Goal: Task Accomplishment & Management: Manage account settings

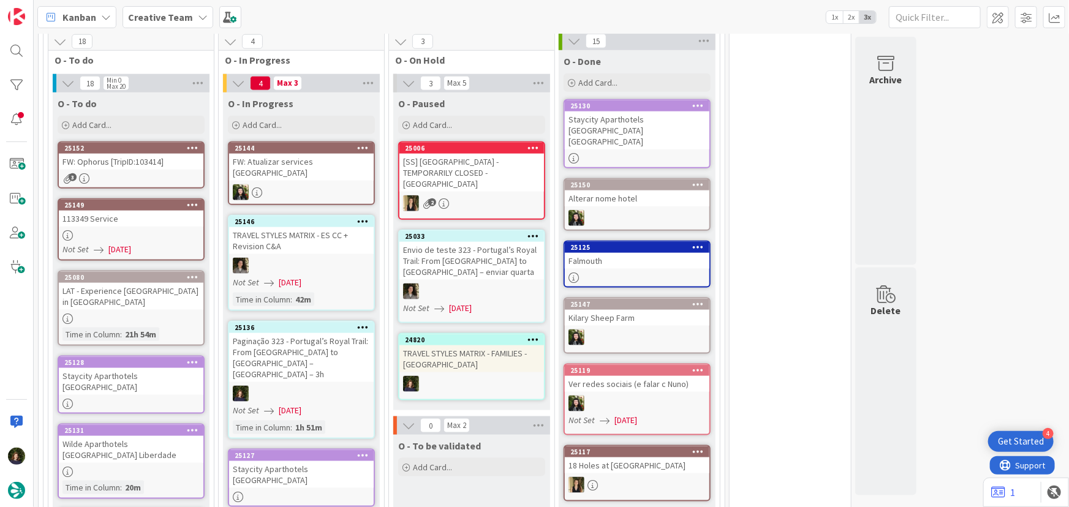
click at [307, 386] on div at bounding box center [301, 394] width 145 height 16
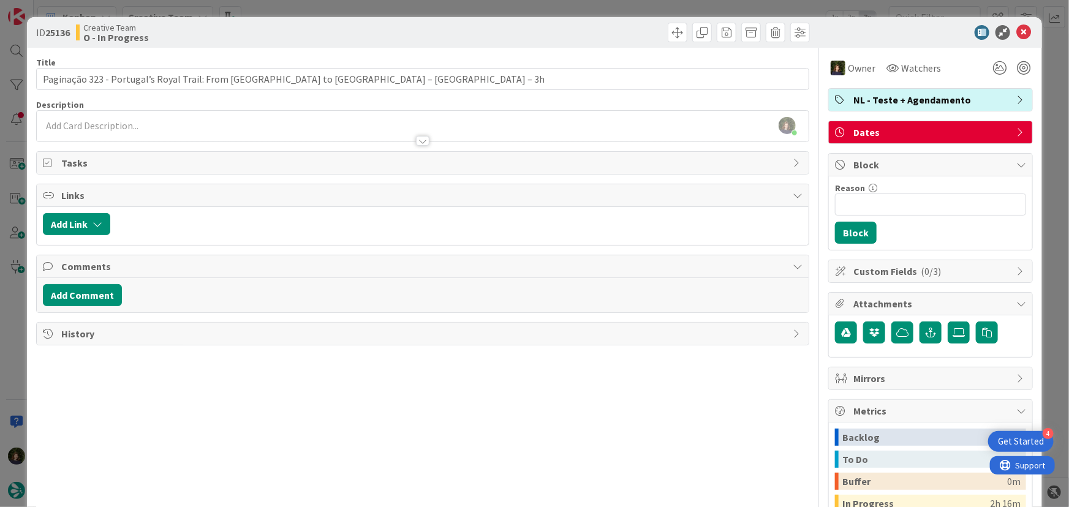
click at [895, 100] on span "NL - Teste + Agendamento" at bounding box center [931, 99] width 157 height 15
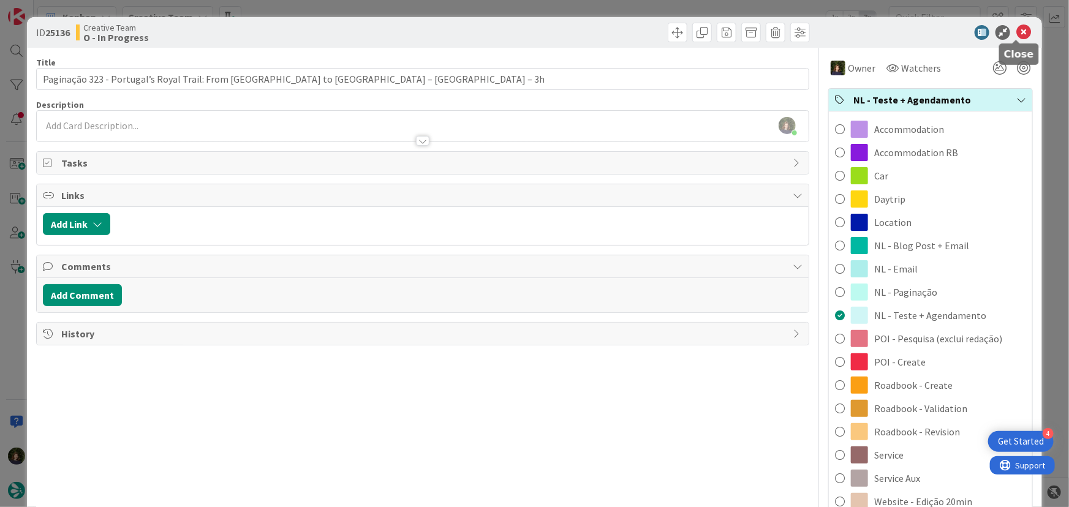
click at [1016, 32] on icon at bounding box center [1023, 32] width 15 height 15
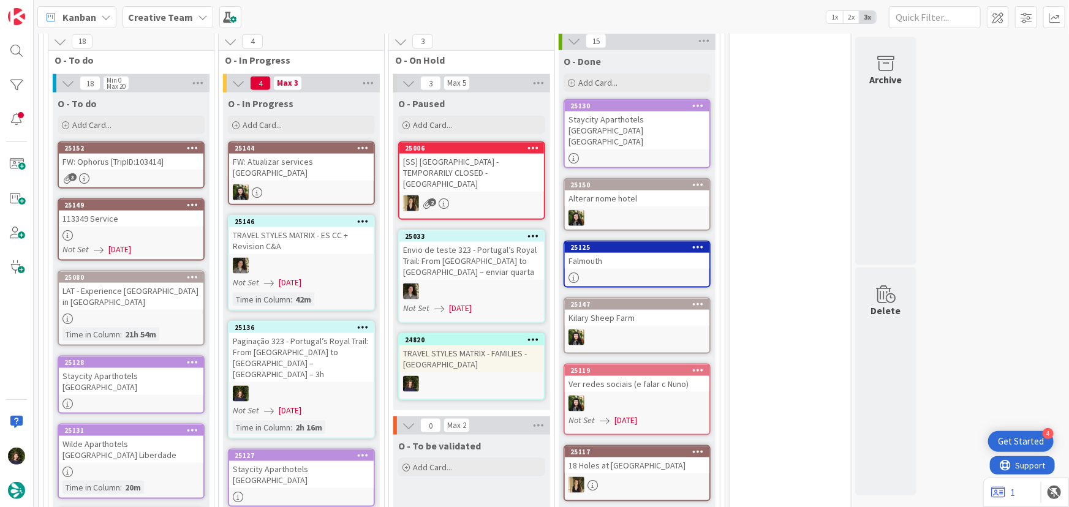
click at [363, 323] on icon at bounding box center [363, 327] width 12 height 9
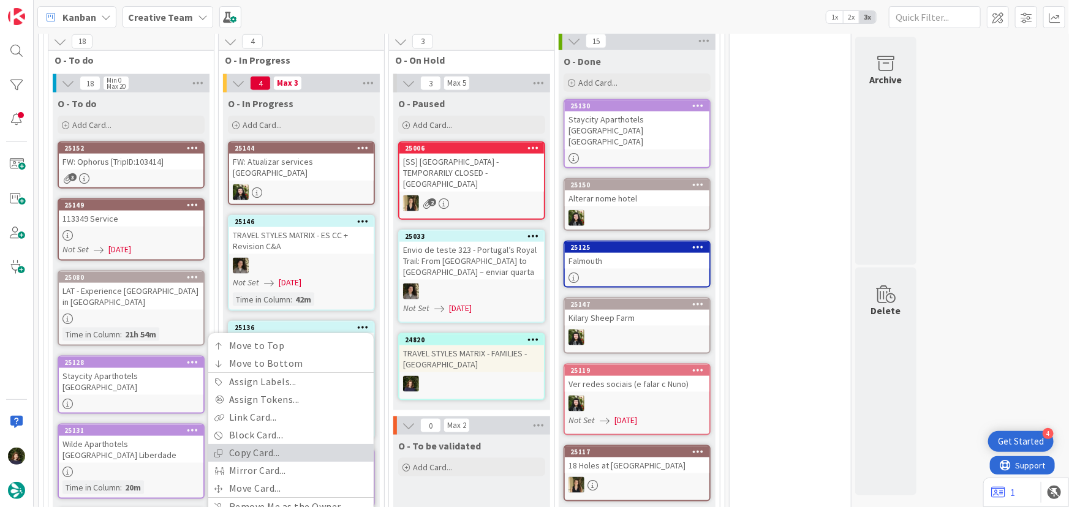
click at [300, 445] on link "Copy Card..." at bounding box center [290, 454] width 165 height 18
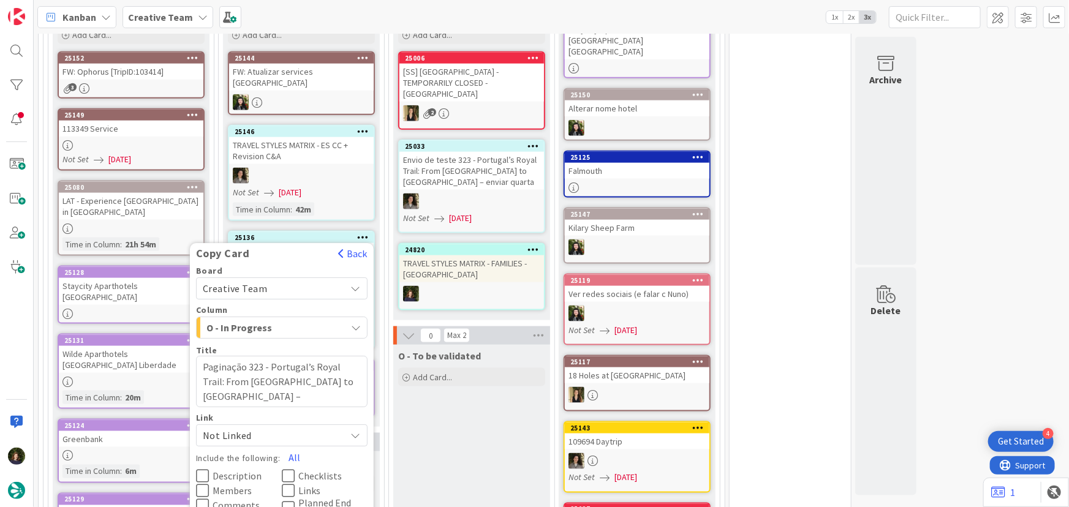
scroll to position [779, 0]
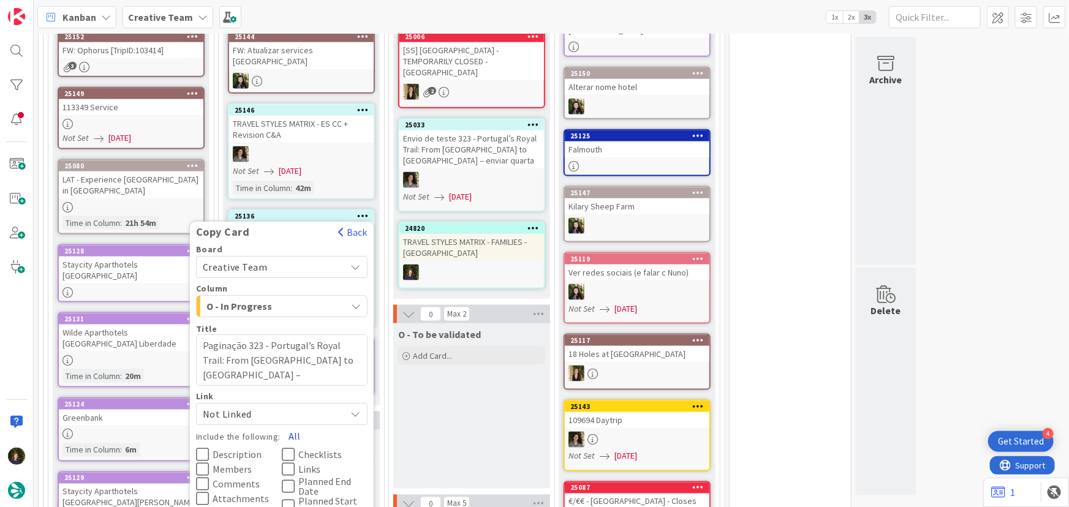
click at [293, 425] on button "All" at bounding box center [295, 436] width 28 height 22
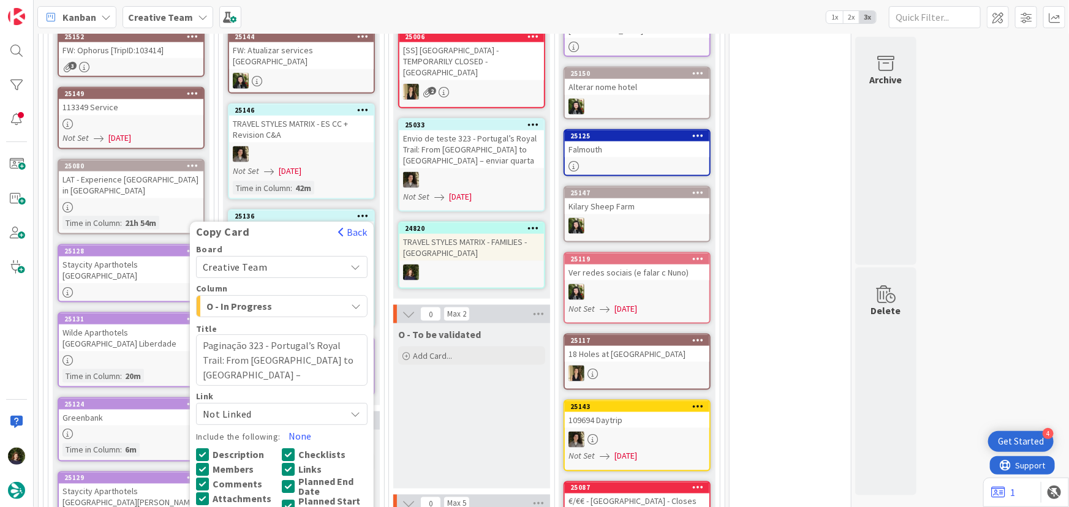
scroll to position [1002, 0]
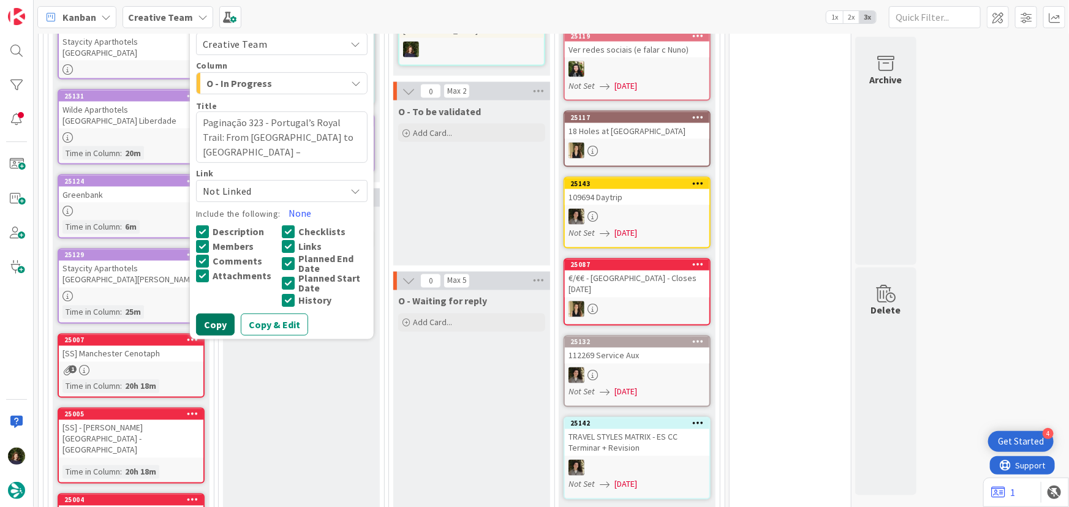
click at [216, 314] on button "Copy" at bounding box center [215, 325] width 39 height 22
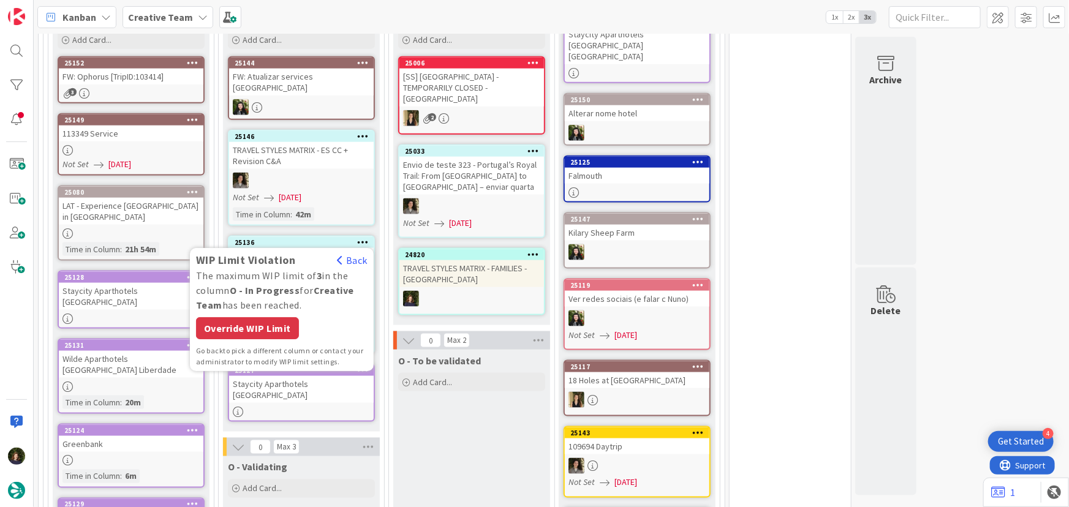
scroll to position [668, 0]
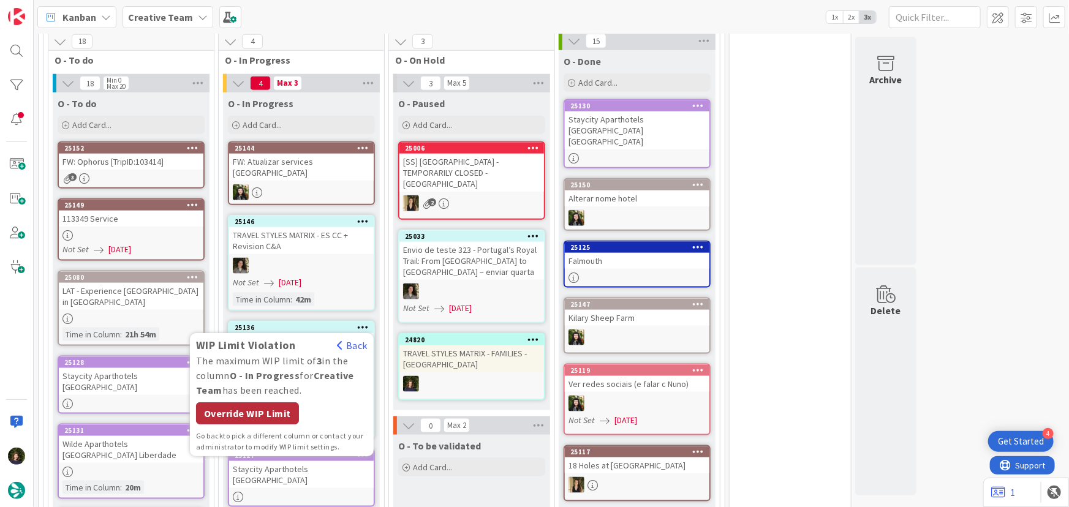
click at [229, 403] on div "Override WIP Limit" at bounding box center [247, 414] width 103 height 22
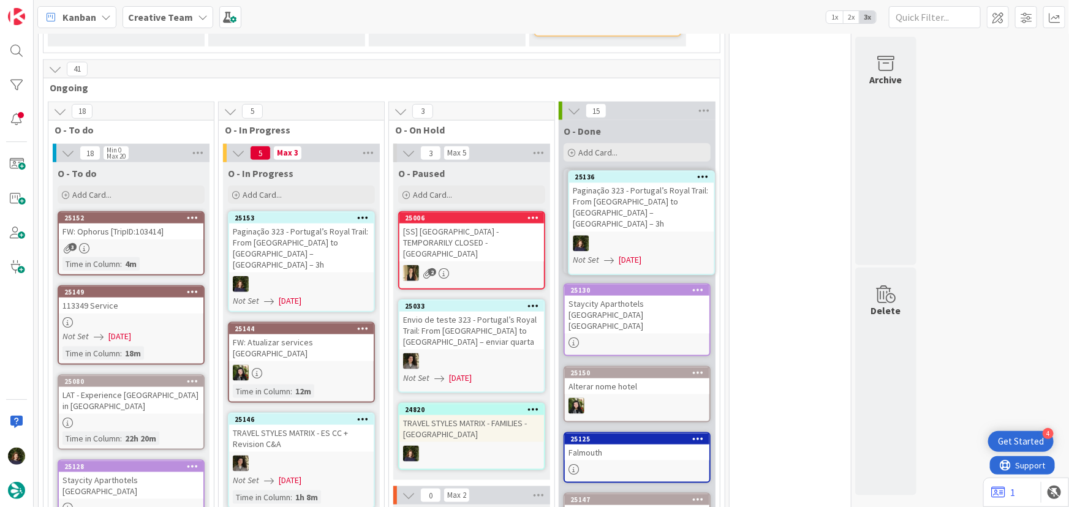
scroll to position [563, 0]
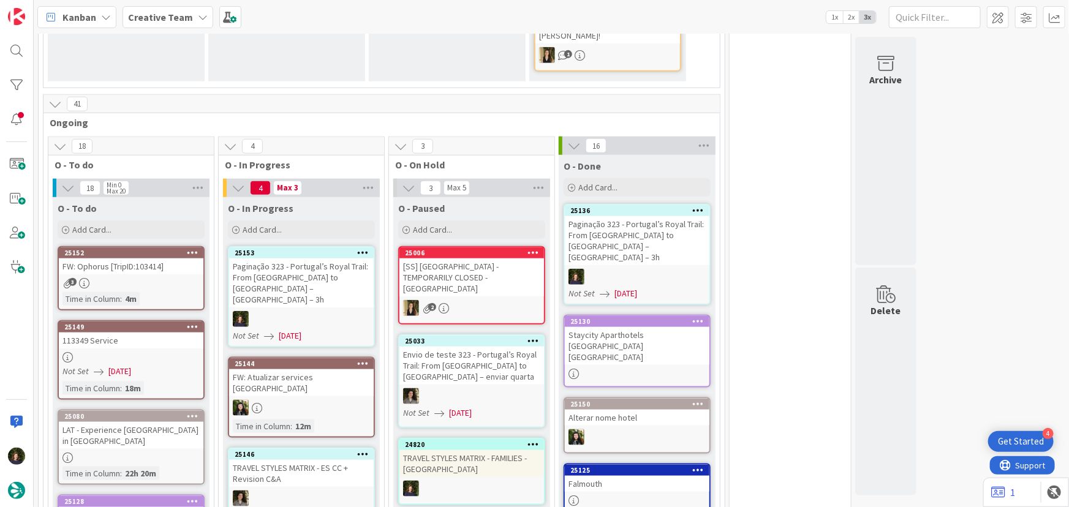
click at [357, 248] on icon at bounding box center [363, 252] width 12 height 9
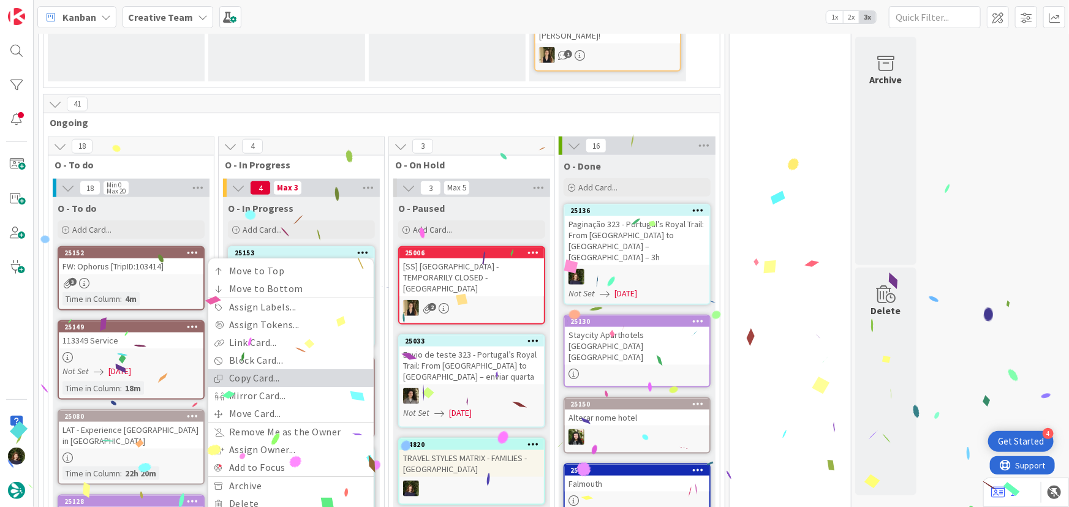
click at [295, 370] on link "Copy Card..." at bounding box center [290, 379] width 165 height 18
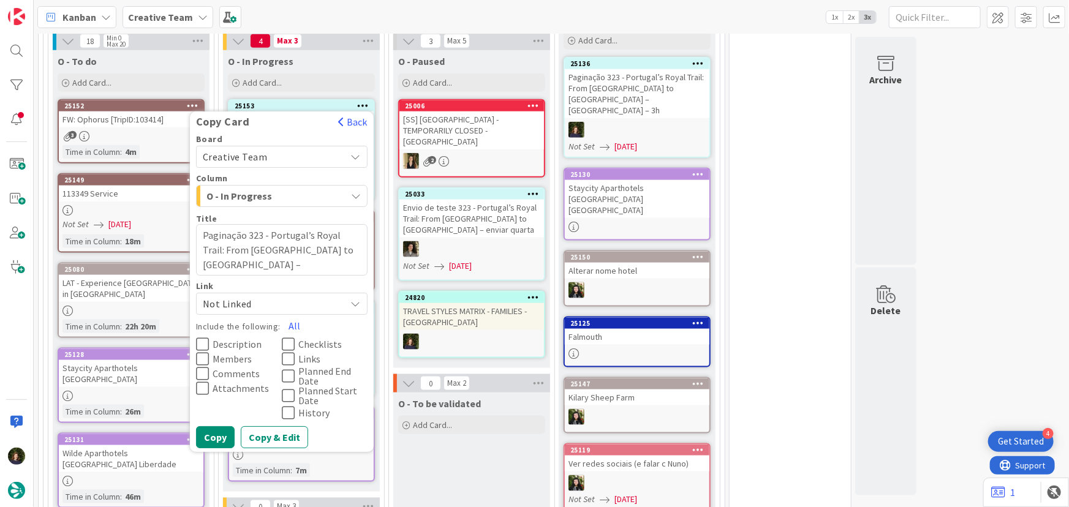
scroll to position [729, 0]
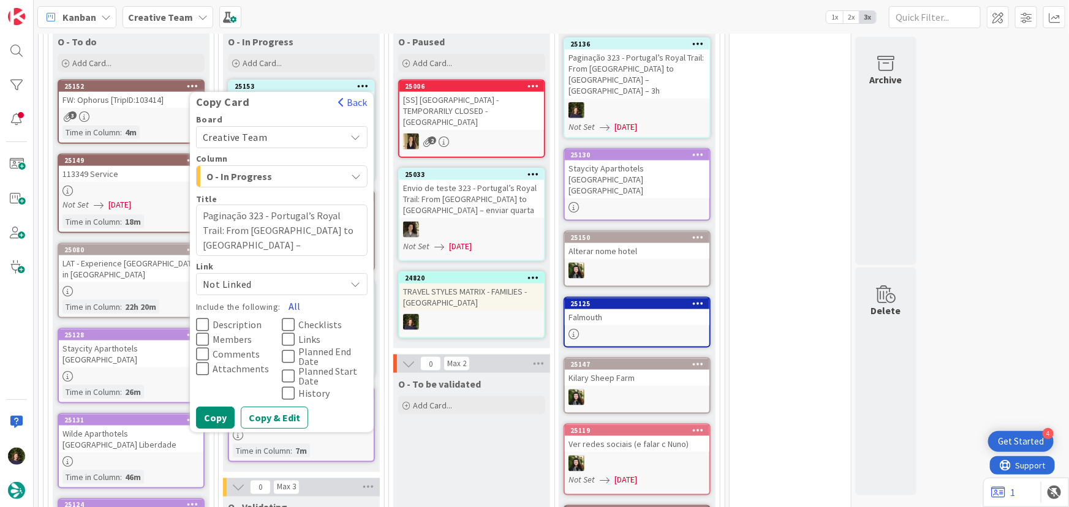
click at [292, 295] on button "All" at bounding box center [295, 306] width 28 height 22
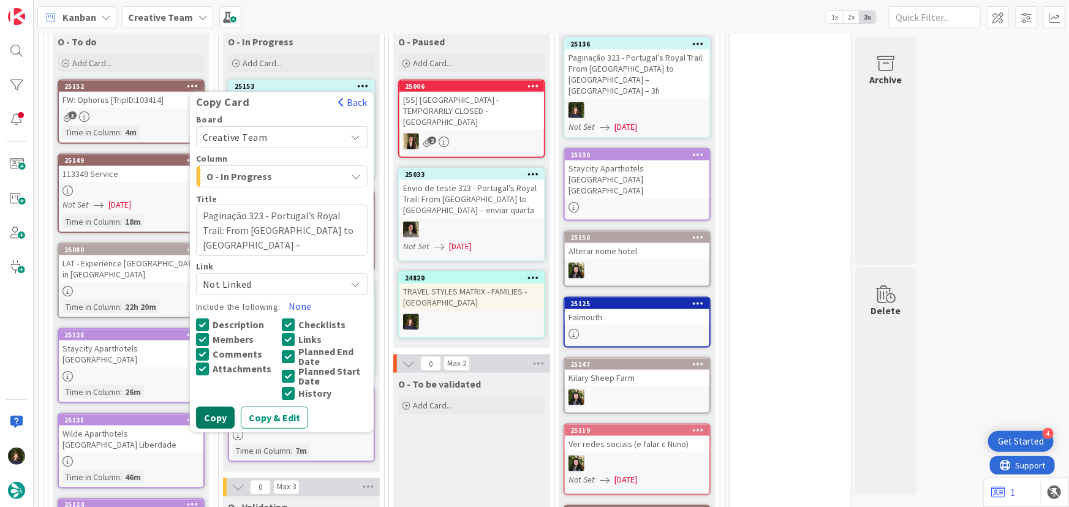
click at [218, 407] on button "Copy" at bounding box center [215, 418] width 39 height 22
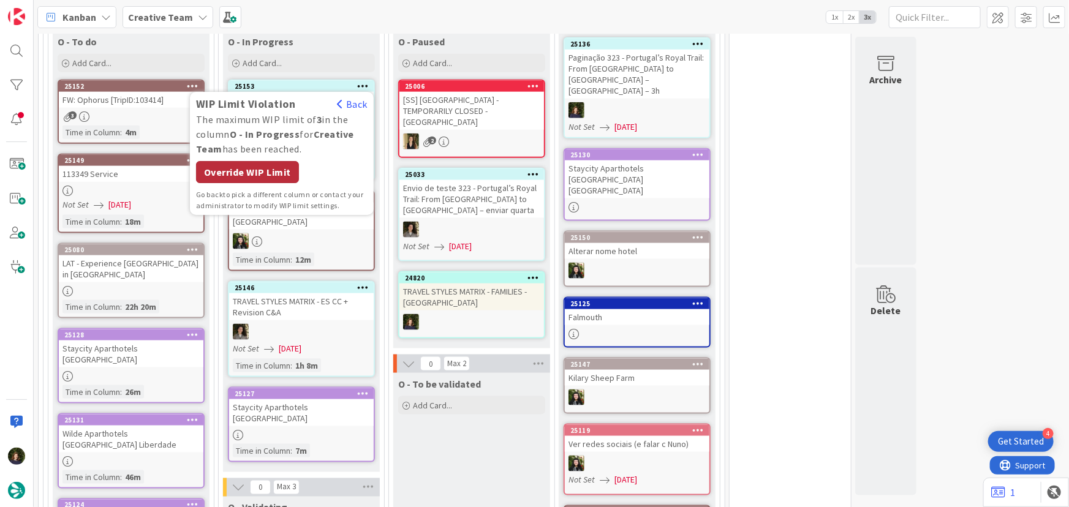
click at [258, 162] on div "Override WIP Limit" at bounding box center [247, 173] width 103 height 22
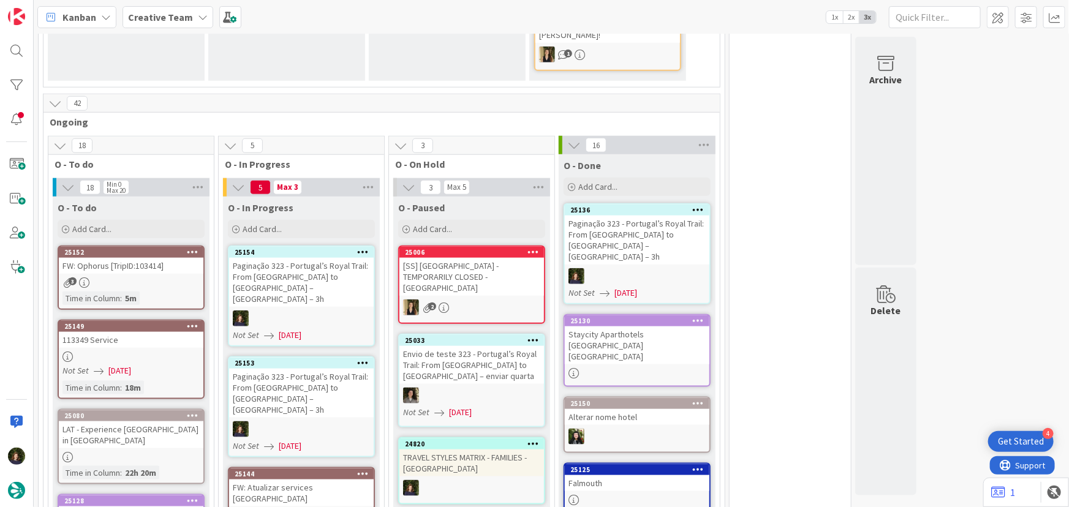
scroll to position [563, 0]
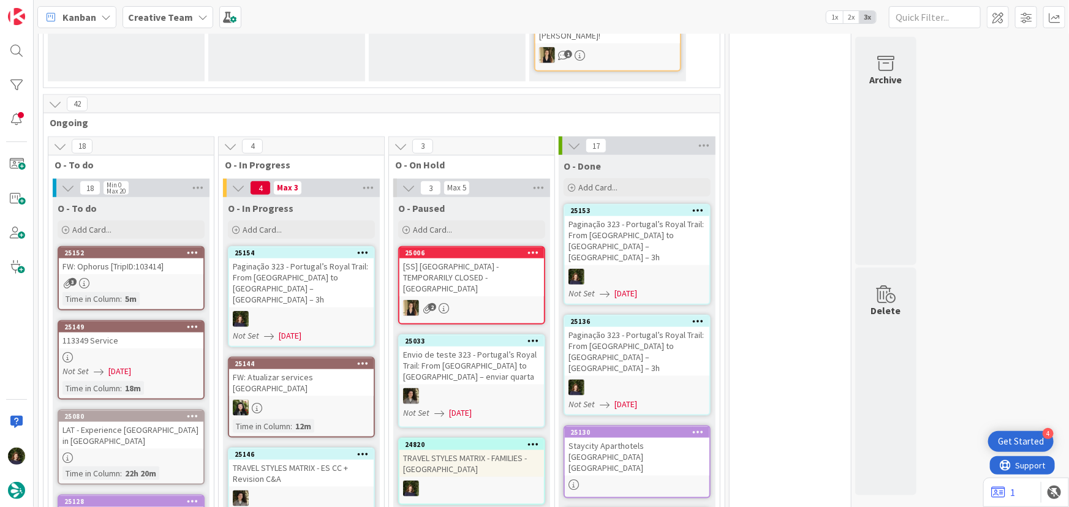
click at [358, 248] on icon at bounding box center [363, 252] width 12 height 9
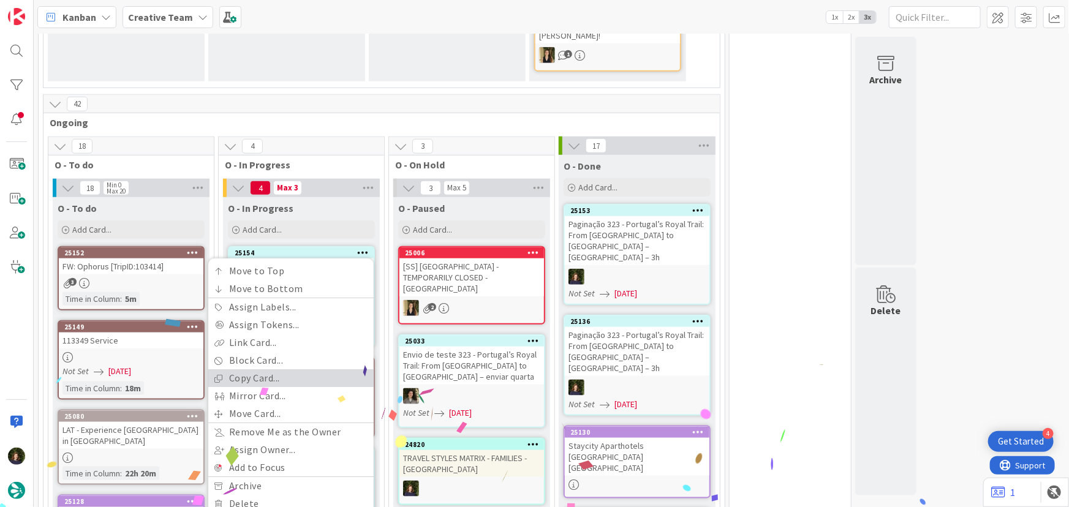
click at [303, 370] on link "Copy Card..." at bounding box center [290, 379] width 165 height 18
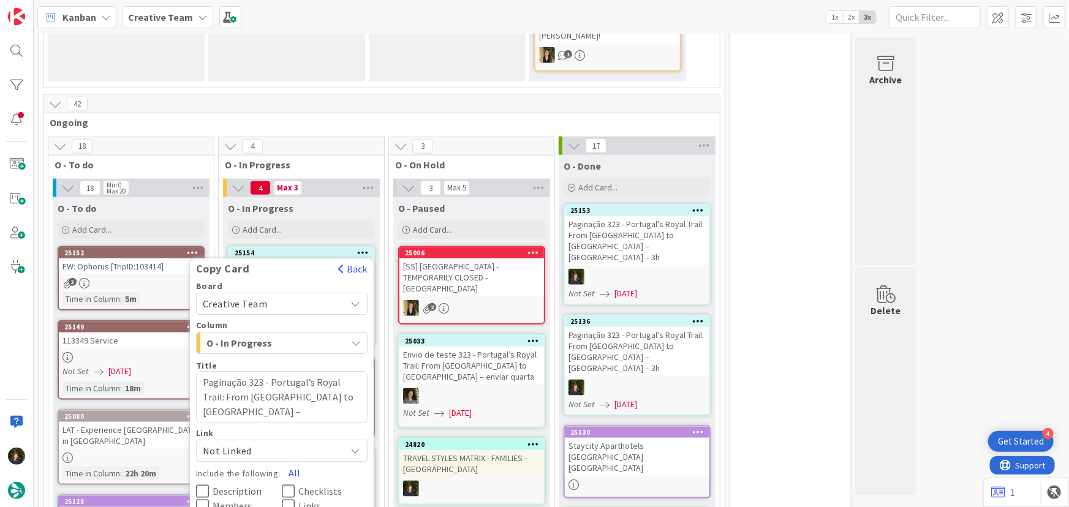
click at [292, 462] on button "All" at bounding box center [295, 473] width 28 height 22
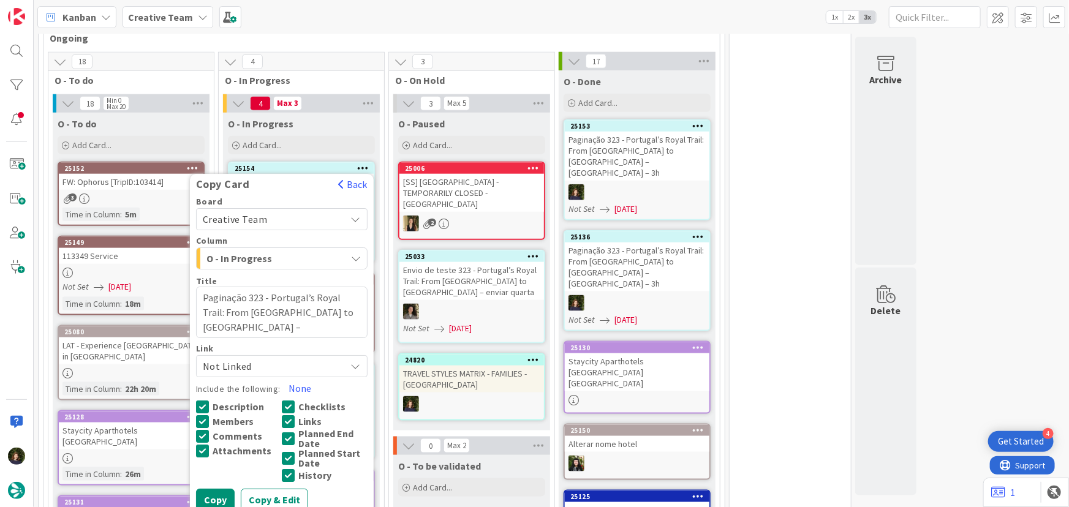
scroll to position [674, 0]
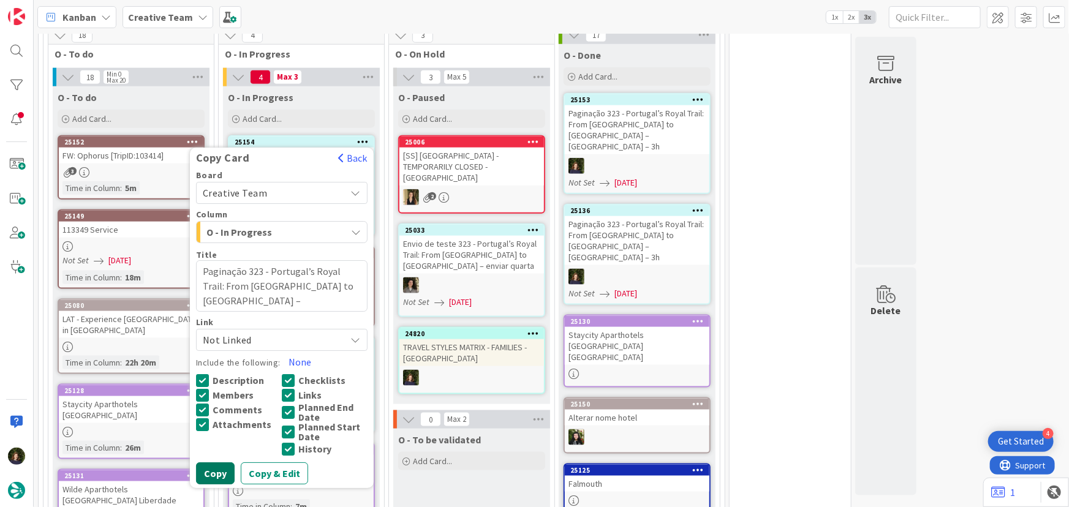
click at [222, 462] on button "Copy" at bounding box center [215, 473] width 39 height 22
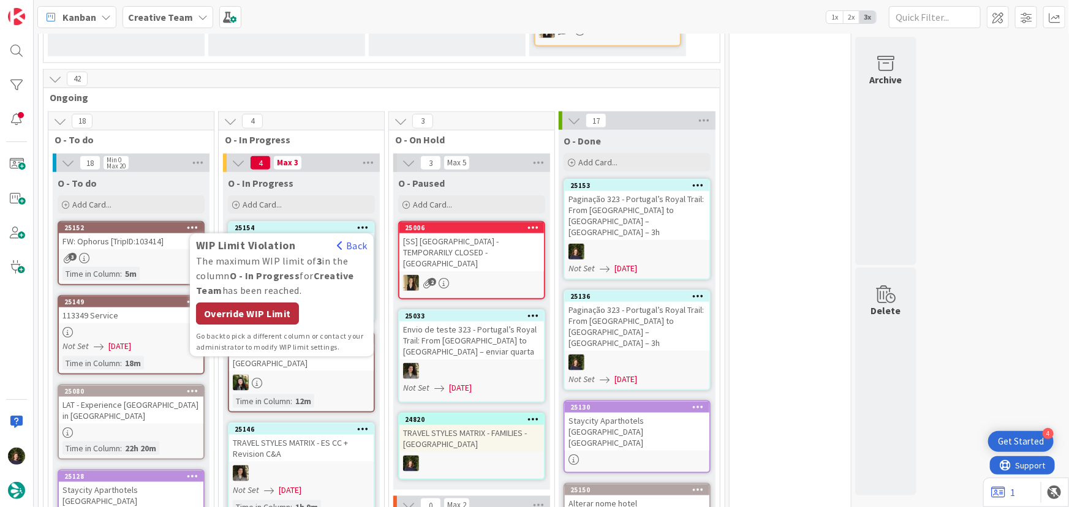
scroll to position [563, 0]
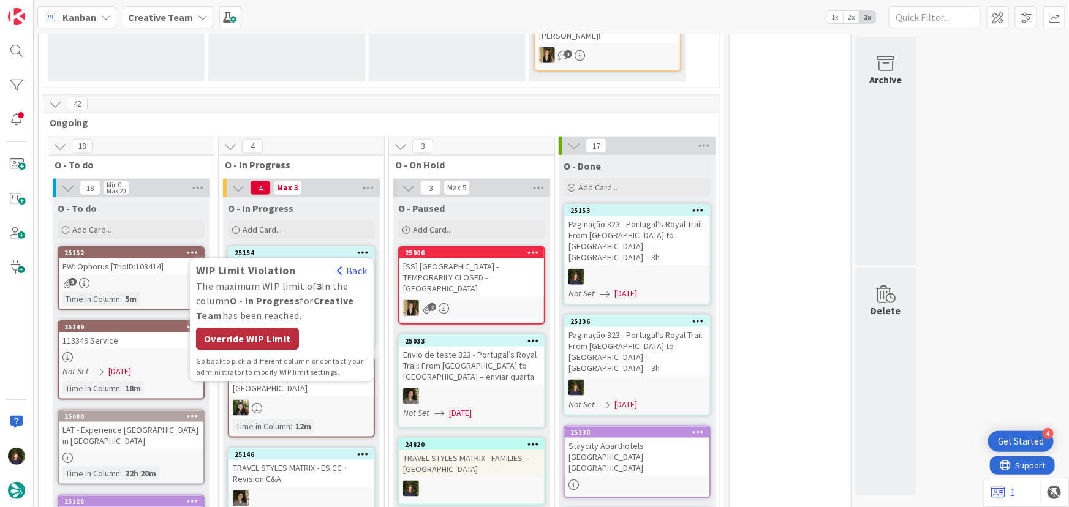
click at [263, 328] on div "Override WIP Limit" at bounding box center [247, 339] width 103 height 22
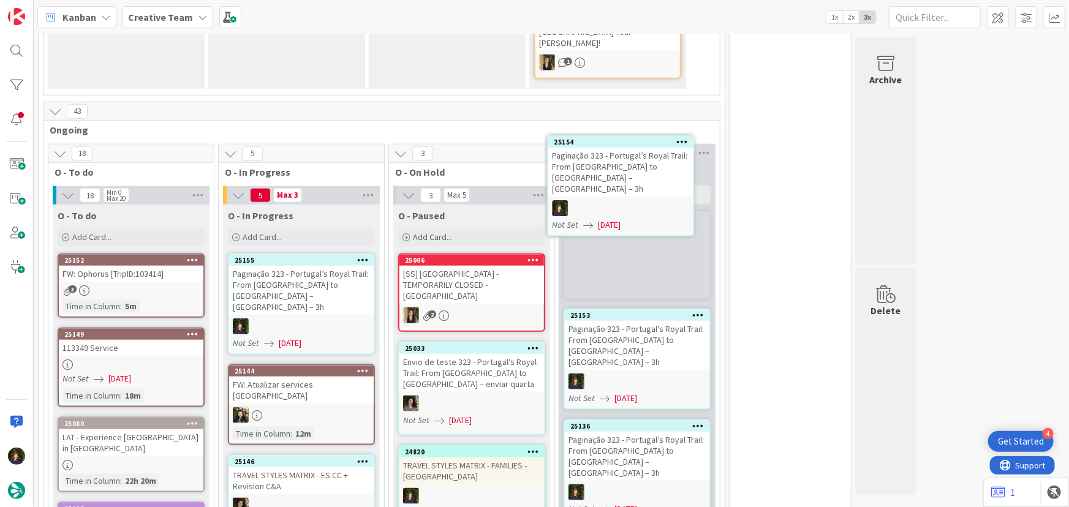
scroll to position [549, 0]
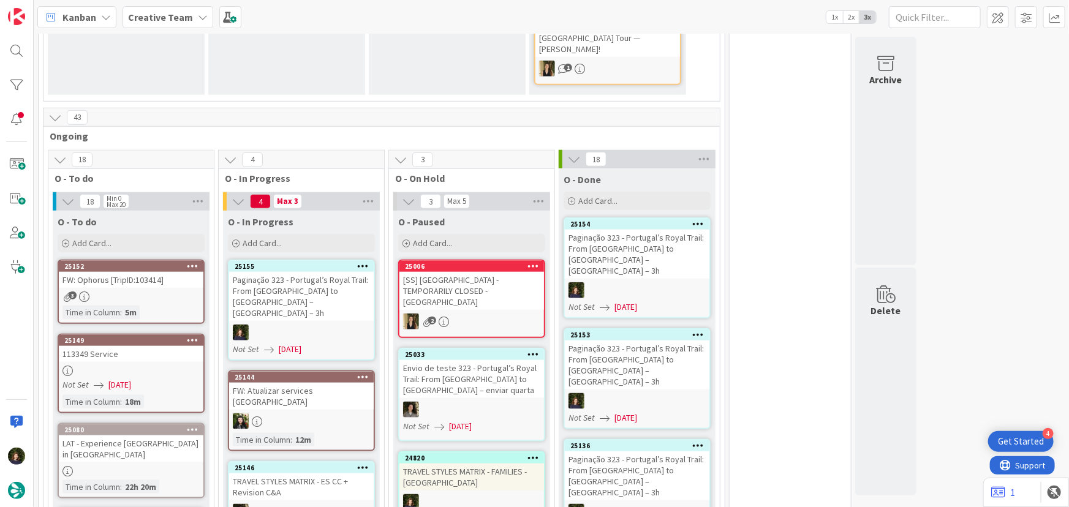
click at [623, 451] on div "Paginação 323 - Portugal’s Royal Trail: From [GEOGRAPHIC_DATA] to [GEOGRAPHIC_D…" at bounding box center [637, 475] width 145 height 49
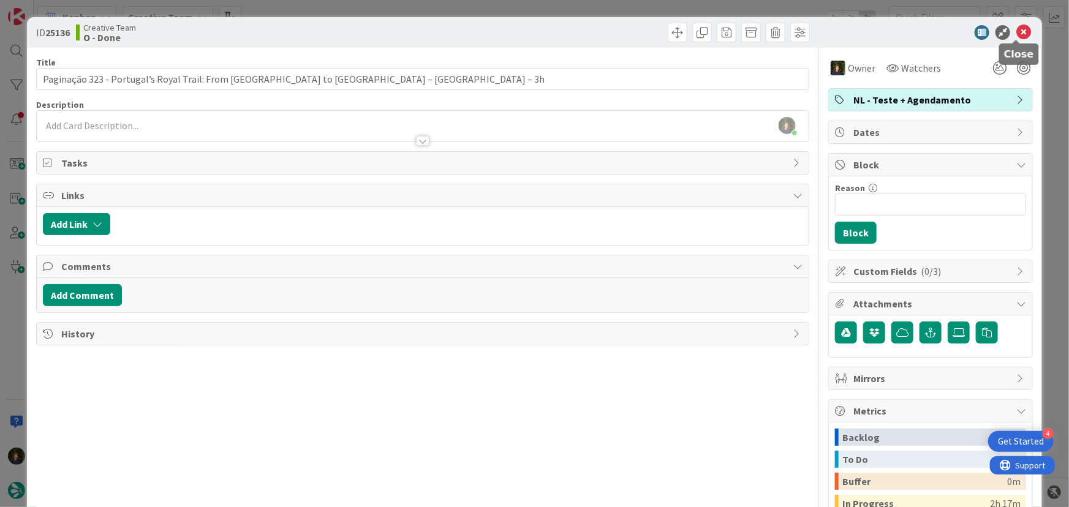
click at [1016, 32] on icon at bounding box center [1023, 32] width 15 height 15
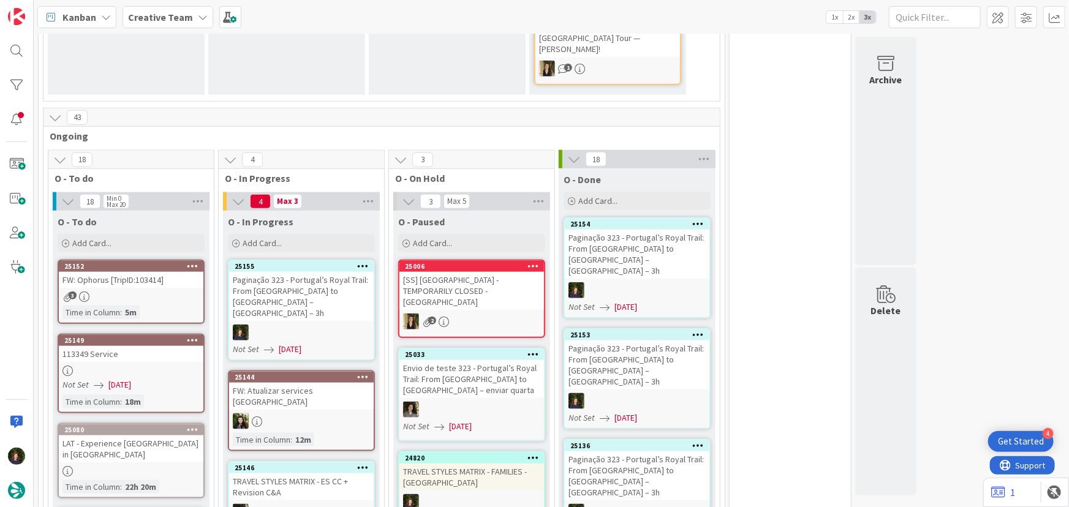
click at [363, 262] on icon at bounding box center [363, 266] width 12 height 9
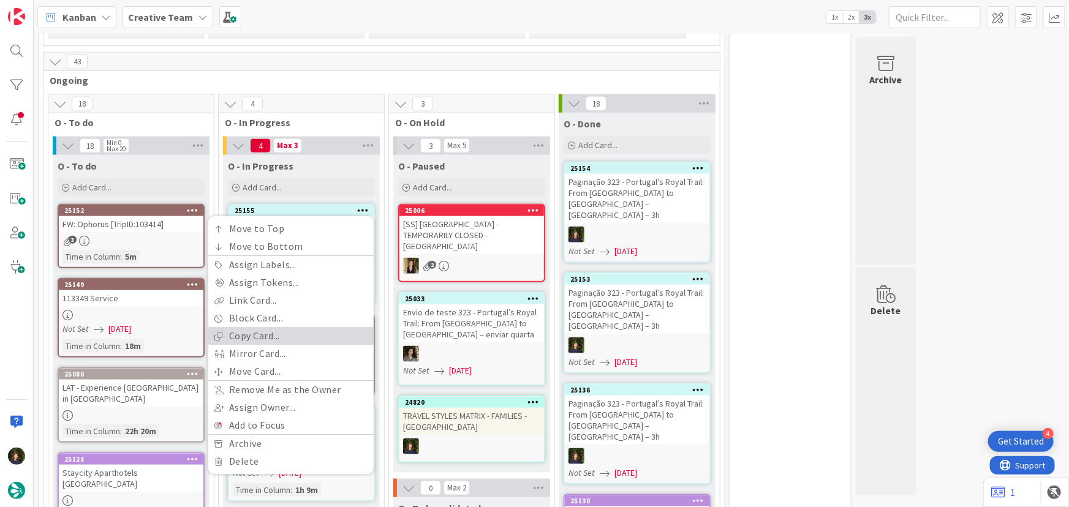
click at [265, 328] on link "Copy Card..." at bounding box center [290, 337] width 165 height 18
type textarea "x"
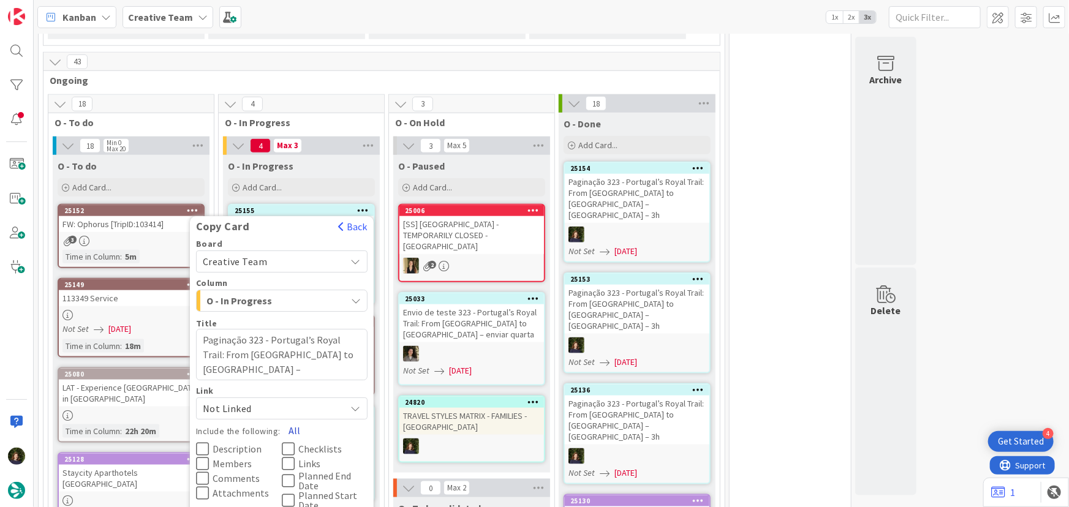
click at [296, 420] on button "All" at bounding box center [295, 431] width 28 height 22
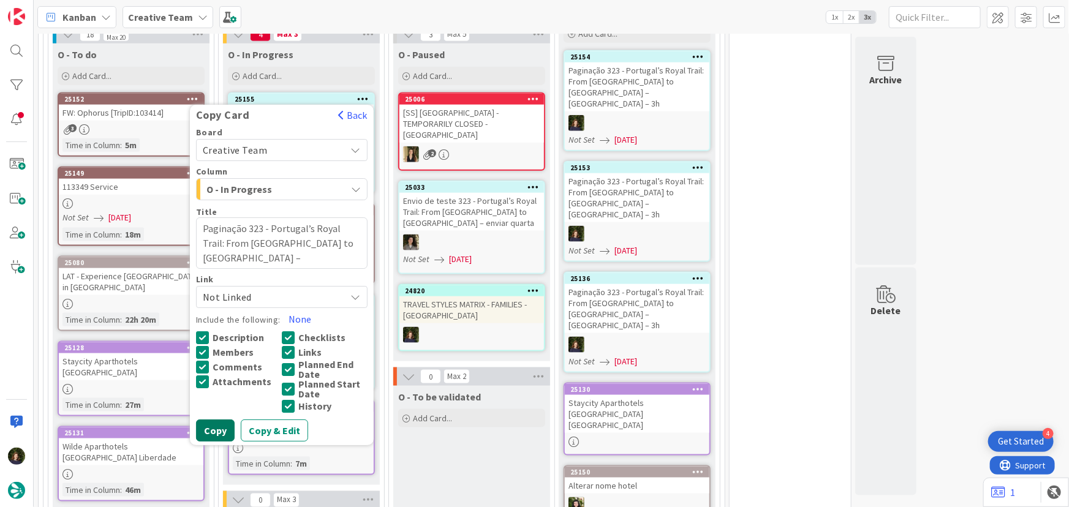
click at [217, 420] on button "Copy" at bounding box center [215, 431] width 39 height 22
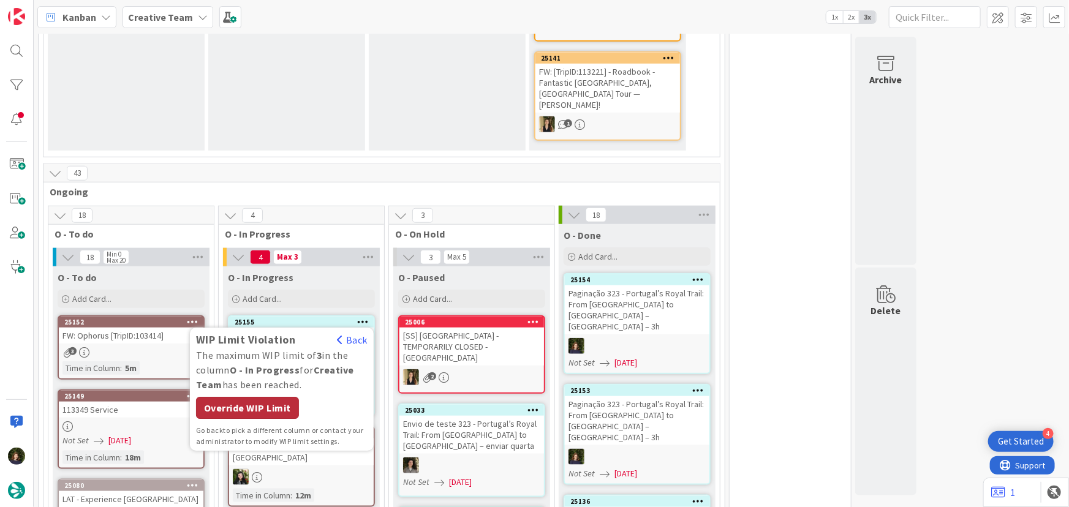
click at [259, 398] on div "Override WIP Limit" at bounding box center [247, 409] width 103 height 22
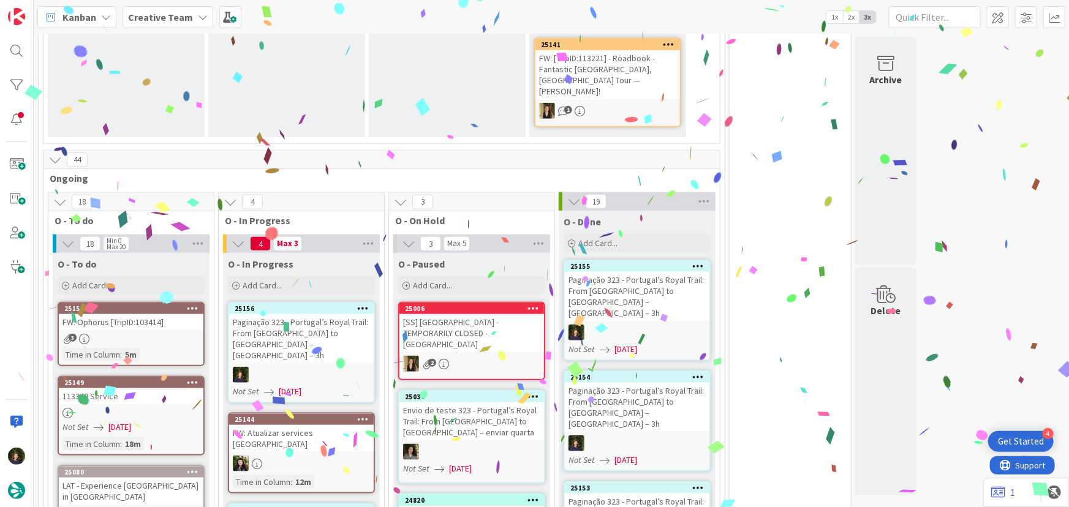
click at [360, 304] on icon at bounding box center [363, 308] width 12 height 9
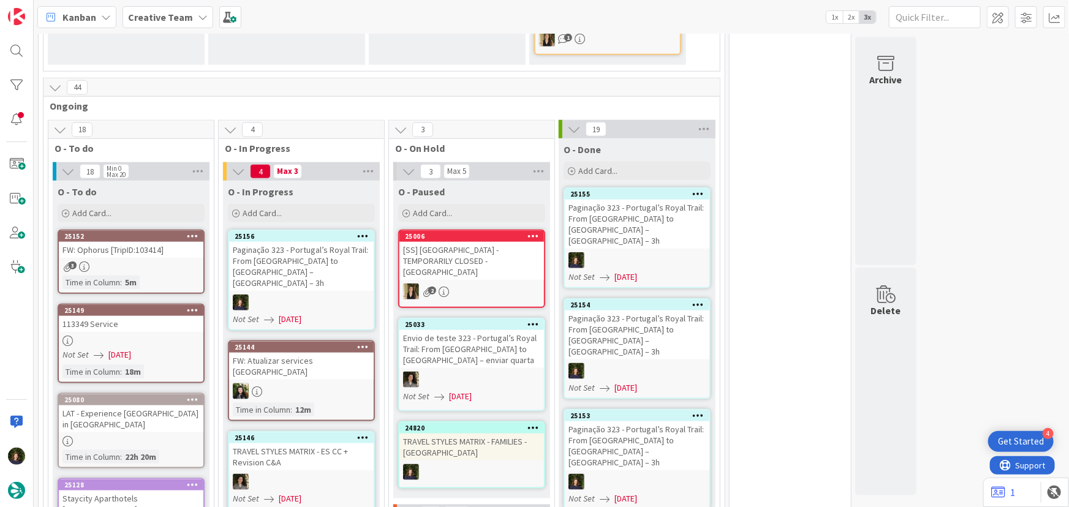
scroll to position [563, 0]
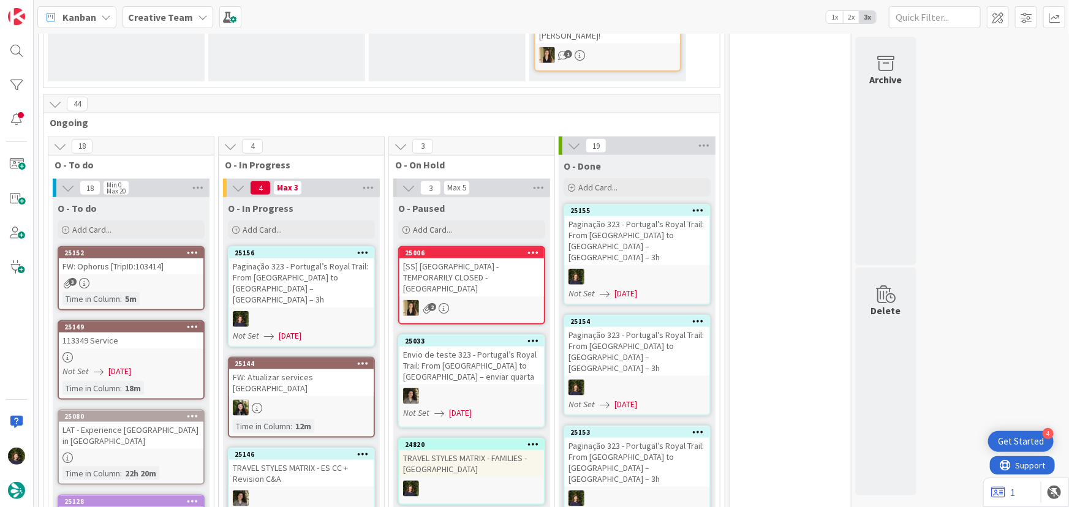
click at [362, 248] on icon at bounding box center [363, 252] width 12 height 9
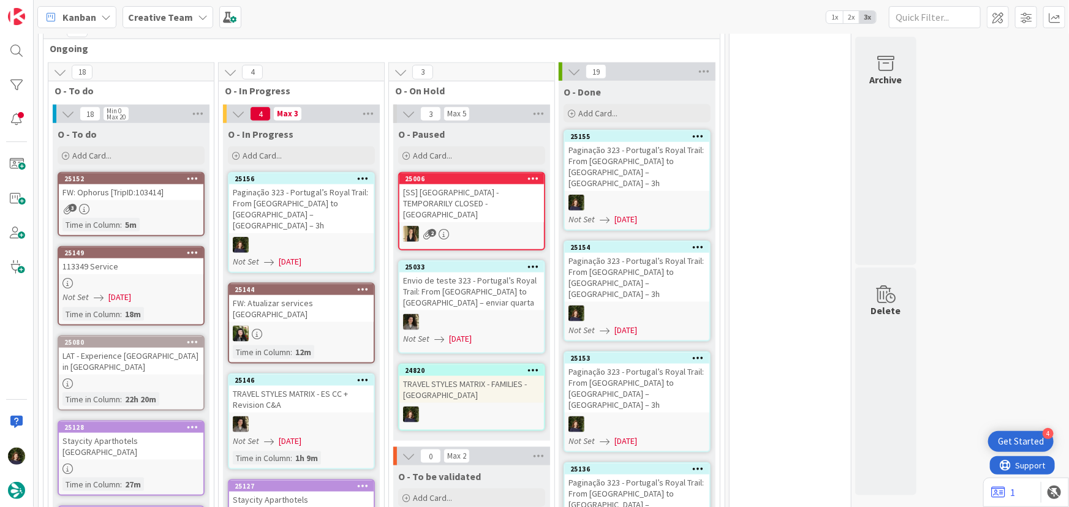
scroll to position [507, 0]
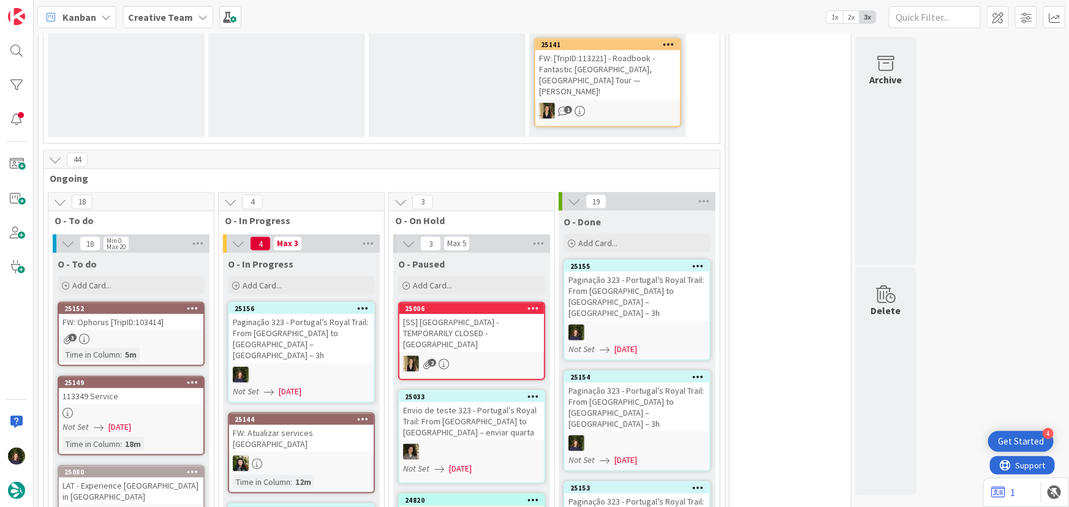
click at [361, 304] on icon at bounding box center [363, 308] width 12 height 9
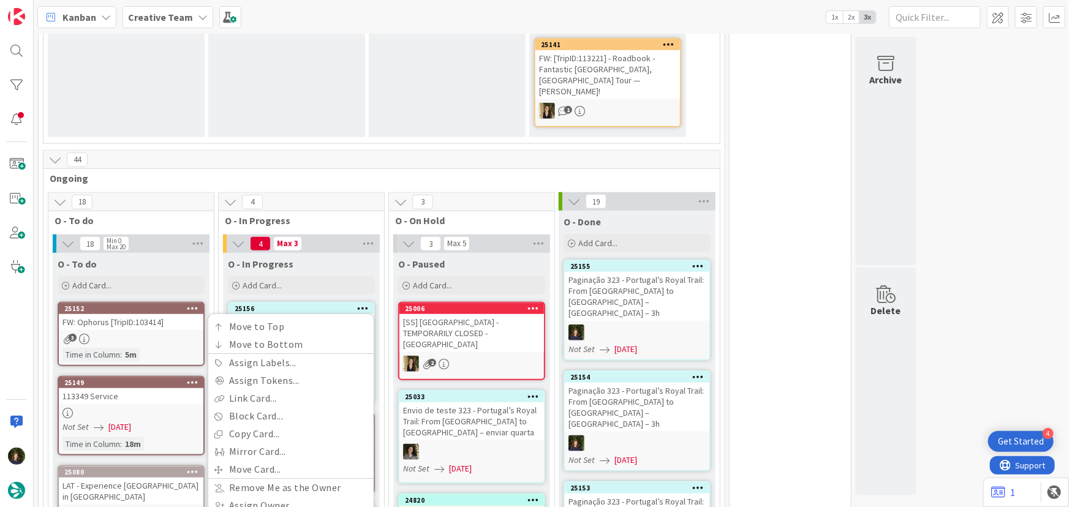
click at [334, 258] on div "O - In Progress" at bounding box center [301, 264] width 147 height 12
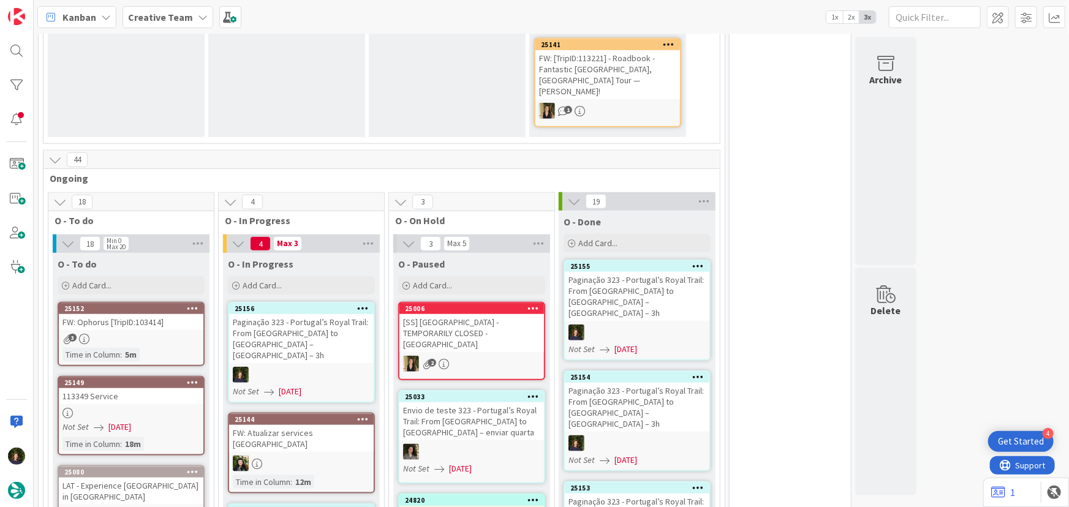
click at [277, 367] on div at bounding box center [301, 375] width 145 height 16
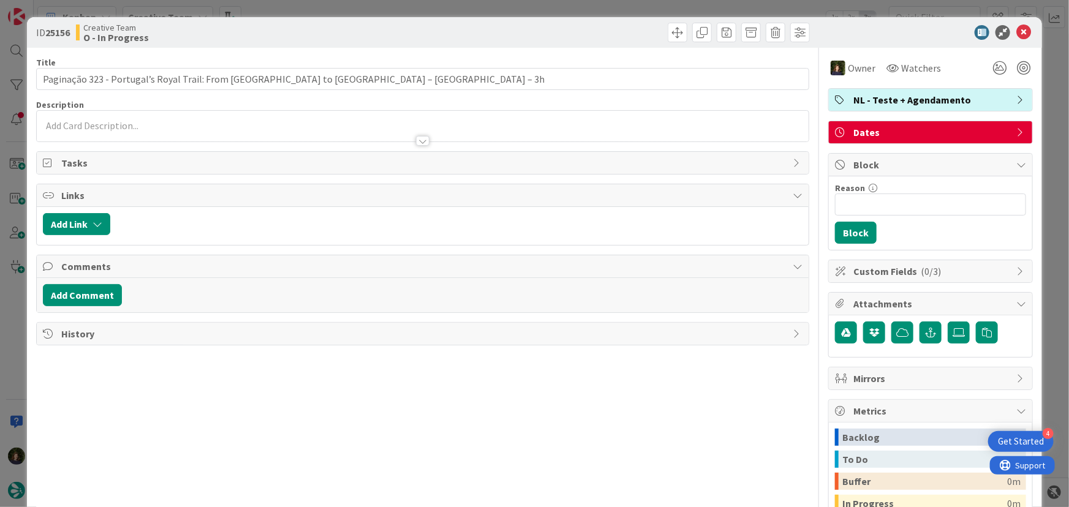
click at [883, 105] on span "NL - Teste + Agendamento" at bounding box center [931, 99] width 157 height 15
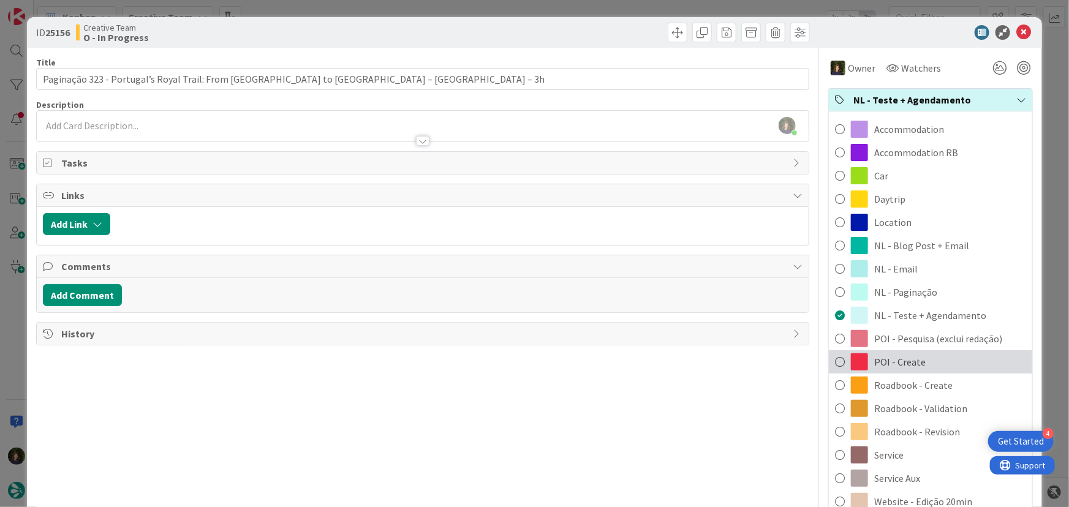
click at [923, 360] on div "POI - Create" at bounding box center [930, 361] width 203 height 23
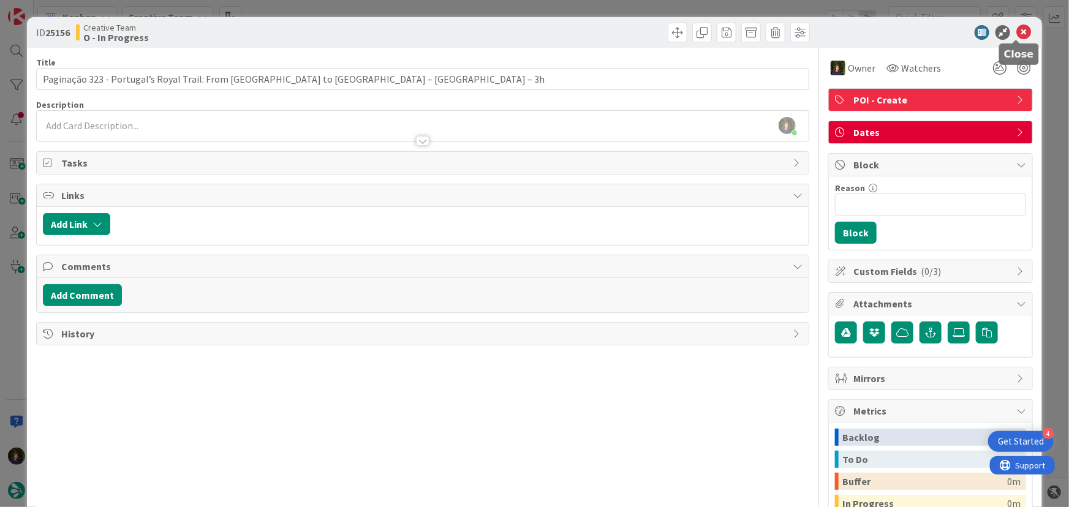
click at [1016, 32] on icon at bounding box center [1023, 32] width 15 height 15
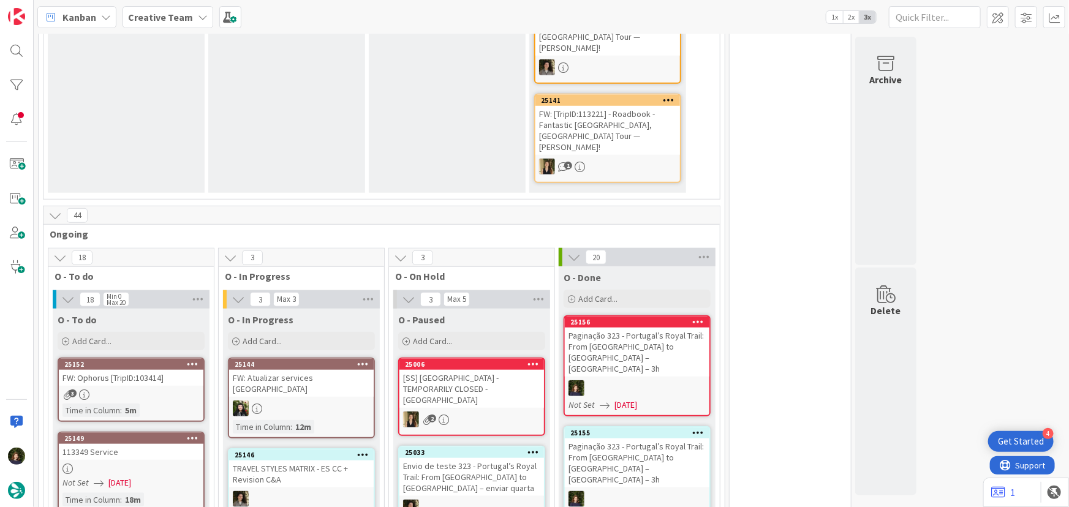
scroll to position [674, 0]
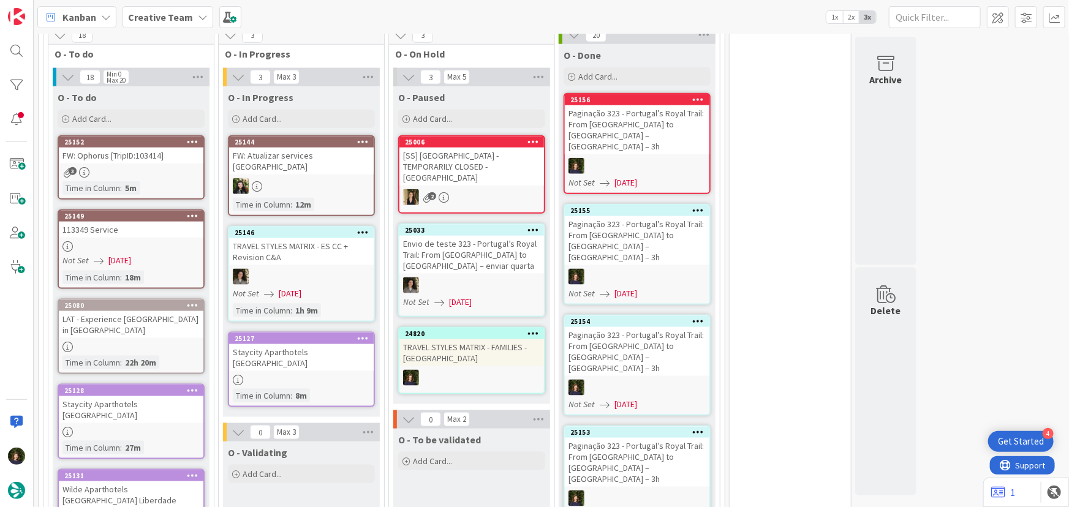
click at [135, 241] on div at bounding box center [131, 246] width 145 height 10
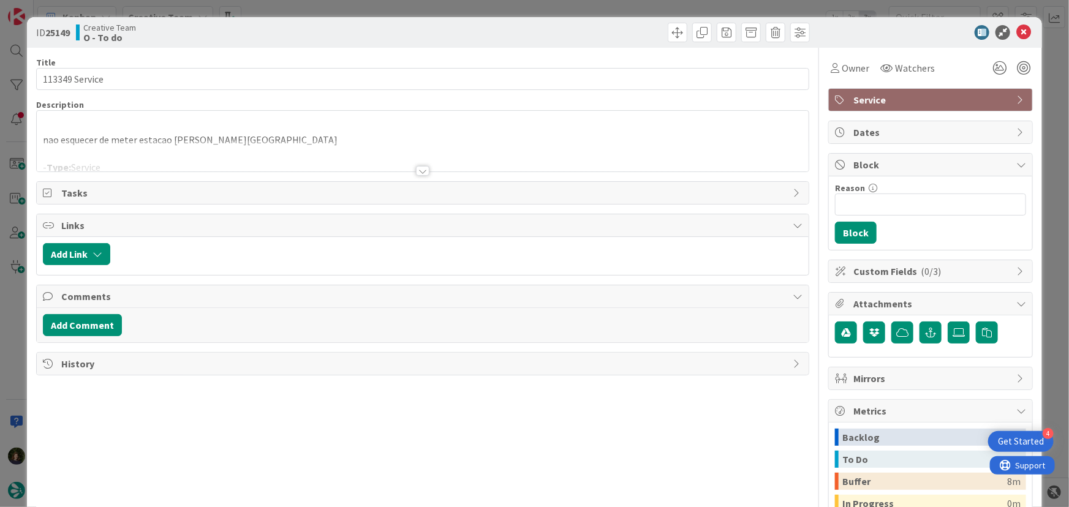
click at [417, 168] on div at bounding box center [422, 171] width 13 height 10
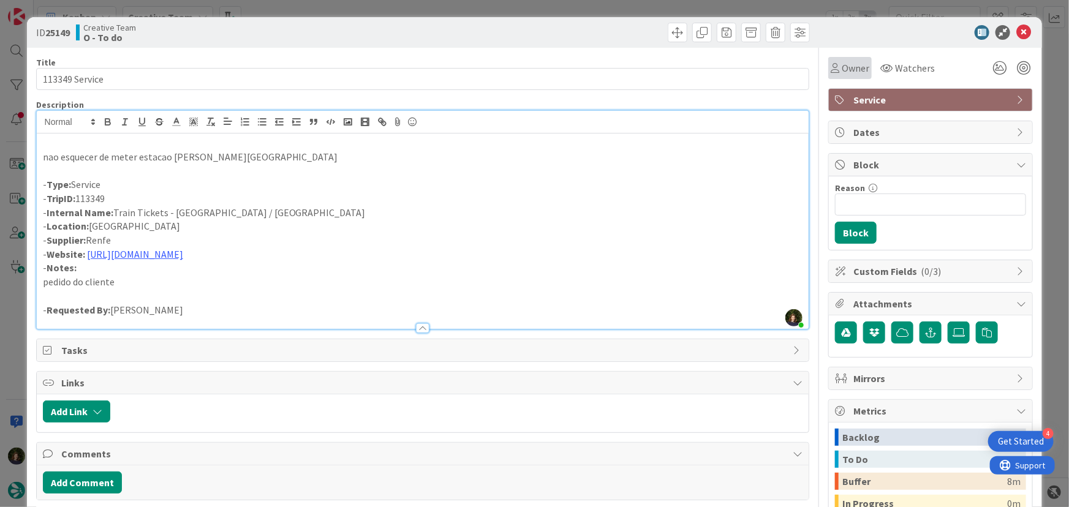
click at [844, 67] on span "Owner" at bounding box center [856, 68] width 28 height 15
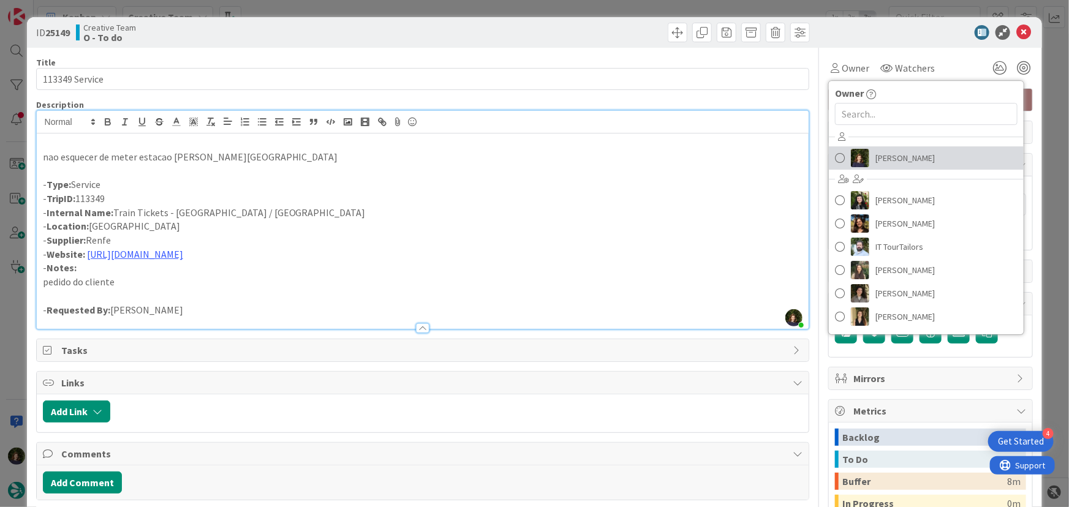
click at [867, 155] on link "[PERSON_NAME]" at bounding box center [926, 157] width 195 height 23
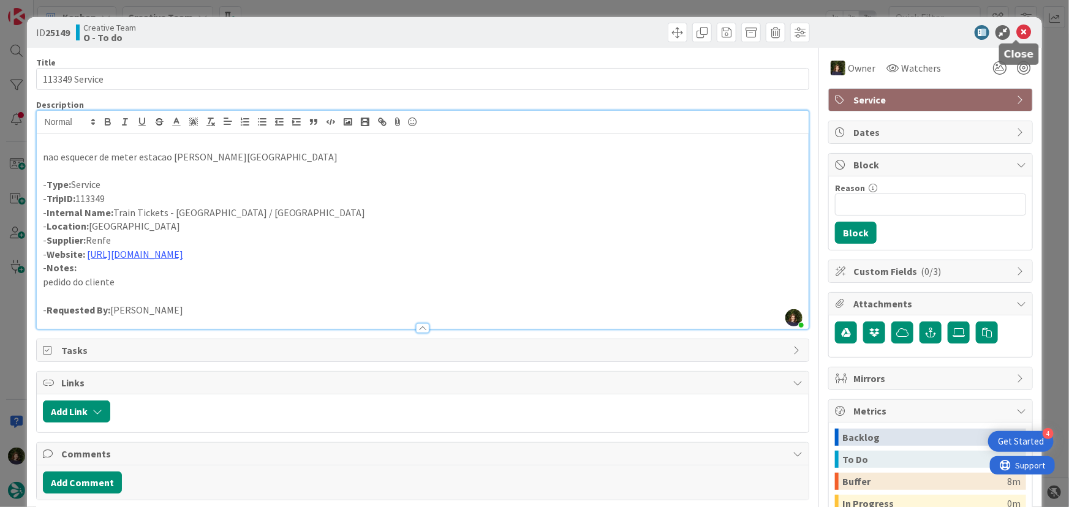
click at [1017, 32] on icon at bounding box center [1023, 32] width 15 height 15
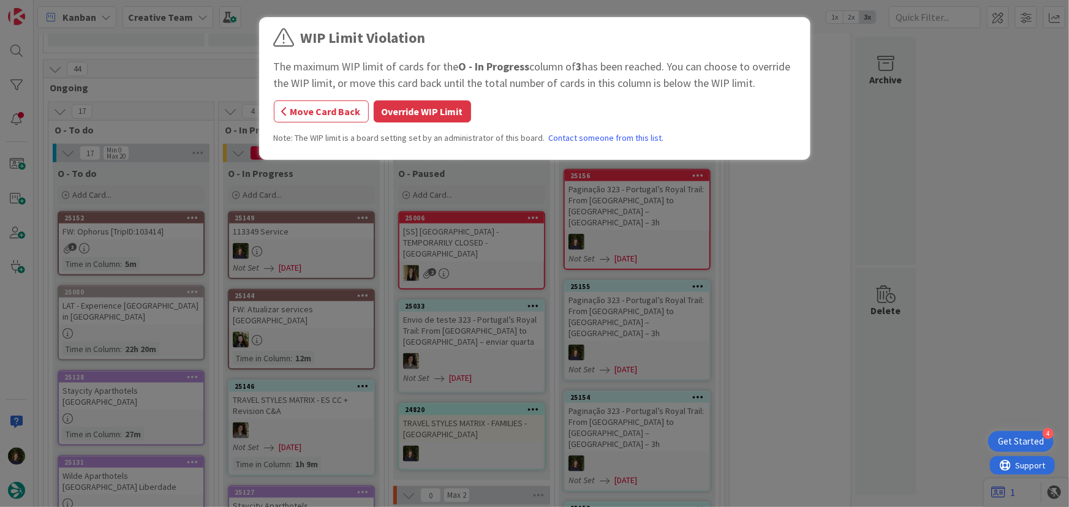
click at [398, 125] on div "WIP Limit Violation The maximum WIP limit of cards for the O - In Progress colu…" at bounding box center [535, 90] width 522 height 127
click at [398, 115] on button "Override WIP Limit" at bounding box center [422, 111] width 97 height 22
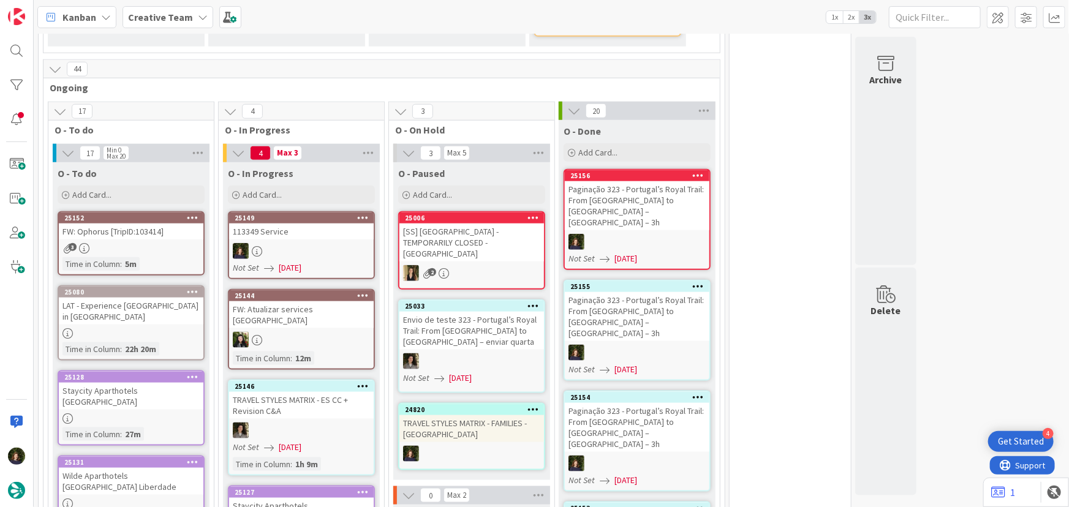
click at [270, 211] on div "25149 113349 Service Not Set [DATE]" at bounding box center [301, 245] width 147 height 68
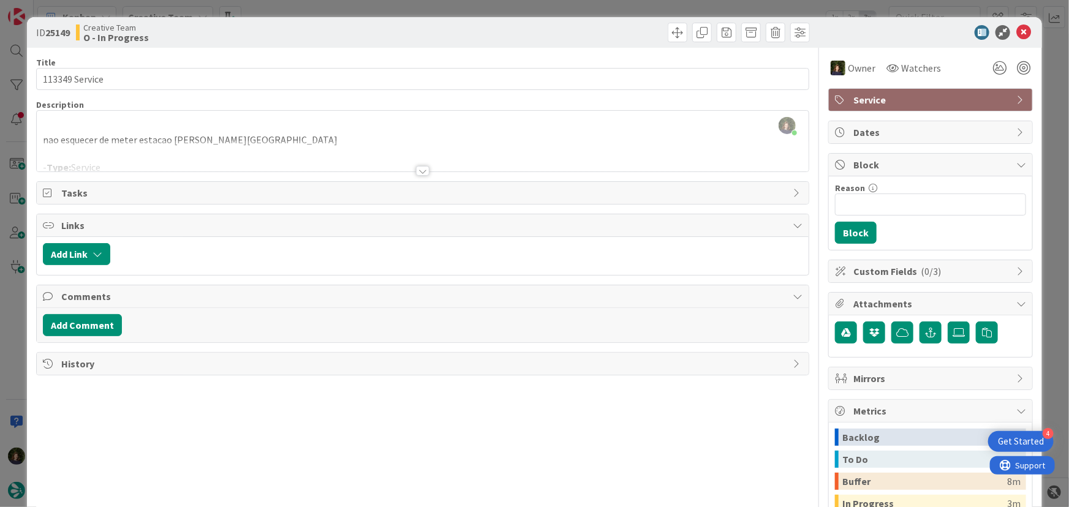
click at [419, 178] on div "Title 14 / 128 113349 Service Description [PERSON_NAME] just joined nao esquece…" at bounding box center [423, 340] width 774 height 584
click at [420, 168] on div at bounding box center [422, 171] width 13 height 10
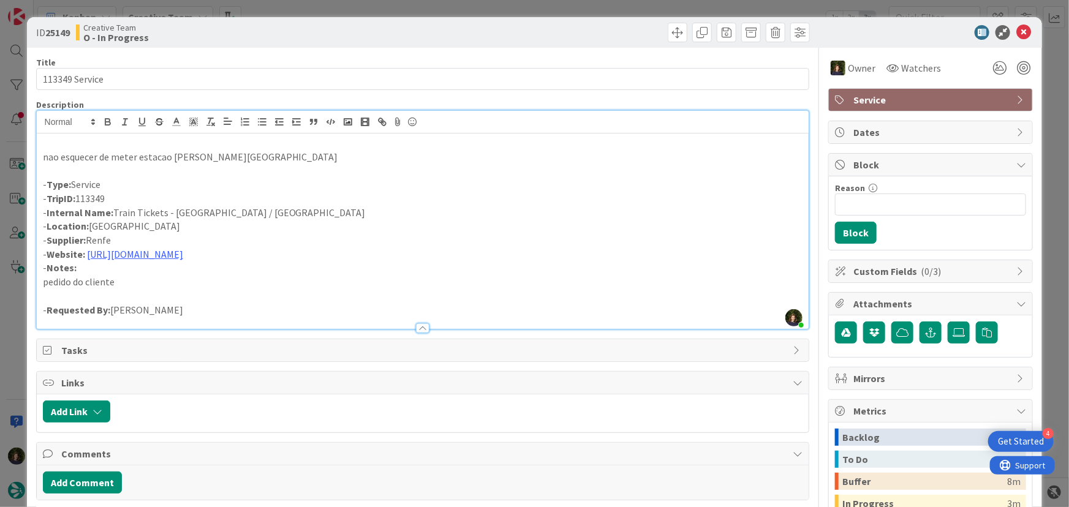
drag, startPoint x: 115, startPoint y: 196, endPoint x: 43, endPoint y: 198, distance: 71.7
click at [43, 198] on p "- TripID: 113349" at bounding box center [423, 199] width 760 height 14
copy p "- TripID: 113349"
drag, startPoint x: 118, startPoint y: 210, endPoint x: 238, endPoint y: 211, distance: 119.4
click at [238, 211] on p "- Internal Name: Train Tickets - [GEOGRAPHIC_DATA] / [GEOGRAPHIC_DATA]" at bounding box center [423, 213] width 760 height 14
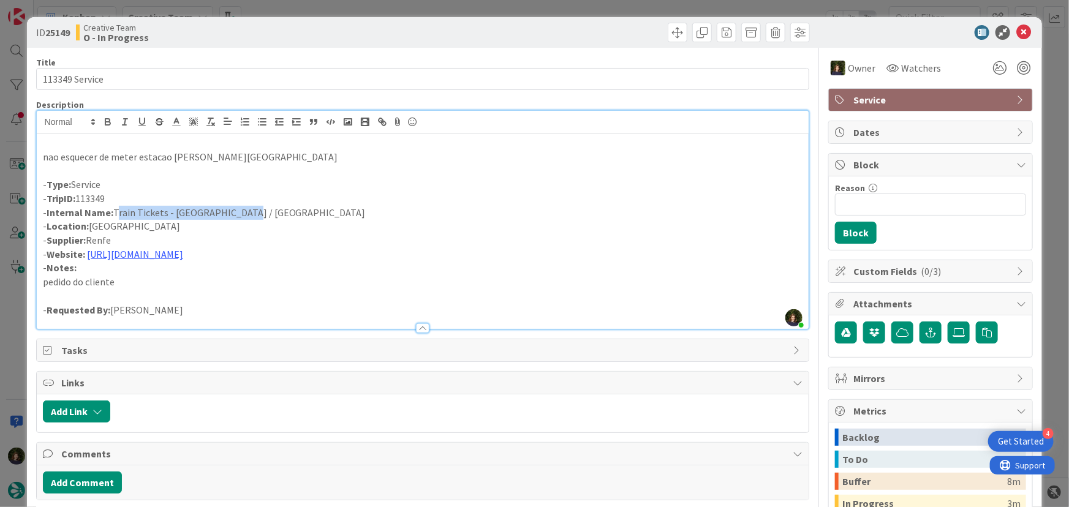
copy p "Train Tickets - [GEOGRAPHIC_DATA] / [GEOGRAPHIC_DATA]"
click at [1017, 34] on icon at bounding box center [1023, 32] width 15 height 15
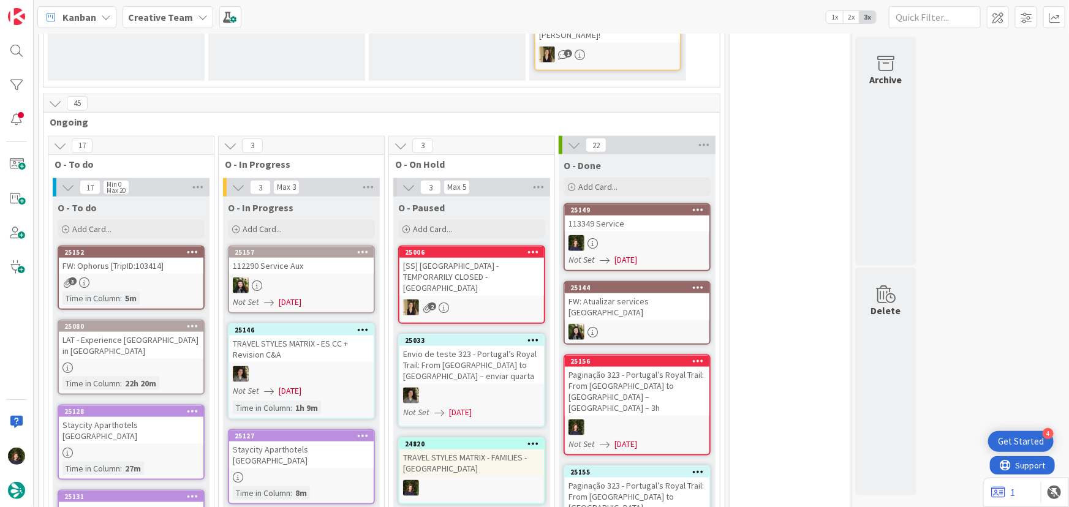
click at [129, 258] on div "FW: Ophorus [TripID:103414]" at bounding box center [131, 266] width 145 height 16
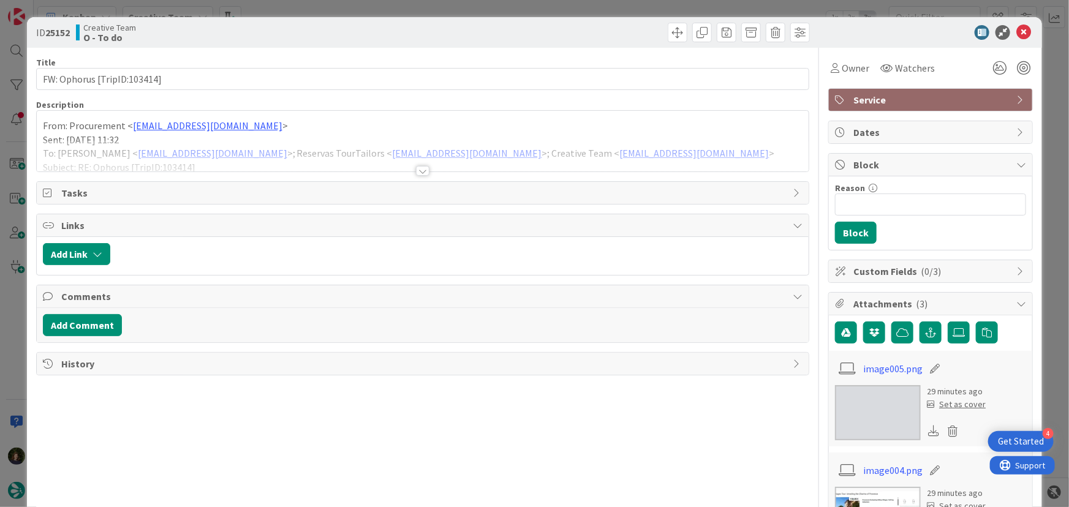
click at [420, 166] on div at bounding box center [422, 171] width 13 height 10
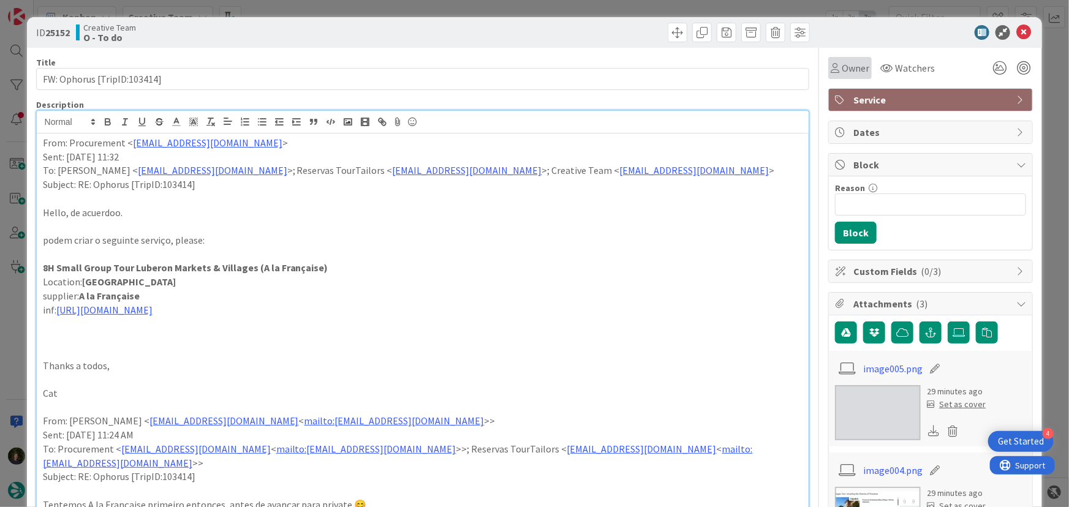
click at [853, 63] on span "Owner" at bounding box center [856, 68] width 28 height 15
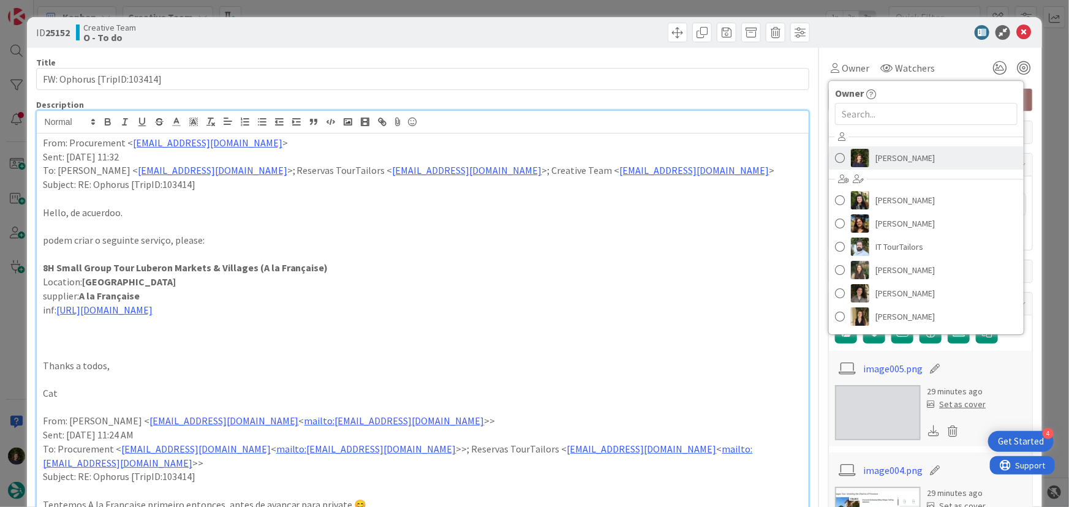
click at [878, 155] on span "[PERSON_NAME]" at bounding box center [904, 158] width 59 height 18
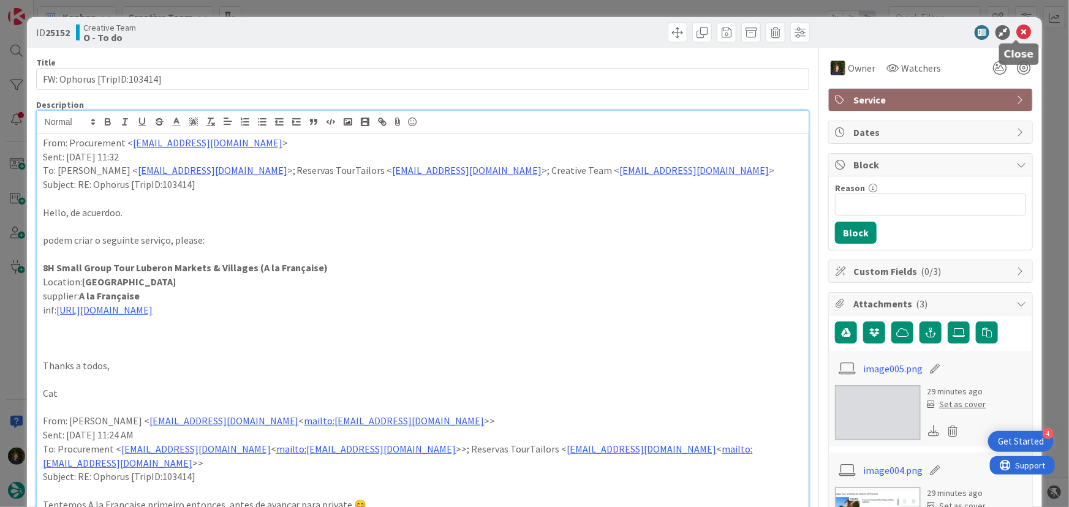
click at [1017, 37] on icon at bounding box center [1023, 32] width 15 height 15
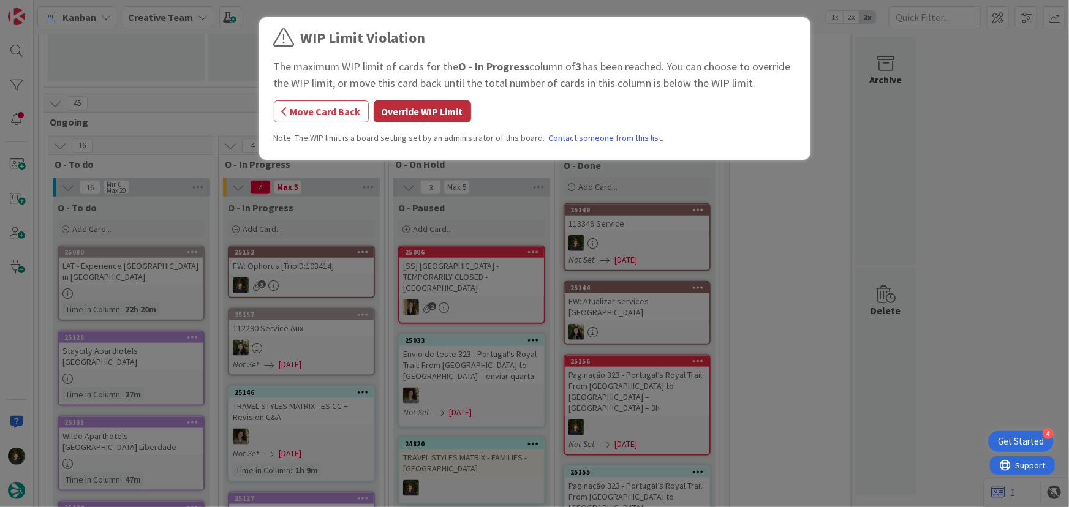
click at [404, 118] on button "Override WIP Limit" at bounding box center [422, 111] width 97 height 22
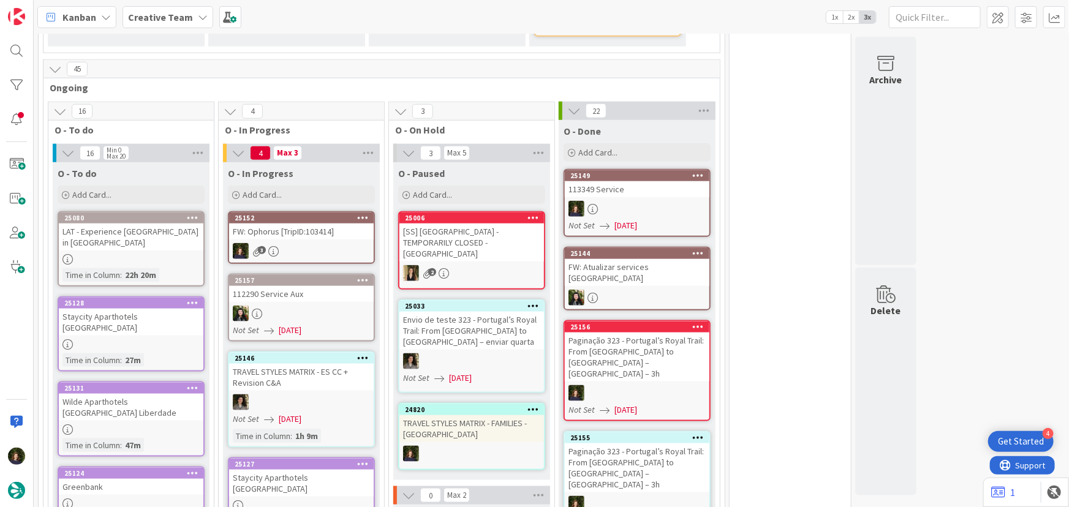
scroll to position [723, 0]
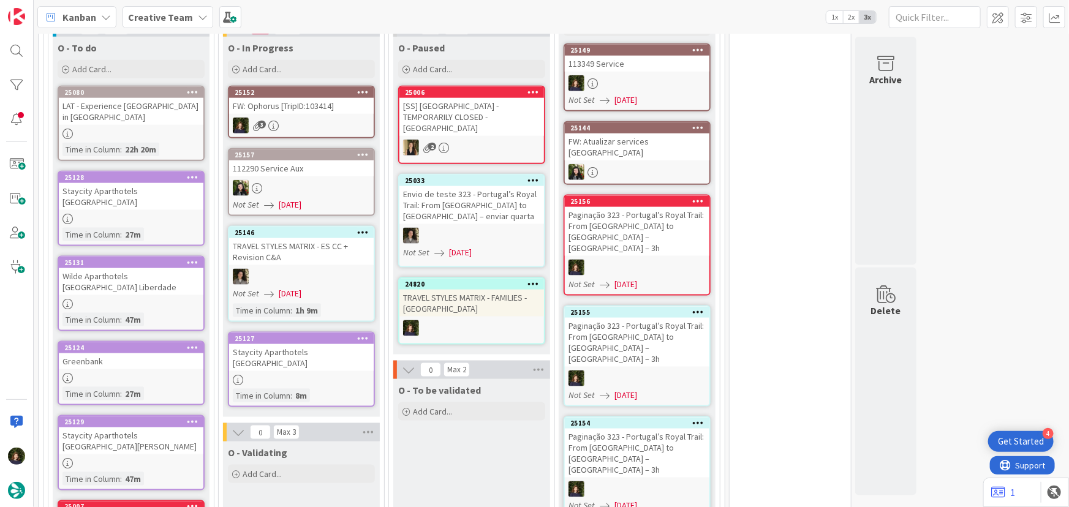
click at [278, 98] on div "FW: Ophorus [TripID:103414]" at bounding box center [301, 106] width 145 height 16
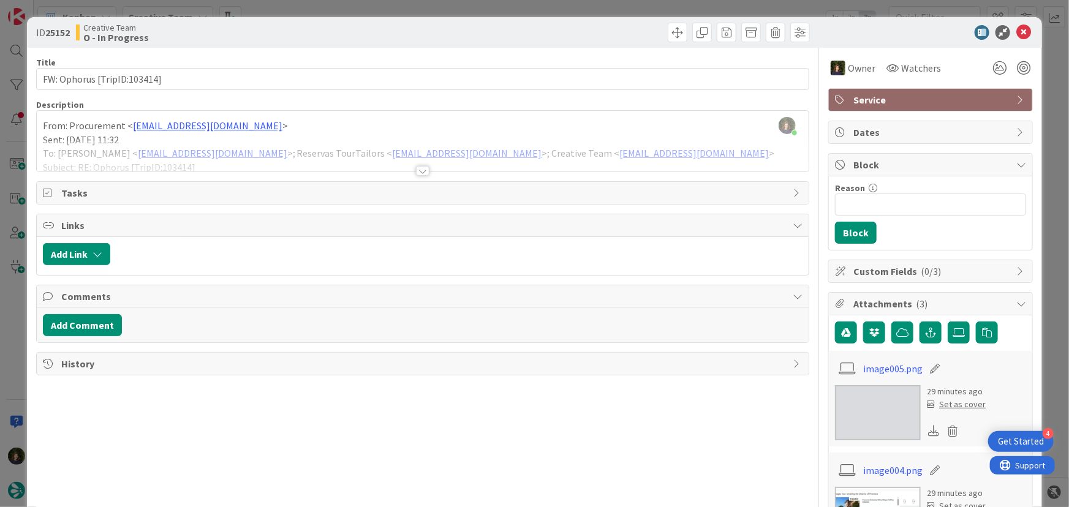
click at [417, 173] on div at bounding box center [422, 171] width 13 height 10
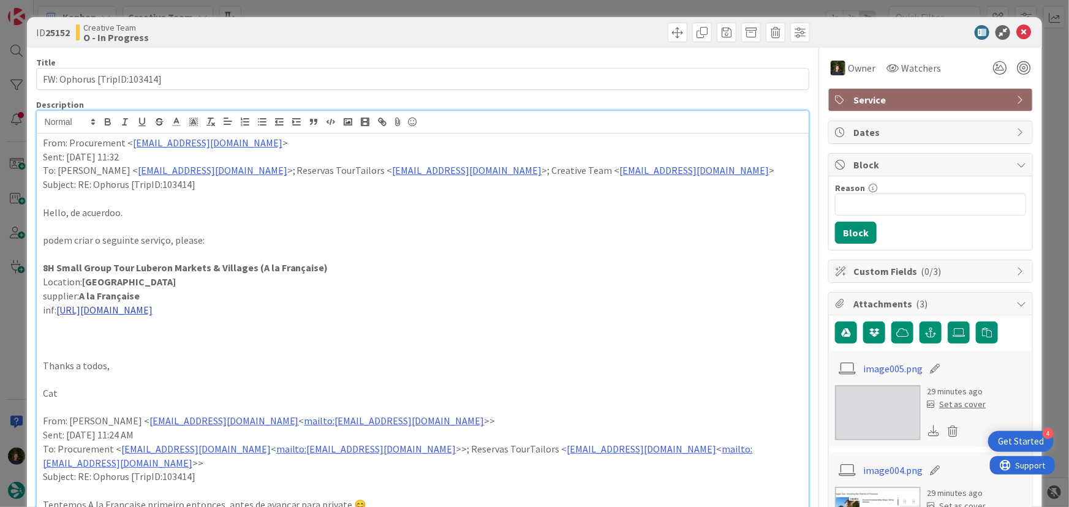
click at [153, 309] on link "[URL][DOMAIN_NAME]" at bounding box center [104, 310] width 96 height 12
click at [217, 333] on link "[URL][DOMAIN_NAME]" at bounding box center [181, 333] width 84 height 16
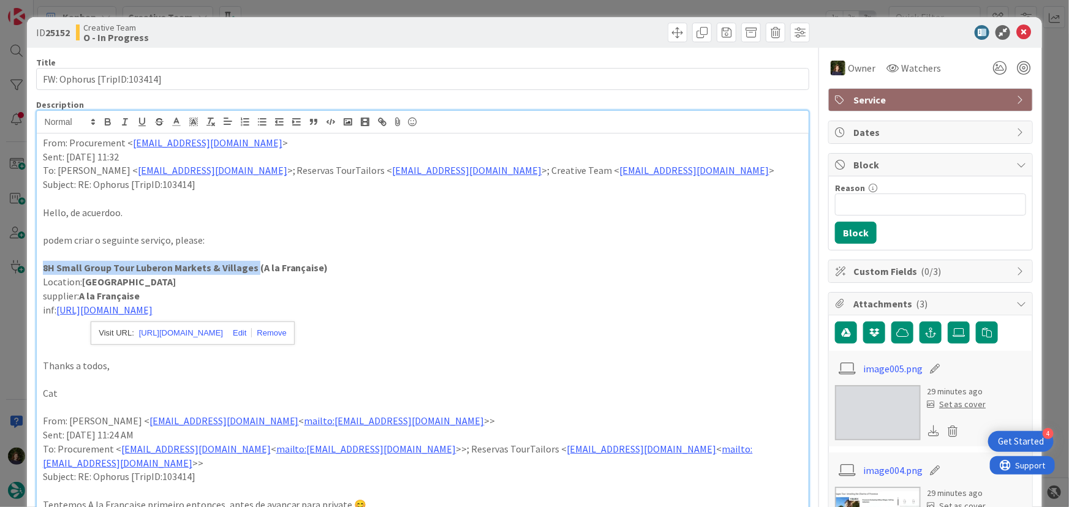
drag, startPoint x: 37, startPoint y: 268, endPoint x: 252, endPoint y: 269, distance: 214.4
copy strong "8H Small Group Tour Luberon Markets & Villages"
drag, startPoint x: 326, startPoint y: 263, endPoint x: 41, endPoint y: 270, distance: 284.9
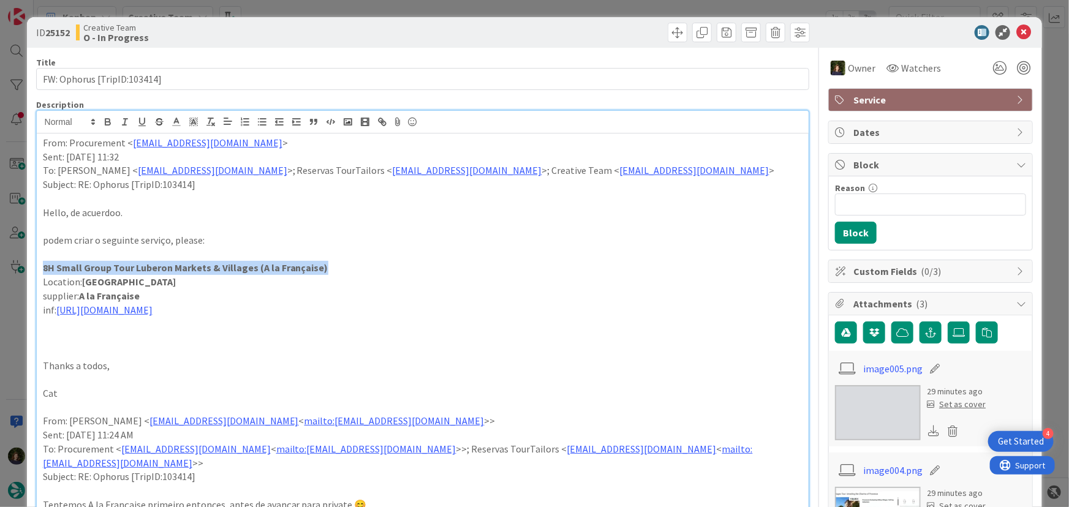
copy strong "8H Small Group Tour Luberon Markets & Villages (A la Française)"
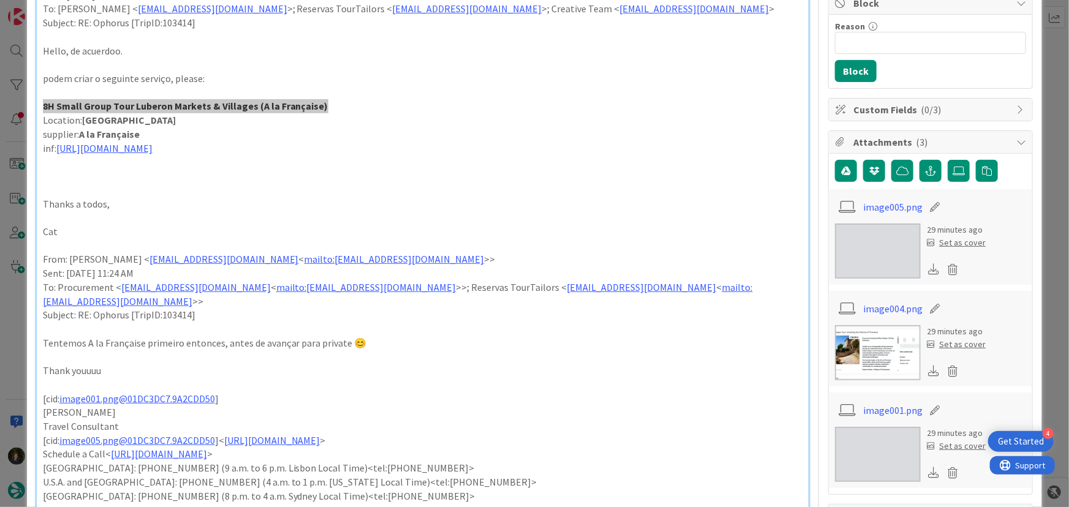
scroll to position [167, 0]
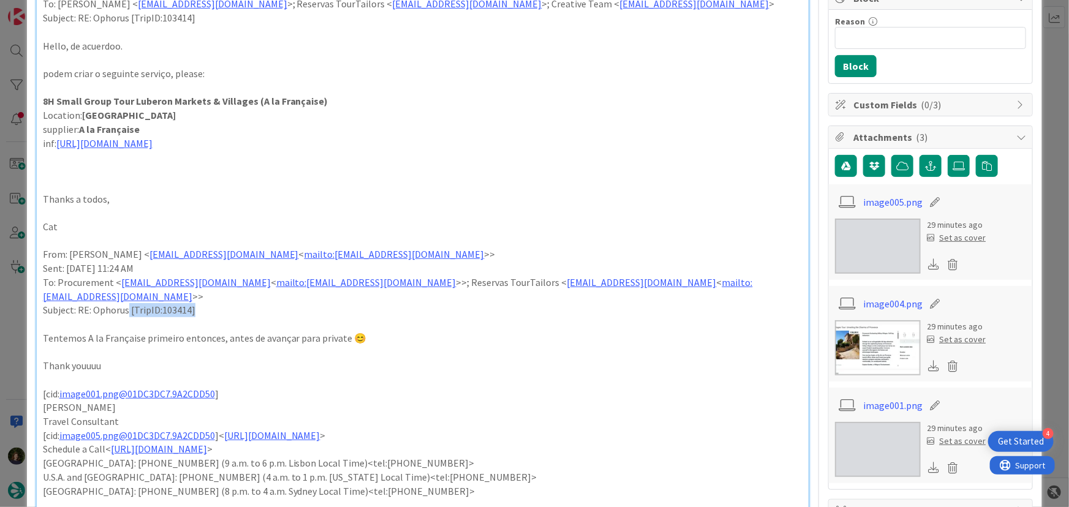
drag, startPoint x: 204, startPoint y: 293, endPoint x: 129, endPoint y: 297, distance: 75.4
click at [129, 303] on p "Subject: RE: Ophorus [TripID:103414]" at bounding box center [423, 310] width 760 height 14
copy p "[TripID:103414]"
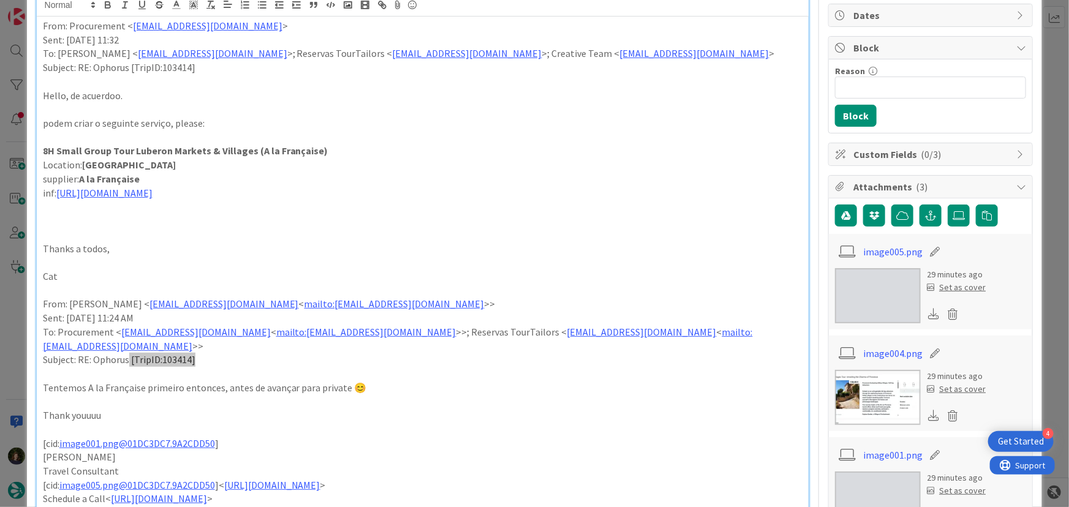
scroll to position [55, 0]
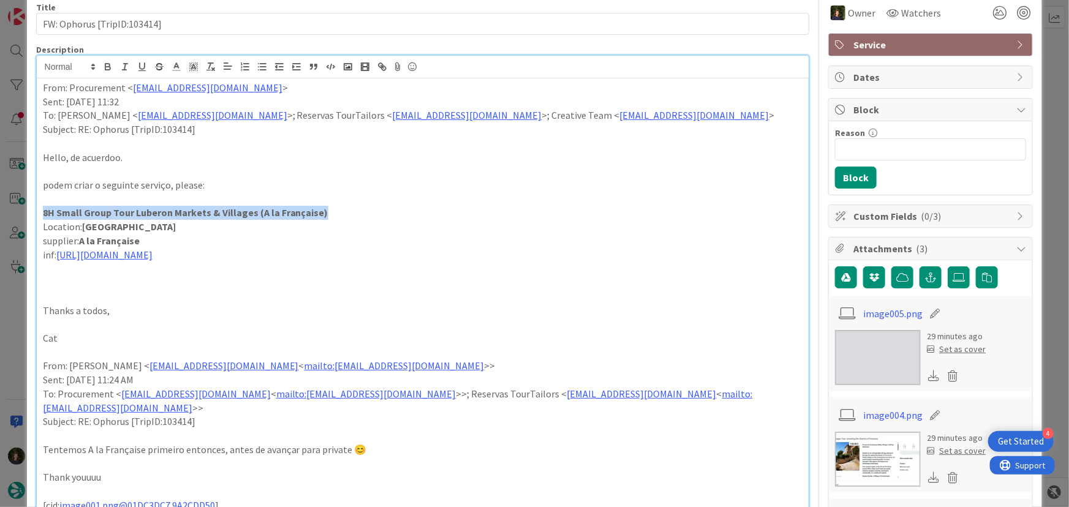
drag, startPoint x: 326, startPoint y: 206, endPoint x: 41, endPoint y: 211, distance: 284.9
copy strong "8H Small Group Tour Luberon Markets & Villages (A la Française)"
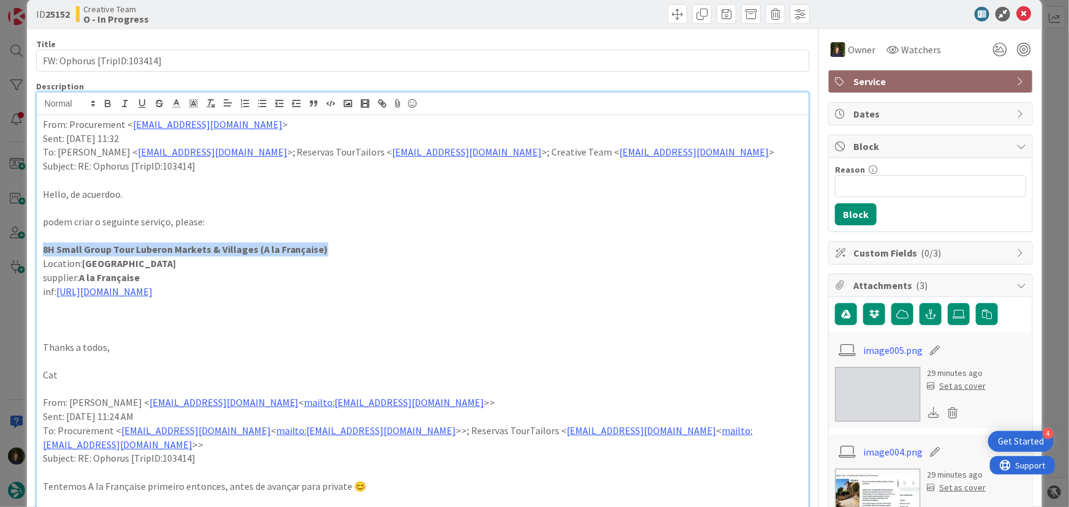
scroll to position [0, 0]
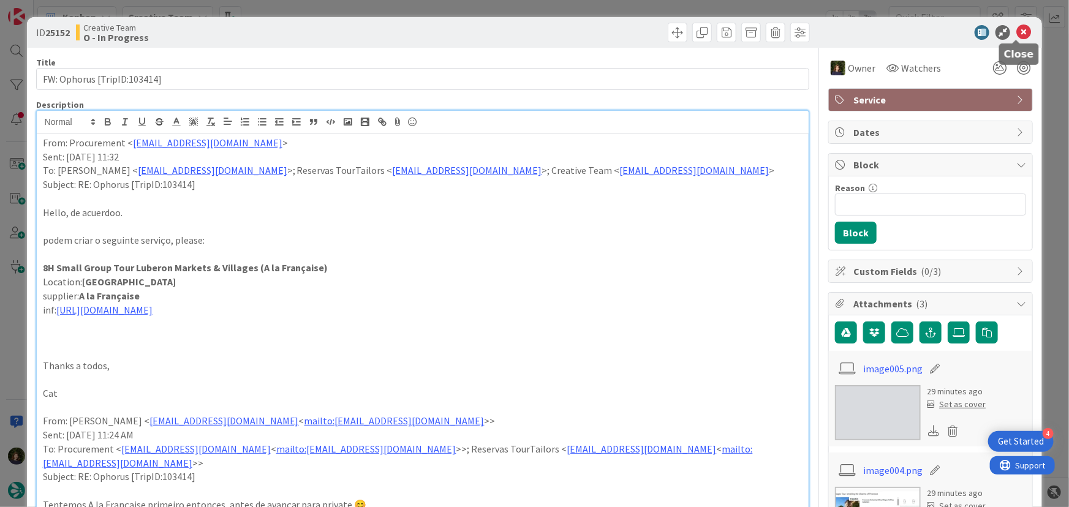
click at [1017, 30] on icon at bounding box center [1023, 32] width 15 height 15
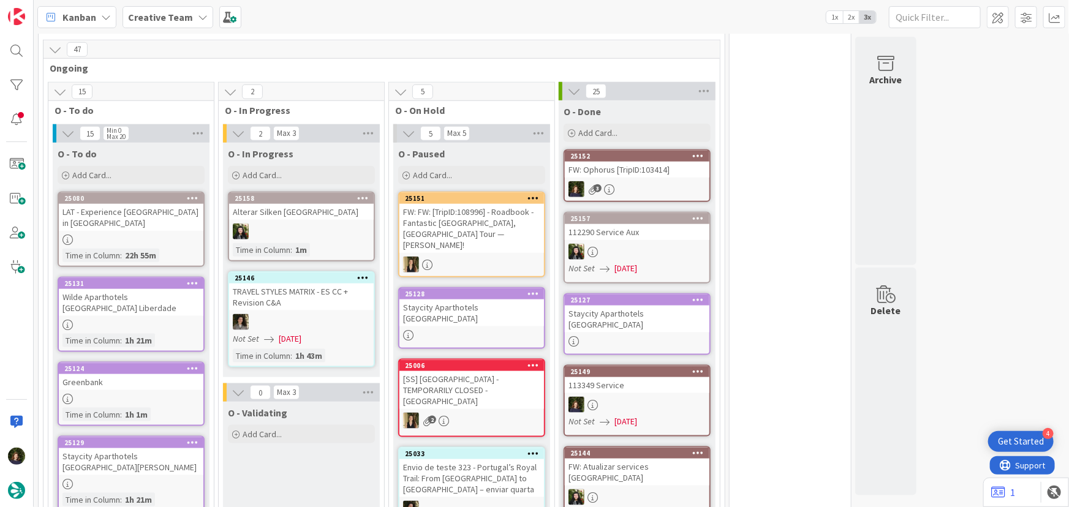
scroll to position [613, 0]
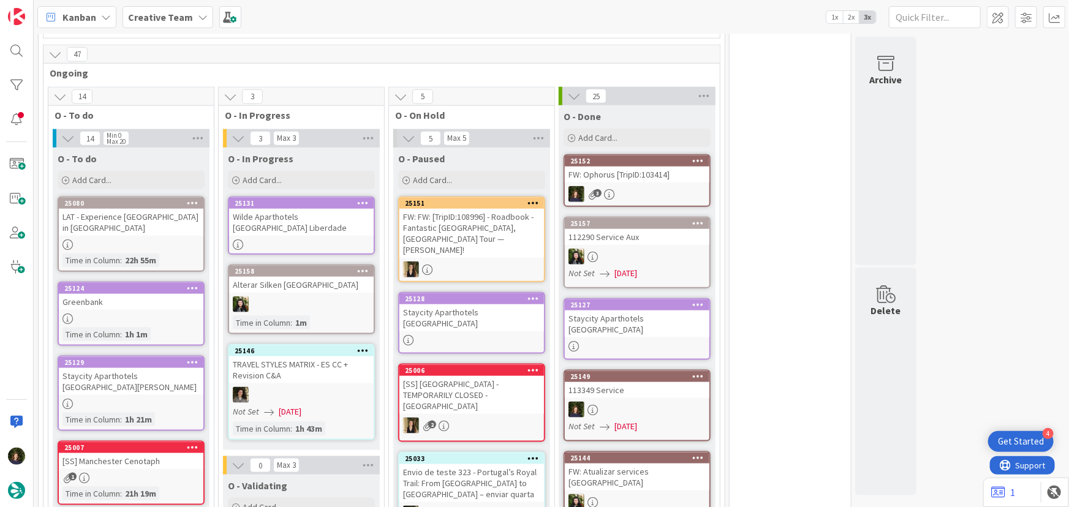
click at [291, 239] on div at bounding box center [301, 244] width 145 height 10
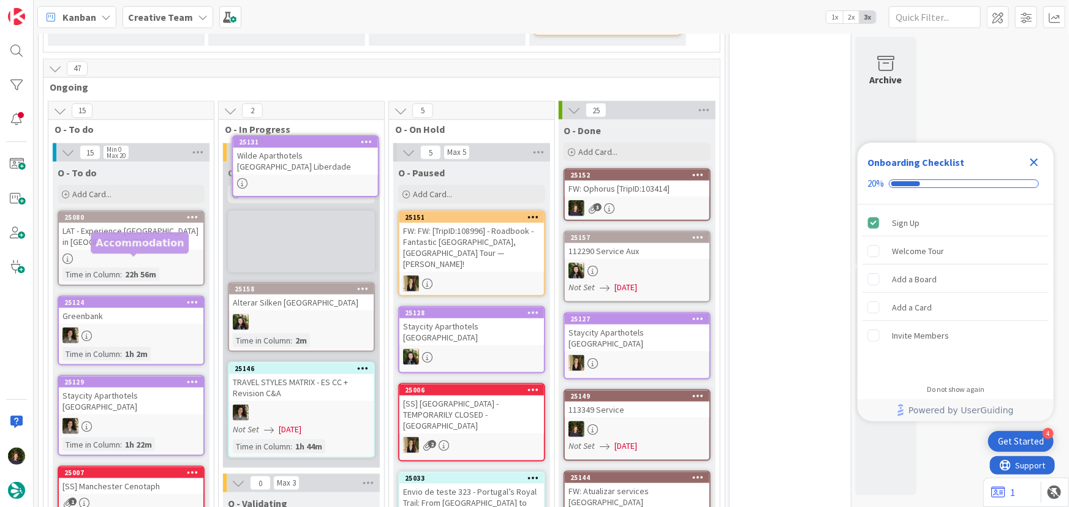
scroll to position [590, 0]
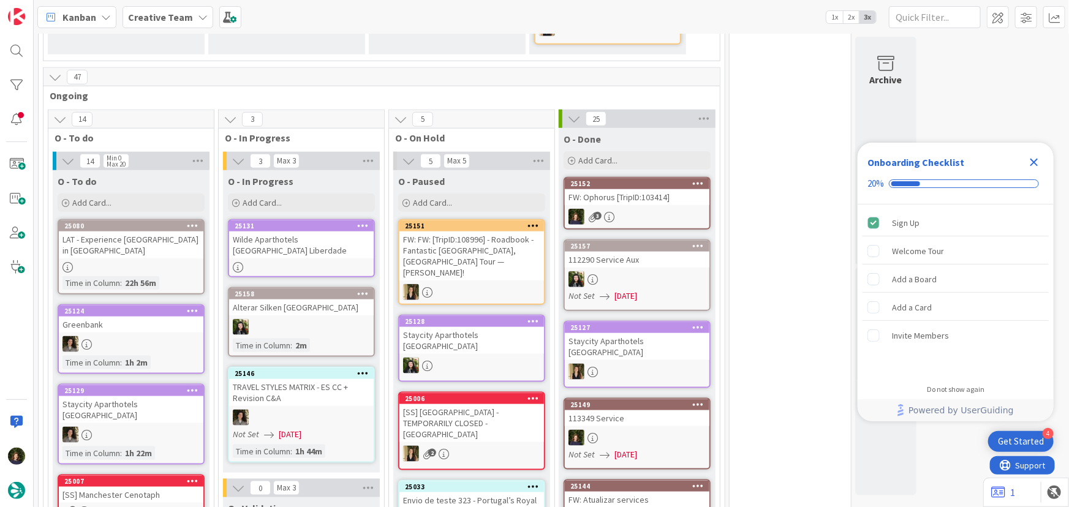
click at [293, 219] on div "[GEOGRAPHIC_DATA] [GEOGRAPHIC_DATA] Liberdade" at bounding box center [301, 248] width 147 height 58
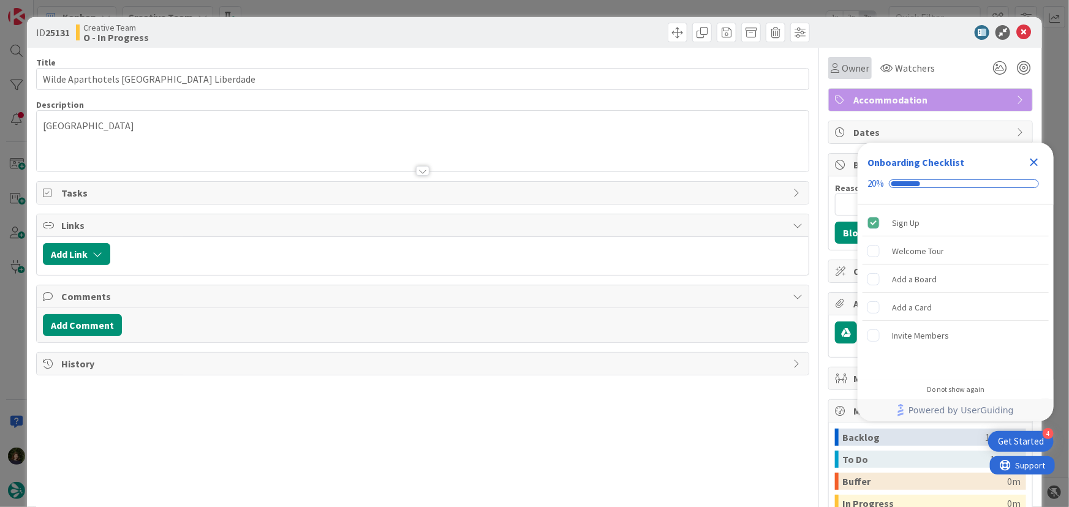
drag, startPoint x: 838, startPoint y: 74, endPoint x: 845, endPoint y: 75, distance: 7.5
click at [842, 73] on span "Owner" at bounding box center [856, 68] width 28 height 15
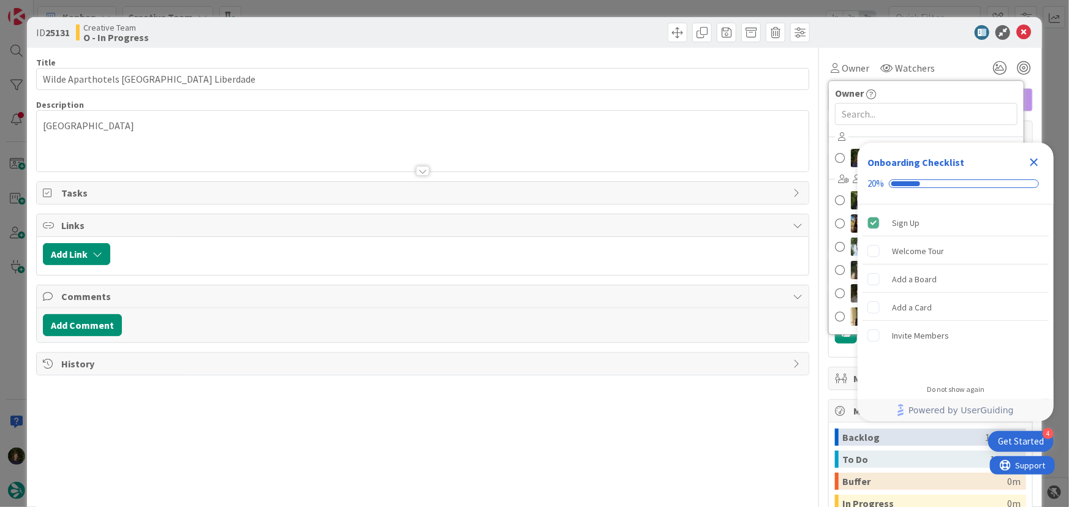
click at [1035, 162] on icon "Close Checklist" at bounding box center [1034, 163] width 8 height 8
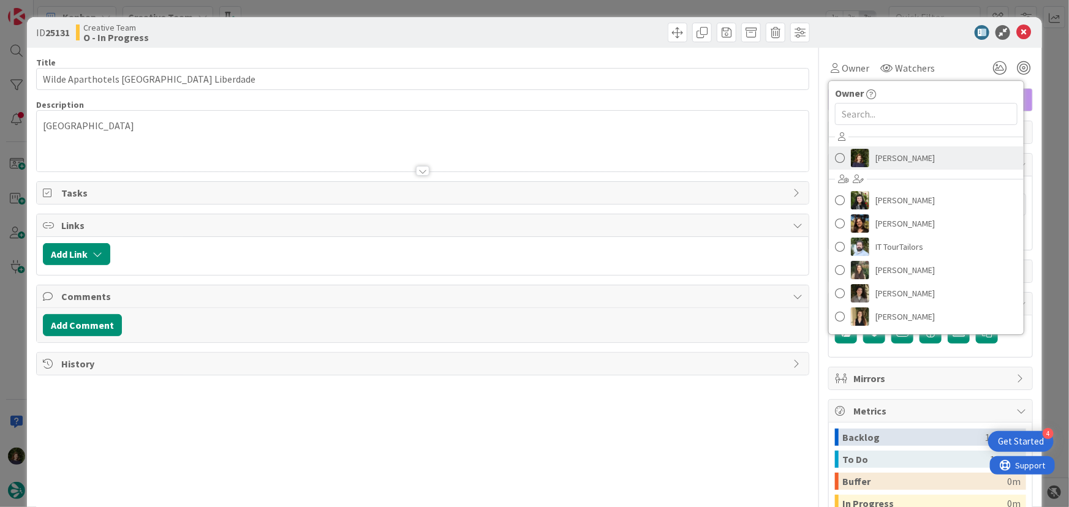
click at [897, 158] on span "[PERSON_NAME]" at bounding box center [904, 158] width 59 height 18
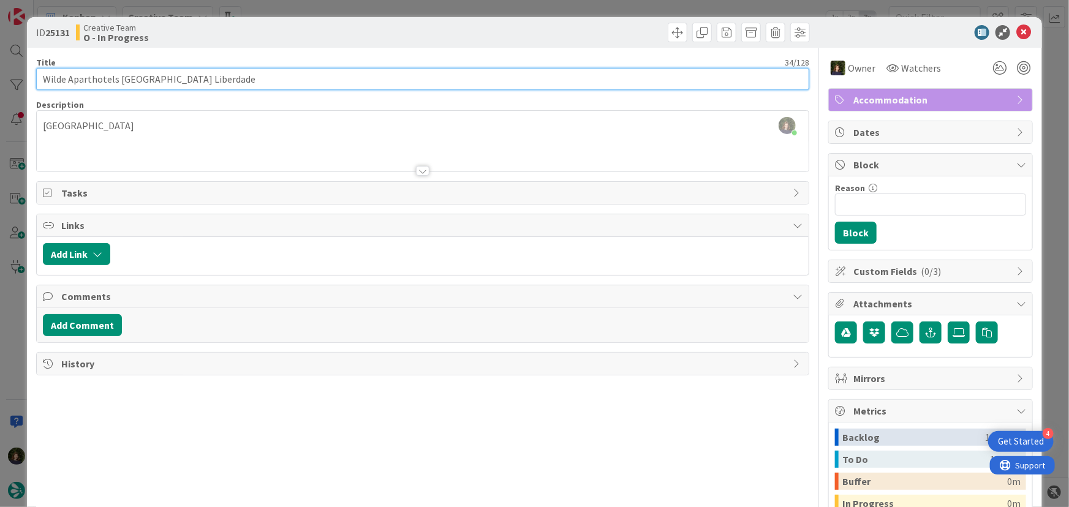
click at [94, 80] on input "Wilde Aparthotels [GEOGRAPHIC_DATA] Liberdade" at bounding box center [423, 79] width 774 height 22
drag, startPoint x: 95, startPoint y: 77, endPoint x: 170, endPoint y: 80, distance: 74.8
click at [195, 78] on input "Wilde Aparthotels [GEOGRAPHIC_DATA] Liberdade" at bounding box center [423, 79] width 774 height 22
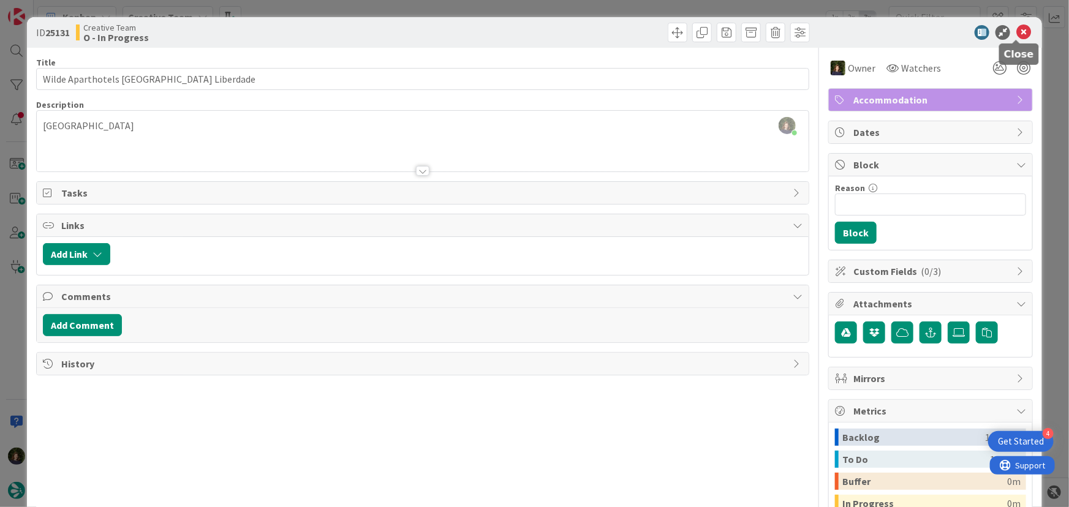
click at [1016, 34] on icon at bounding box center [1023, 32] width 15 height 15
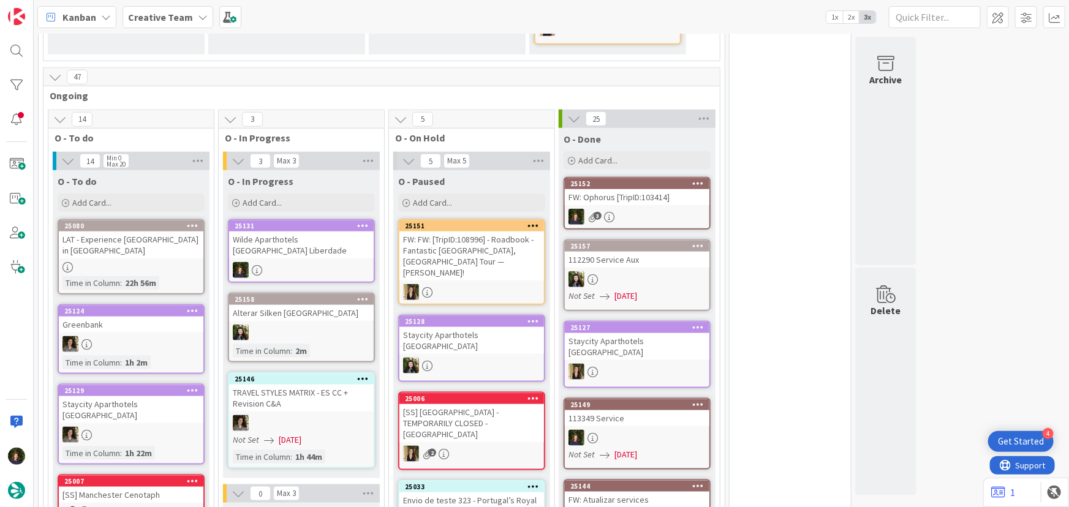
click at [138, 384] on div "25129 Staycity Aparthotels Dublin Mark Street Time in Column : 1h 22m" at bounding box center [131, 424] width 147 height 81
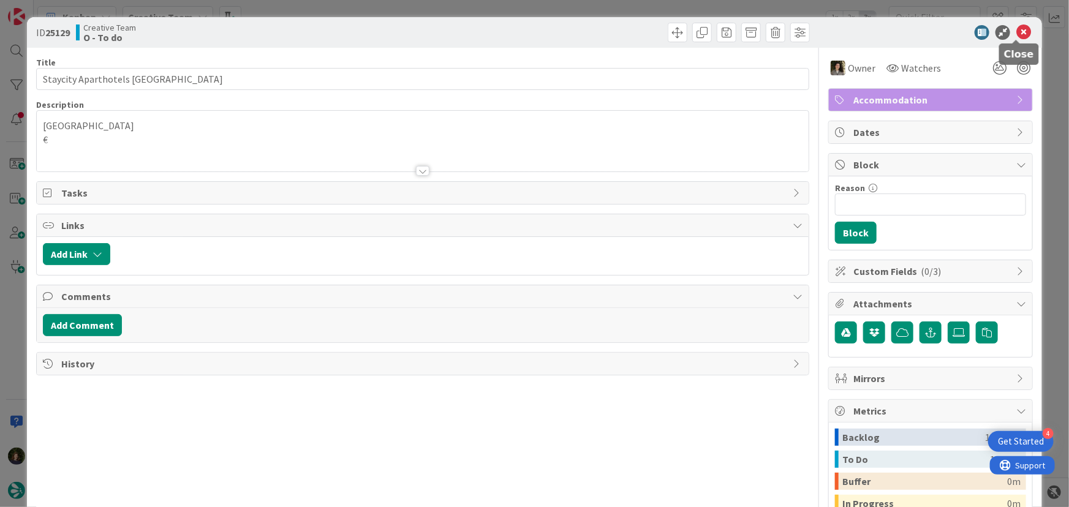
click at [1019, 31] on icon at bounding box center [1023, 32] width 15 height 15
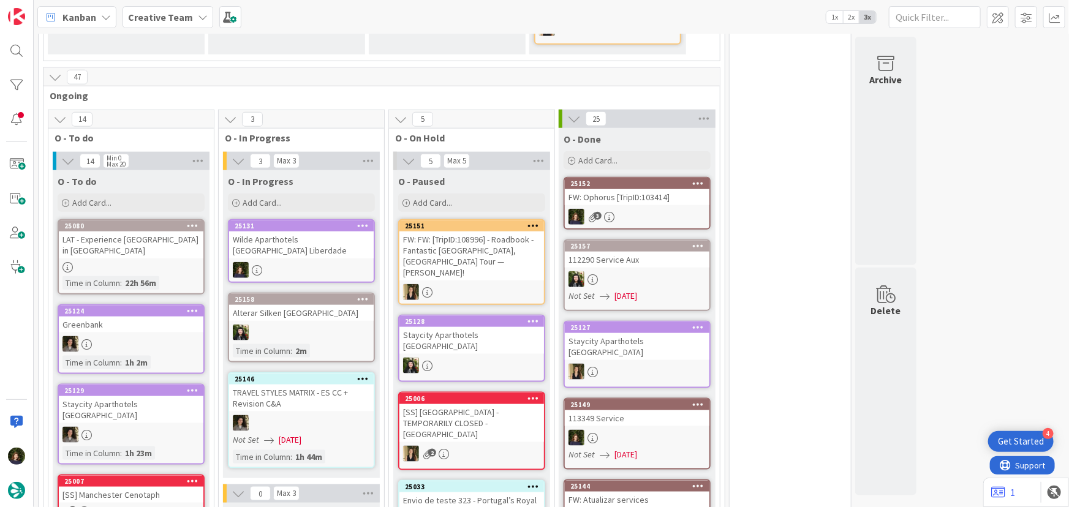
click at [276, 262] on div at bounding box center [301, 270] width 145 height 16
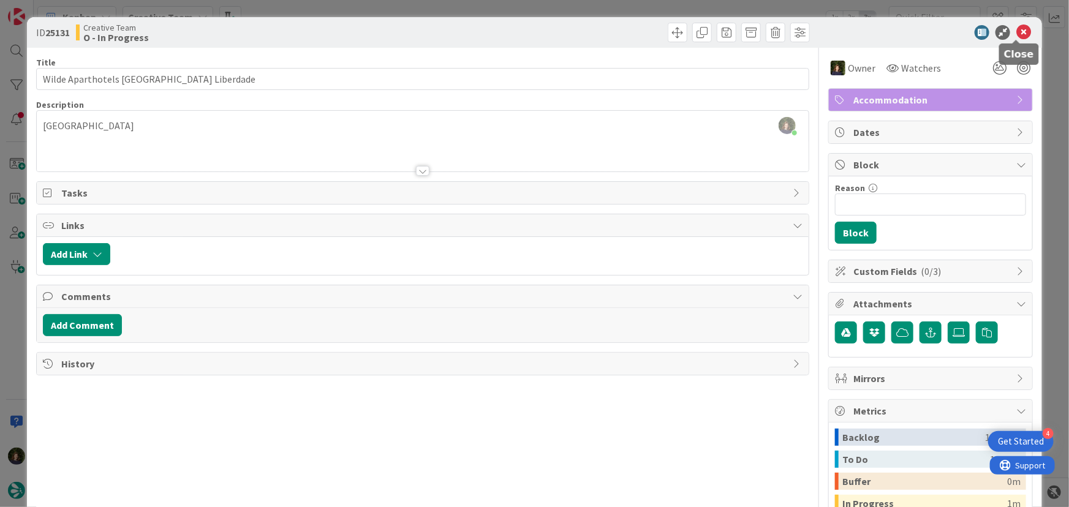
drag, startPoint x: 1013, startPoint y: 30, endPoint x: 1027, endPoint y: 31, distance: 13.5
click at [1016, 30] on icon at bounding box center [1023, 32] width 15 height 15
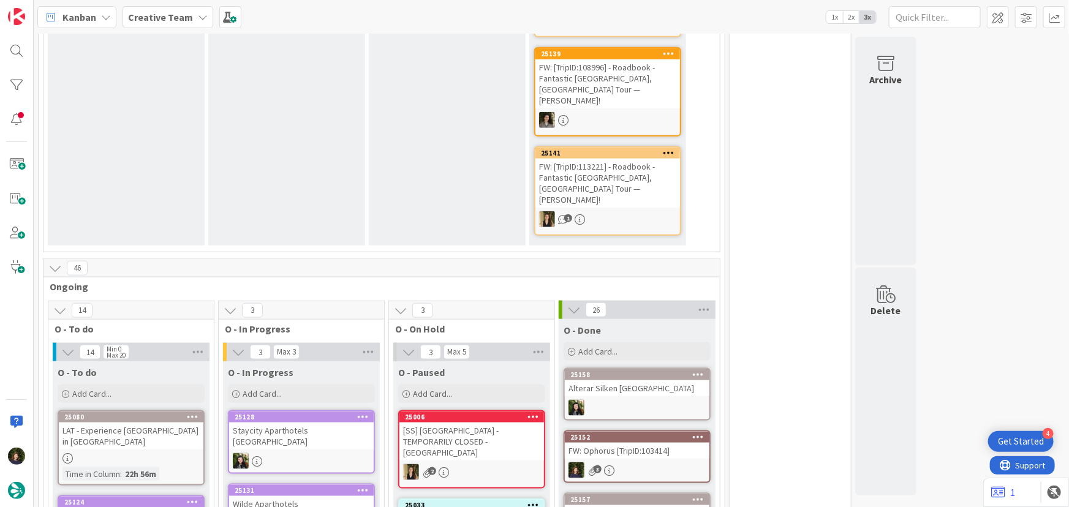
scroll to position [747, 0]
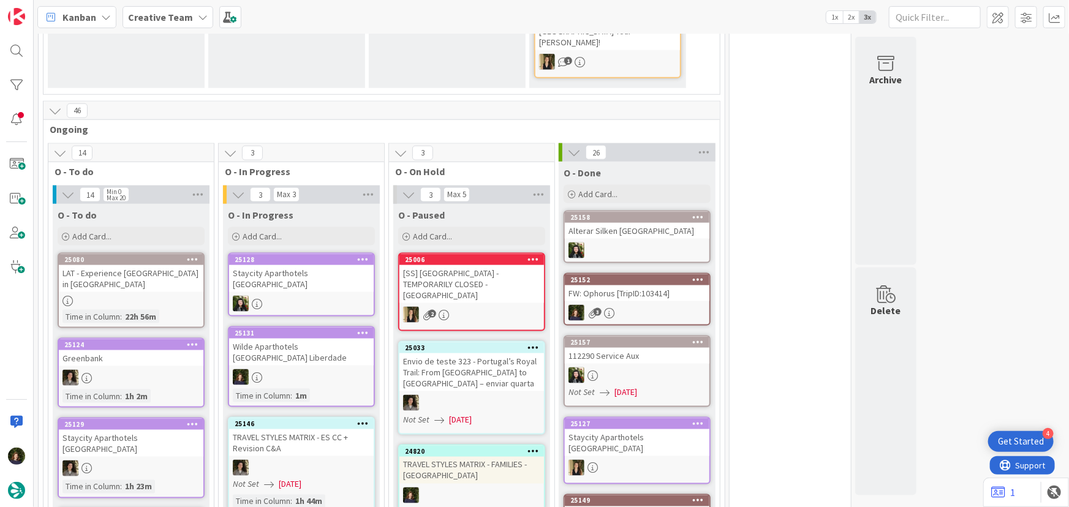
click at [282, 369] on div at bounding box center [301, 377] width 145 height 16
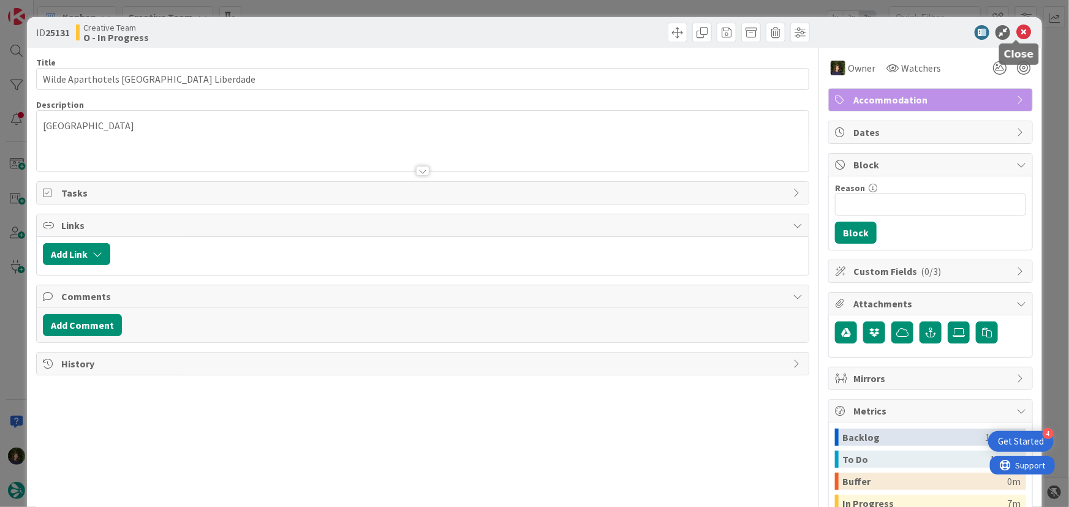
click at [1016, 30] on icon at bounding box center [1023, 32] width 15 height 15
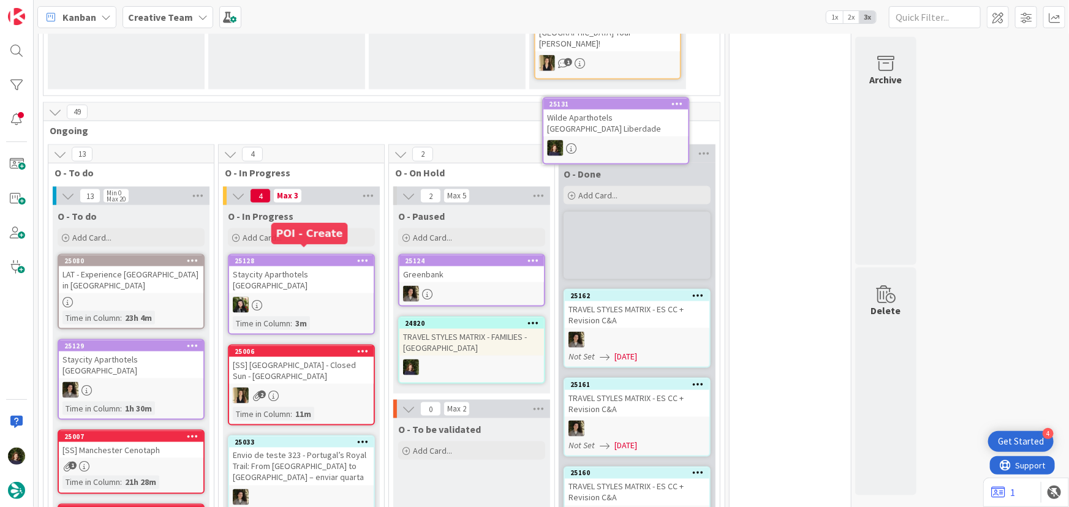
scroll to position [729, 0]
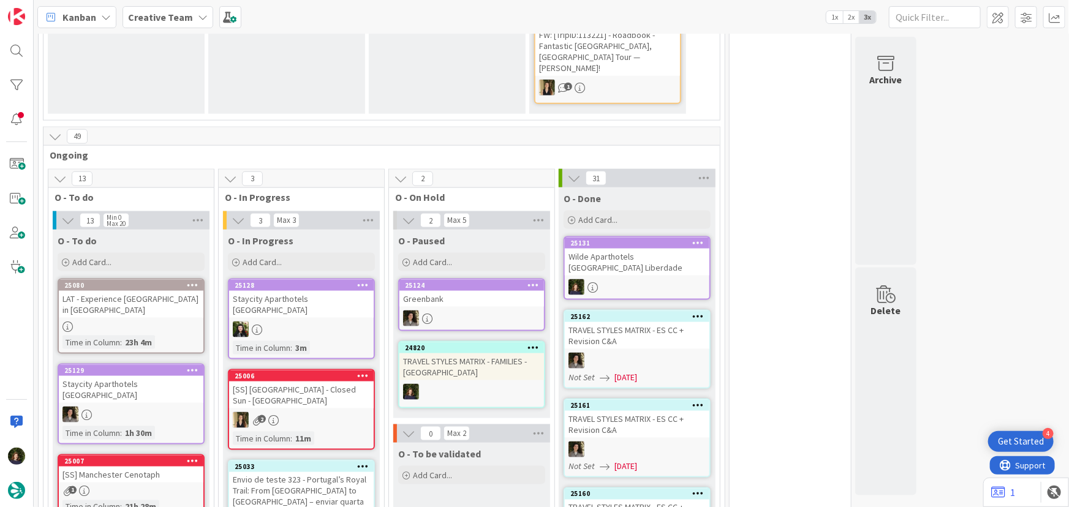
click at [129, 291] on div "LAT - Experience [GEOGRAPHIC_DATA] in [GEOGRAPHIC_DATA]" at bounding box center [131, 304] width 145 height 27
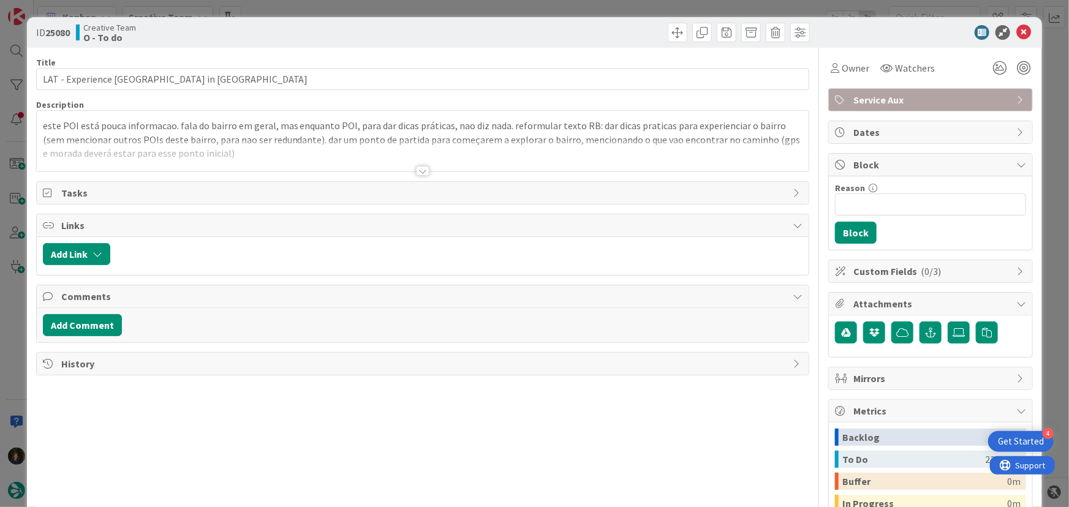
drag, startPoint x: 417, startPoint y: 172, endPoint x: 424, endPoint y: 187, distance: 17.3
click at [417, 172] on div at bounding box center [422, 171] width 13 height 10
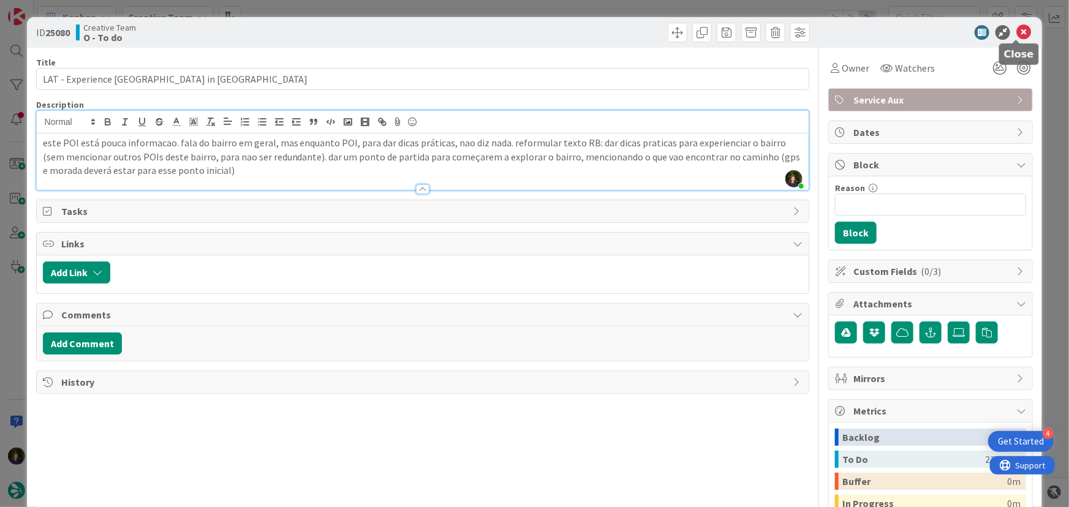
click at [1016, 32] on icon at bounding box center [1023, 32] width 15 height 15
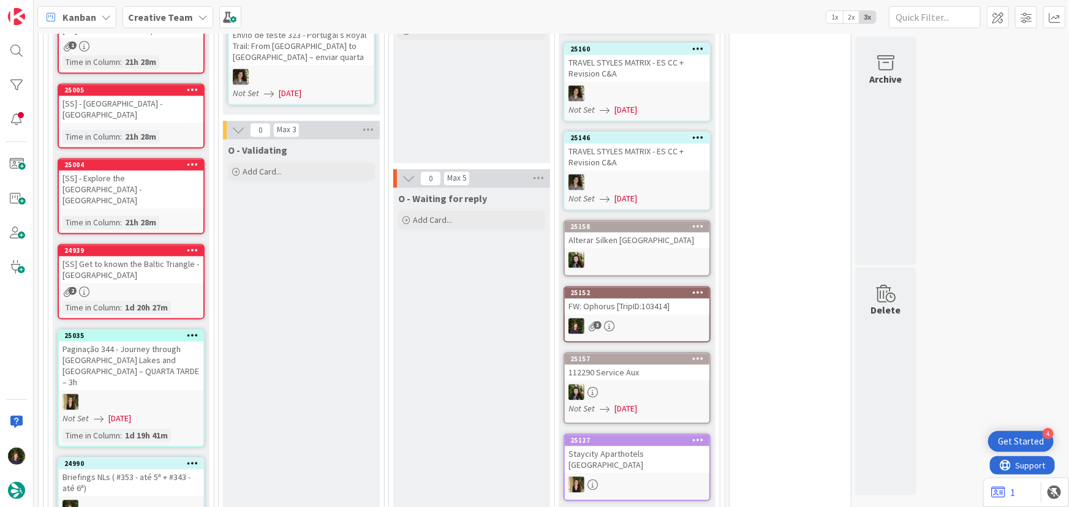
scroll to position [1174, 0]
click at [192, 459] on icon at bounding box center [193, 463] width 12 height 9
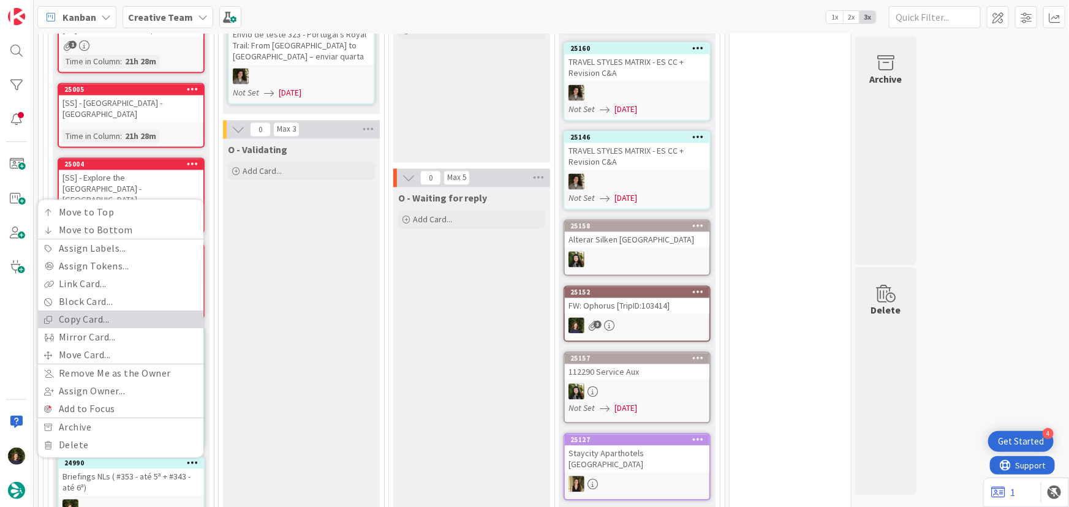
click at [102, 311] on link "Copy Card..." at bounding box center [120, 320] width 165 height 18
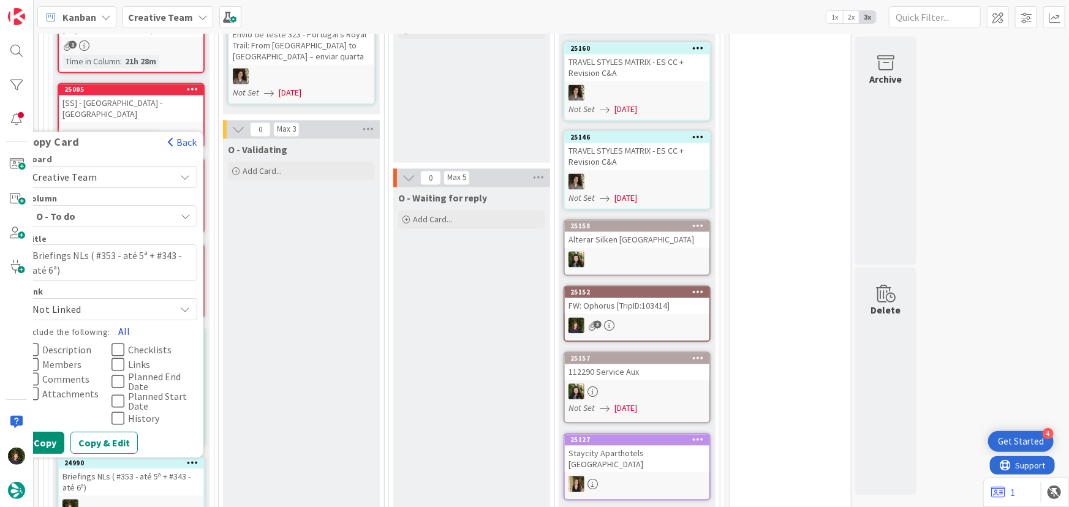
click at [129, 321] on button "All" at bounding box center [124, 332] width 28 height 22
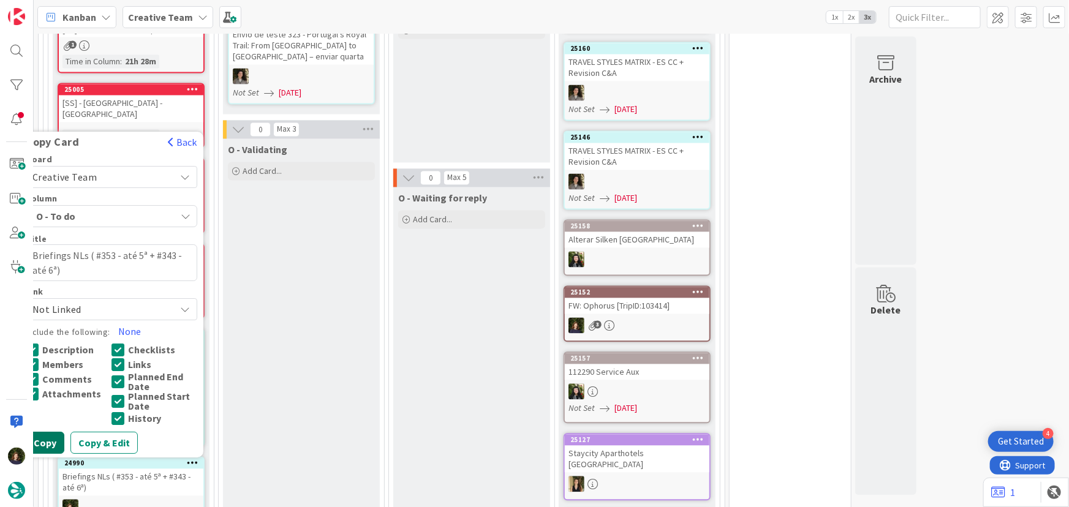
drag, startPoint x: 50, startPoint y: 325, endPoint x: 59, endPoint y: 328, distance: 9.3
click at [50, 432] on button "Copy" at bounding box center [45, 443] width 39 height 22
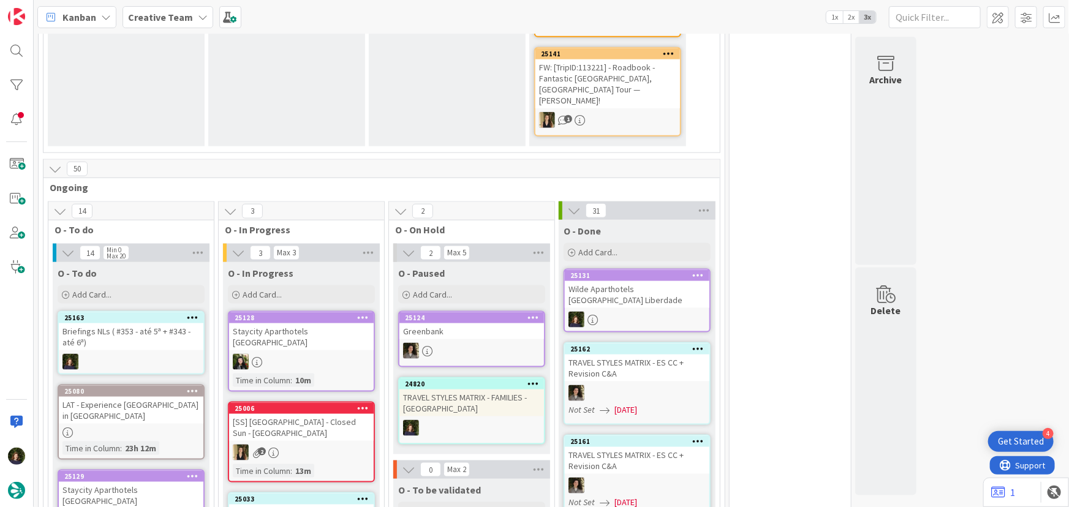
scroll to position [635, 0]
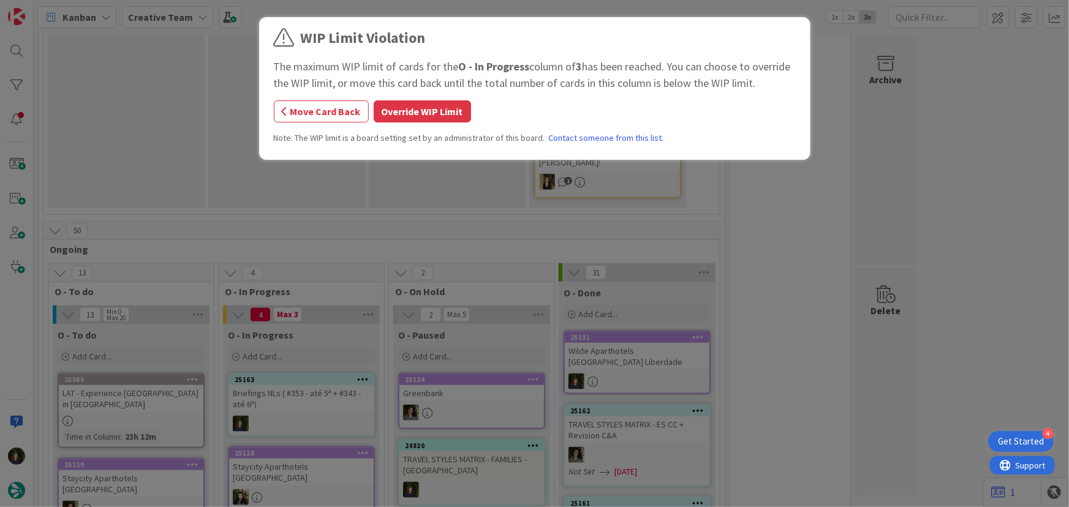
click at [306, 326] on div "WIP Limit Violation The maximum WIP limit of cards for the O - In Progress colu…" at bounding box center [534, 253] width 1069 height 507
click at [429, 113] on button "Override WIP Limit" at bounding box center [422, 111] width 97 height 22
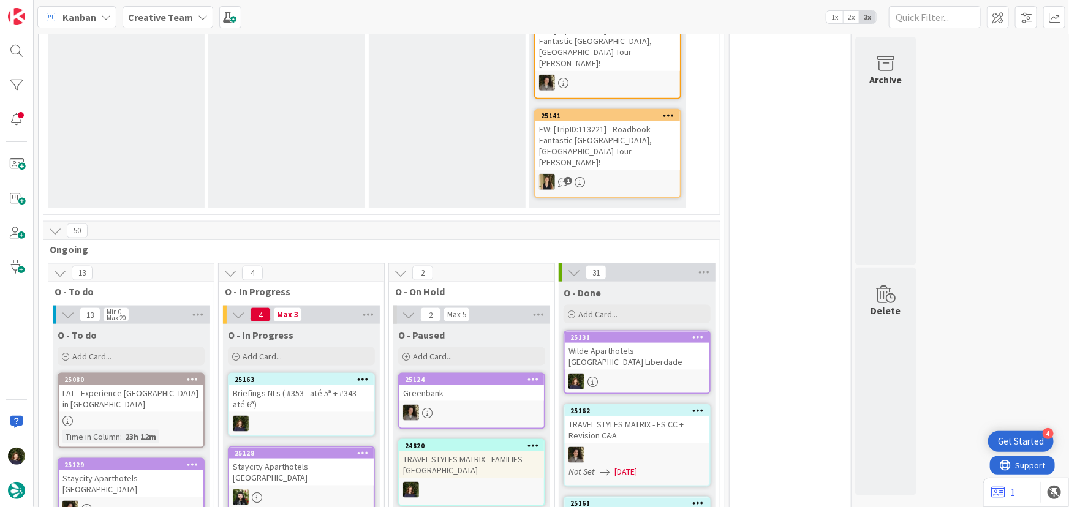
click at [294, 385] on div "Briefings NLs ( #353 - até 5ª + #343 - até 6ª)" at bounding box center [301, 398] width 145 height 27
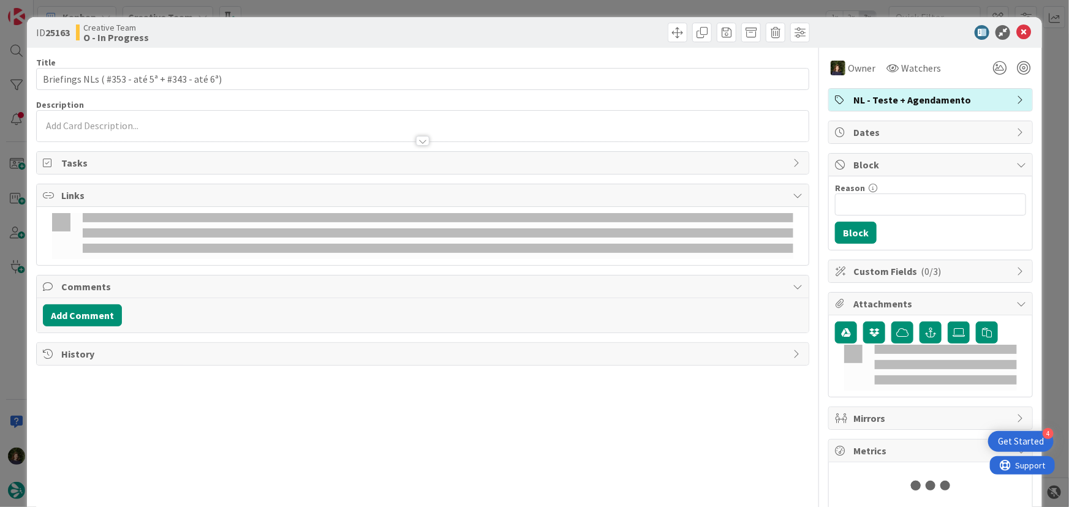
type textarea "x"
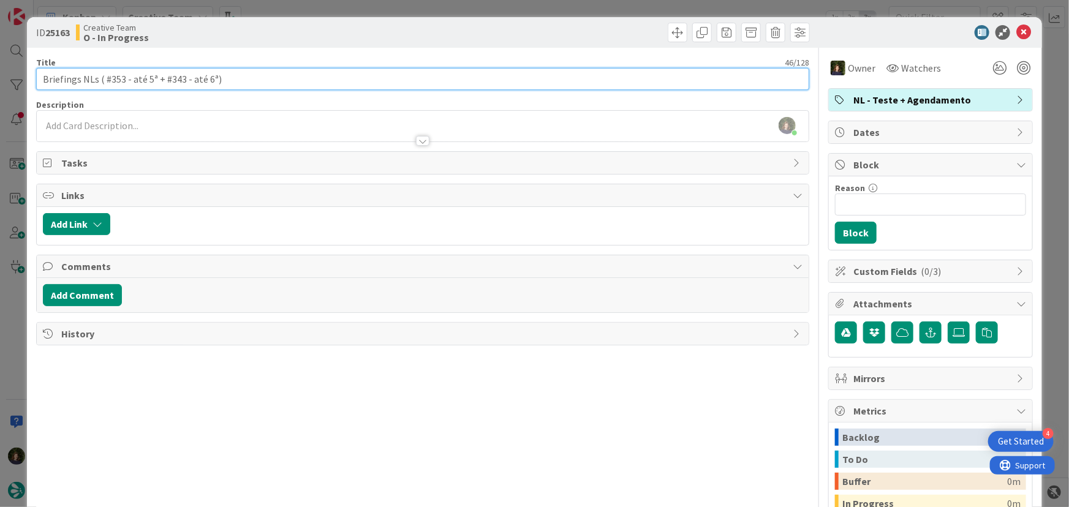
drag, startPoint x: 153, startPoint y: 75, endPoint x: 206, endPoint y: 78, distance: 53.3
click at [206, 78] on input "Briefings NLs ( #353 - até 5ª + #343 - até 6ª)" at bounding box center [423, 79] width 774 height 22
type input "Briefings NLs ( #353 - até 5ª ª)"
type textarea "x"
type input "Briefings NLs ( #353 - até 5ª )"
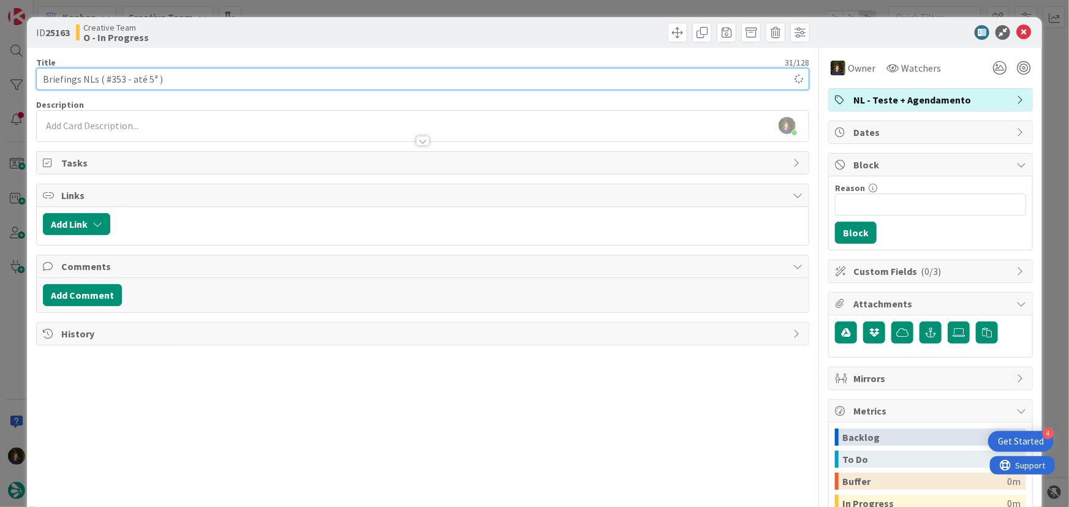
type textarea "x"
type input "Briefings NLs ( #353 - até 5ª )"
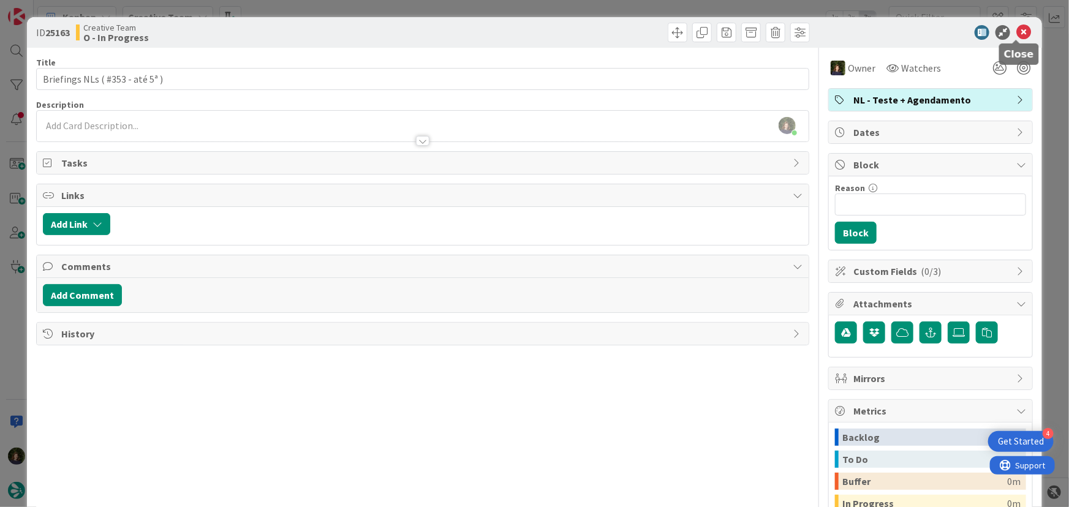
click at [1016, 31] on icon at bounding box center [1023, 32] width 15 height 15
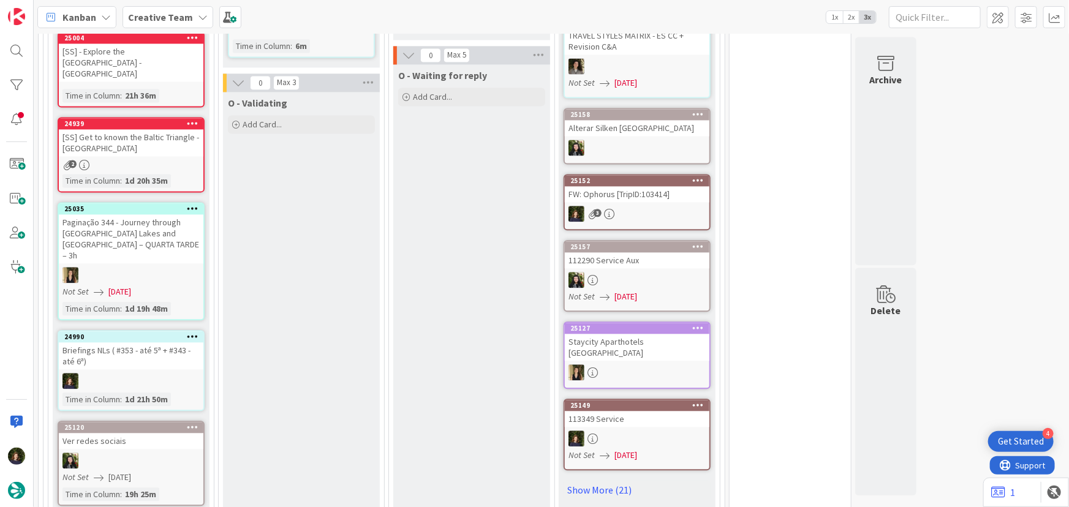
scroll to position [1303, 0]
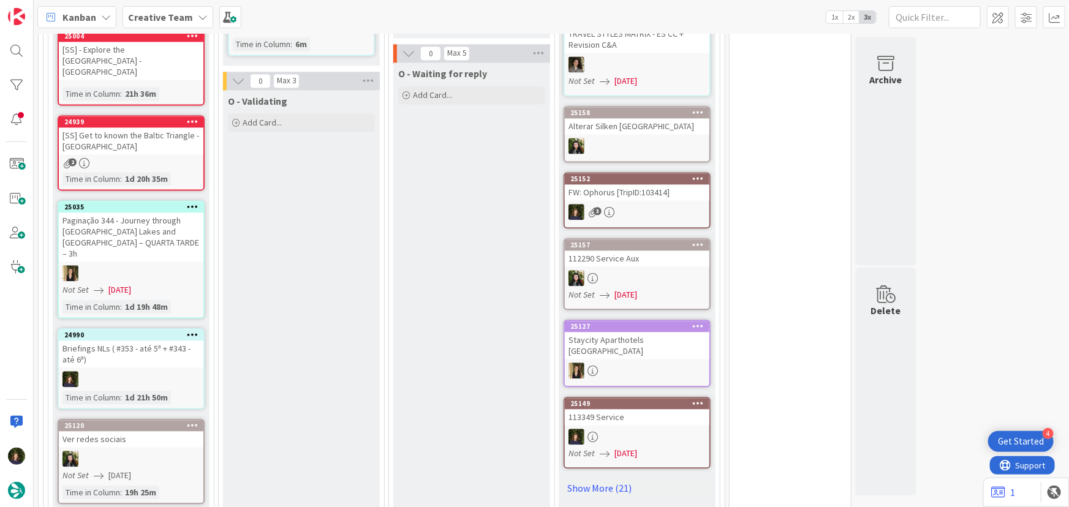
click at [143, 341] on div "Briefings NLs ( #353 - até 5ª + #343 - até 6ª)" at bounding box center [131, 354] width 145 height 27
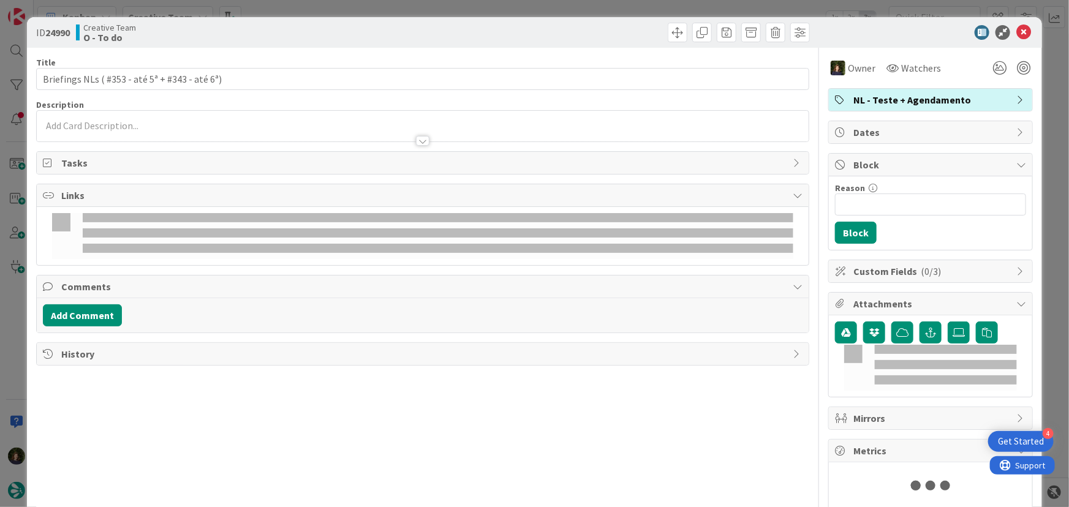
type textarea "x"
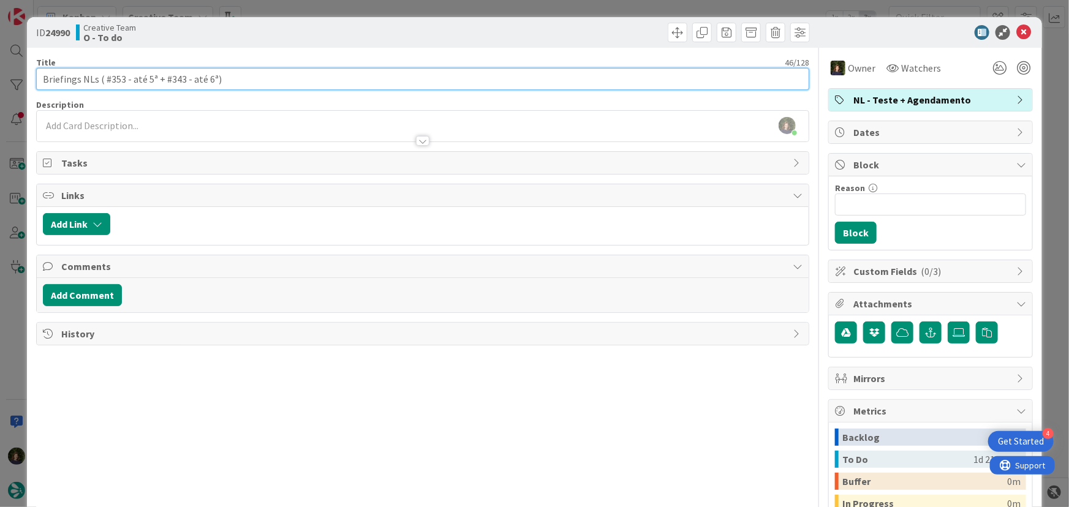
drag, startPoint x: 160, startPoint y: 78, endPoint x: 104, endPoint y: 80, distance: 57.0
click at [104, 80] on input "Briefings NLs ( #353 - até 5ª + #343 - até 6ª)" at bounding box center [423, 79] width 774 height 22
type input "Briefings NLs ( #343 - até 6ª)"
type textarea "x"
type input "Briefings NLs ( #343 - até 6ª)"
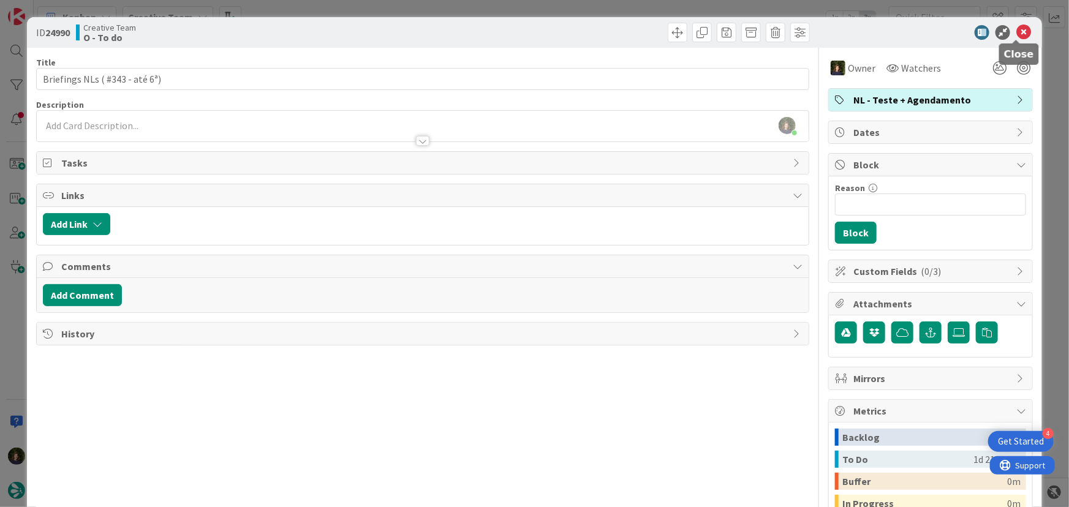
click at [1019, 34] on icon at bounding box center [1023, 32] width 15 height 15
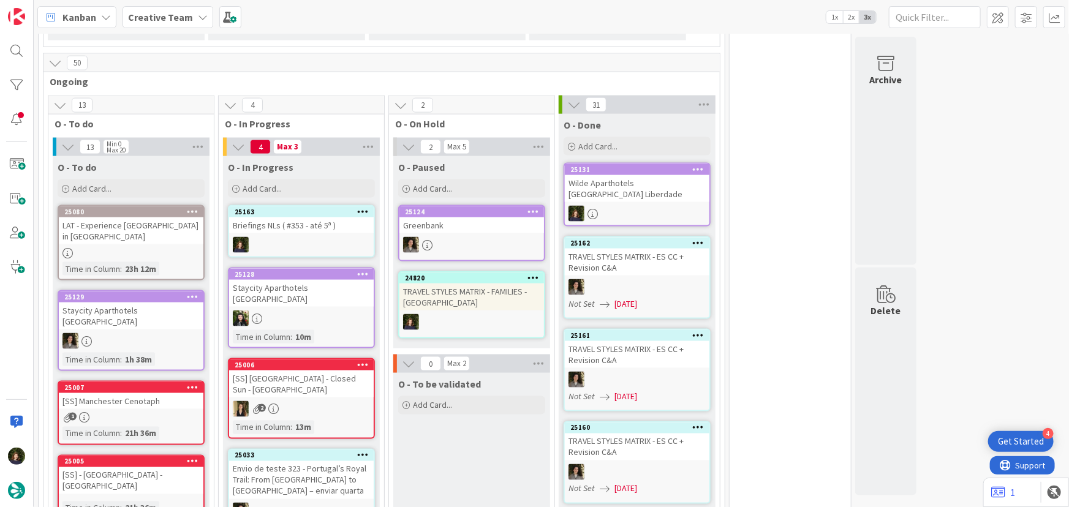
scroll to position [802, 0]
click at [285, 238] on div at bounding box center [301, 246] width 145 height 16
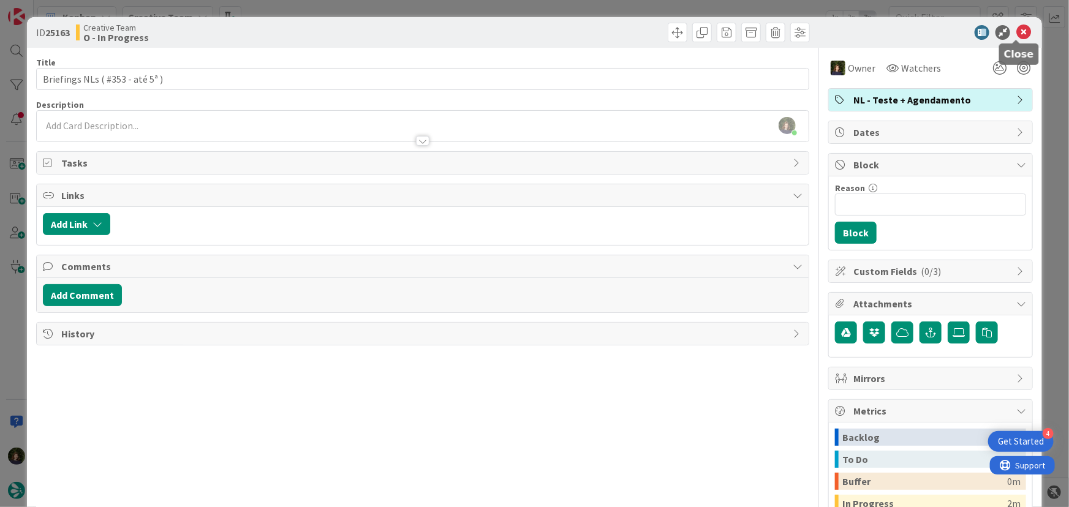
click at [1017, 31] on icon at bounding box center [1023, 32] width 15 height 15
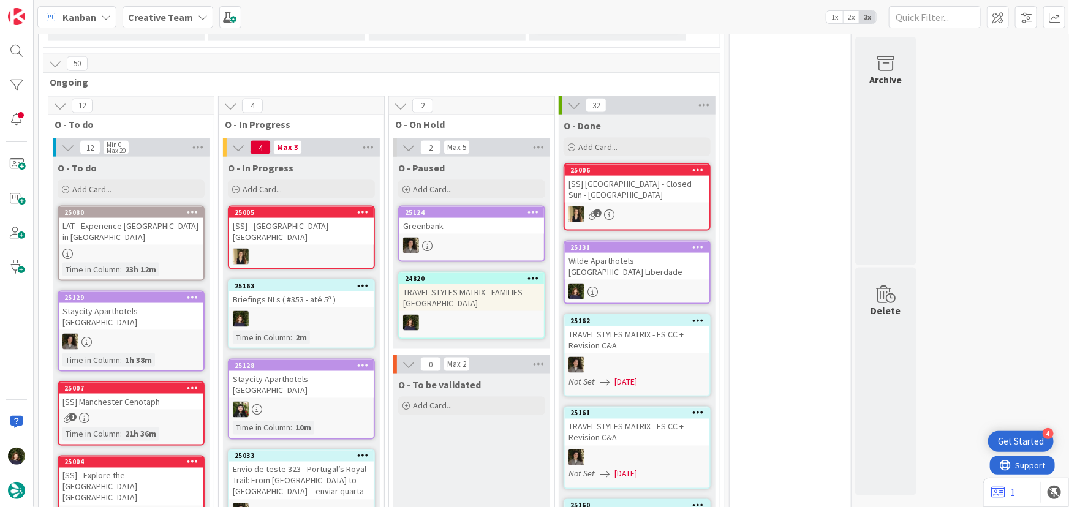
click at [315, 311] on div at bounding box center [301, 319] width 145 height 16
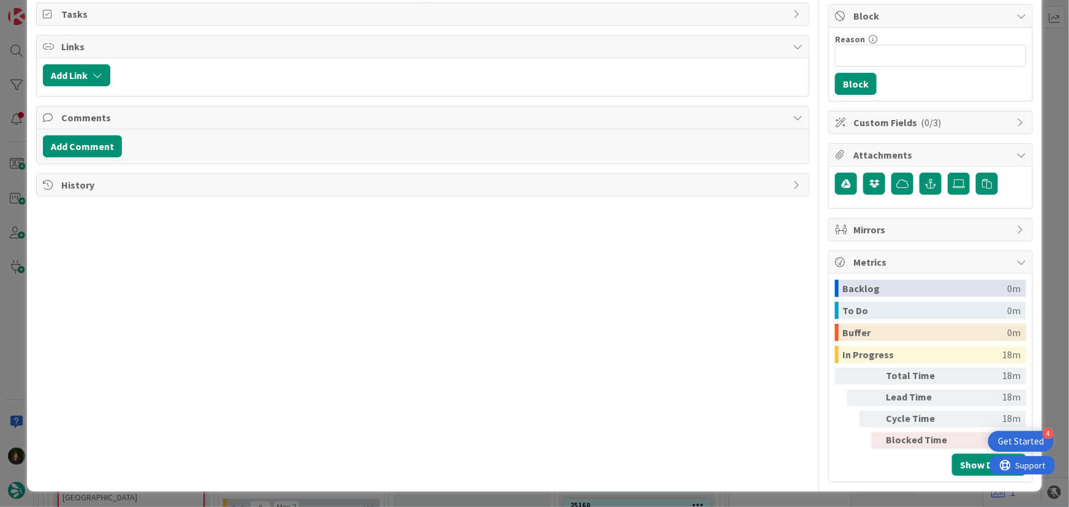
click at [477, 260] on div "Title 31 / 128 Briefings NLs ( #353 - até 5ª ) Description Margarida Carvalho j…" at bounding box center [423, 191] width 774 height 584
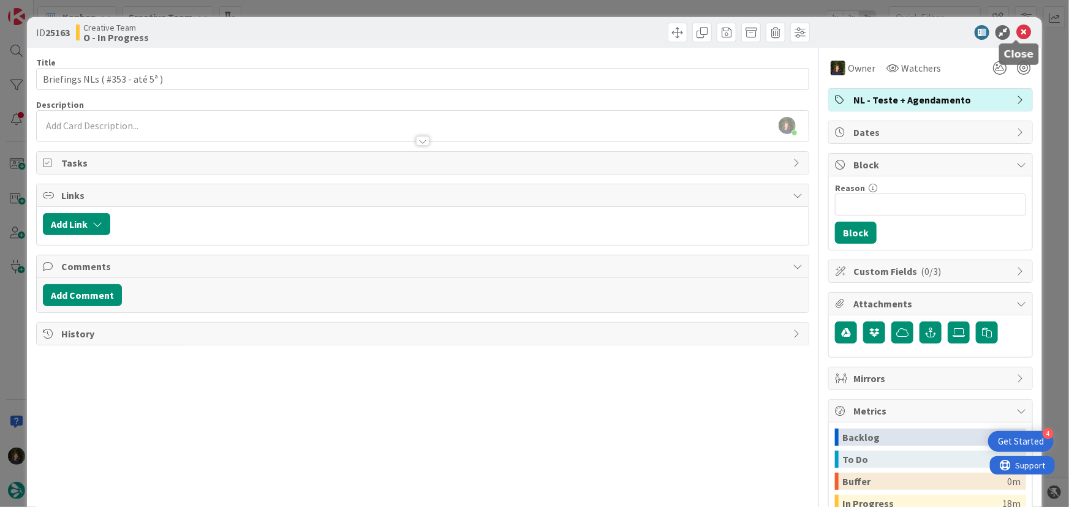
click at [1016, 35] on icon at bounding box center [1023, 32] width 15 height 15
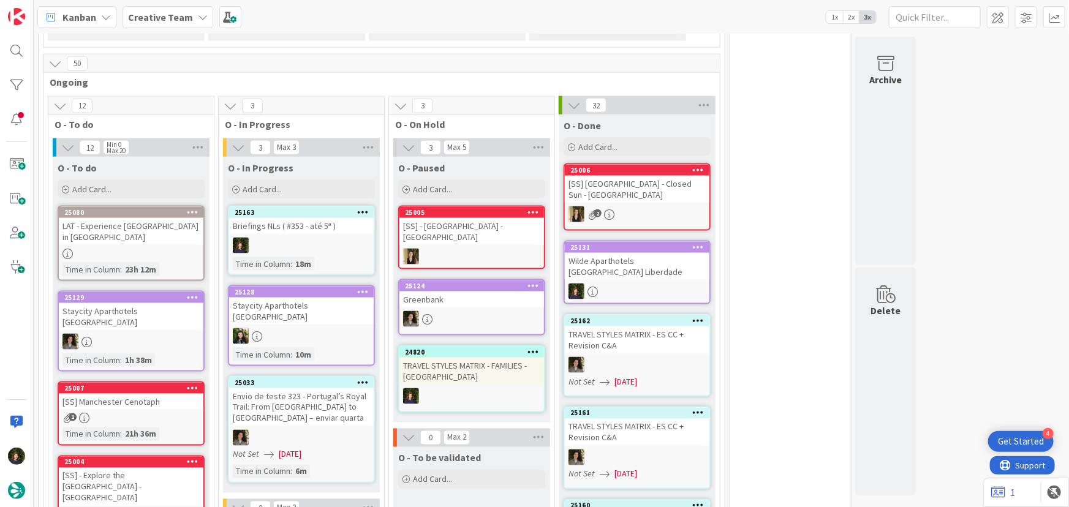
click at [291, 238] on div at bounding box center [301, 246] width 145 height 16
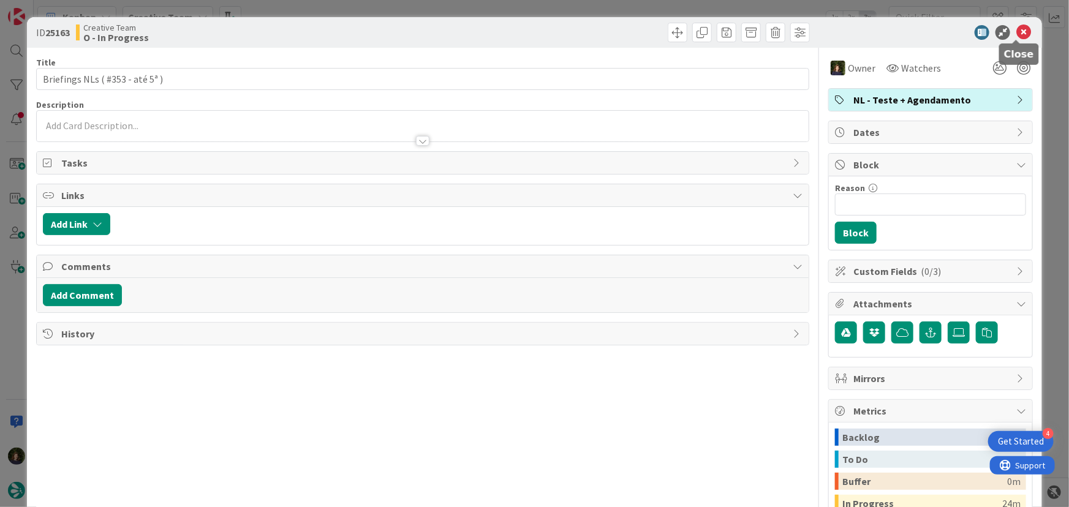
click at [1016, 35] on icon at bounding box center [1023, 32] width 15 height 15
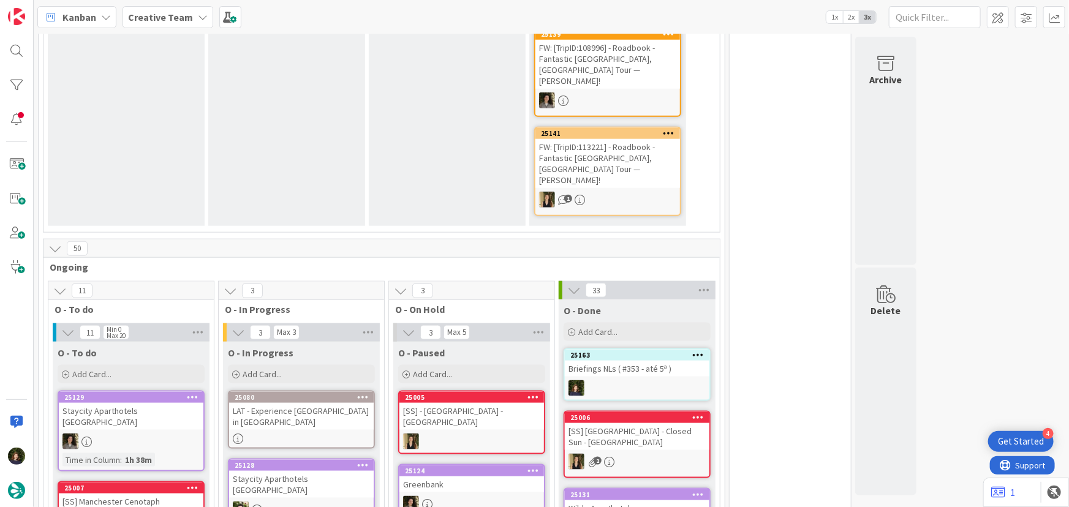
scroll to position [723, 0]
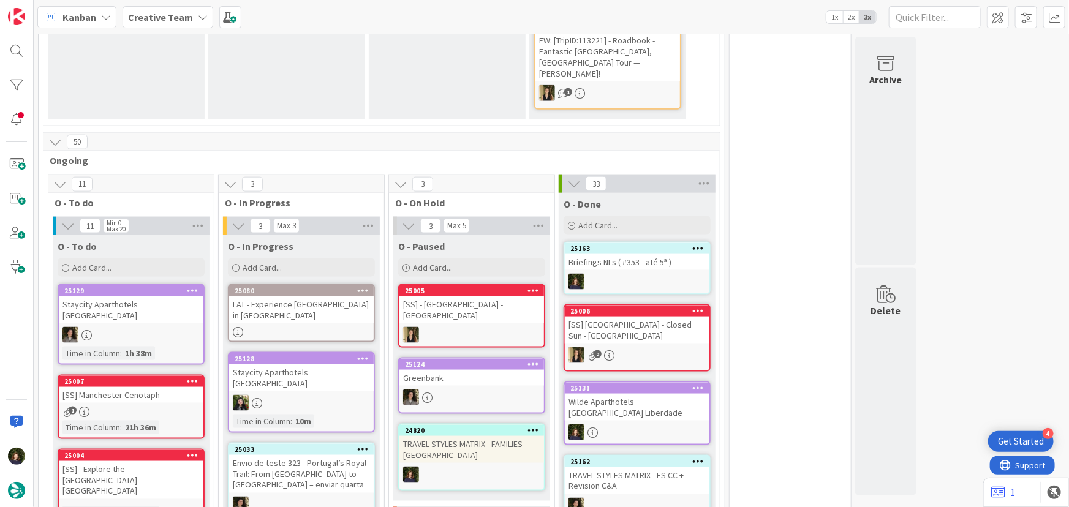
click at [277, 327] on div at bounding box center [301, 332] width 145 height 10
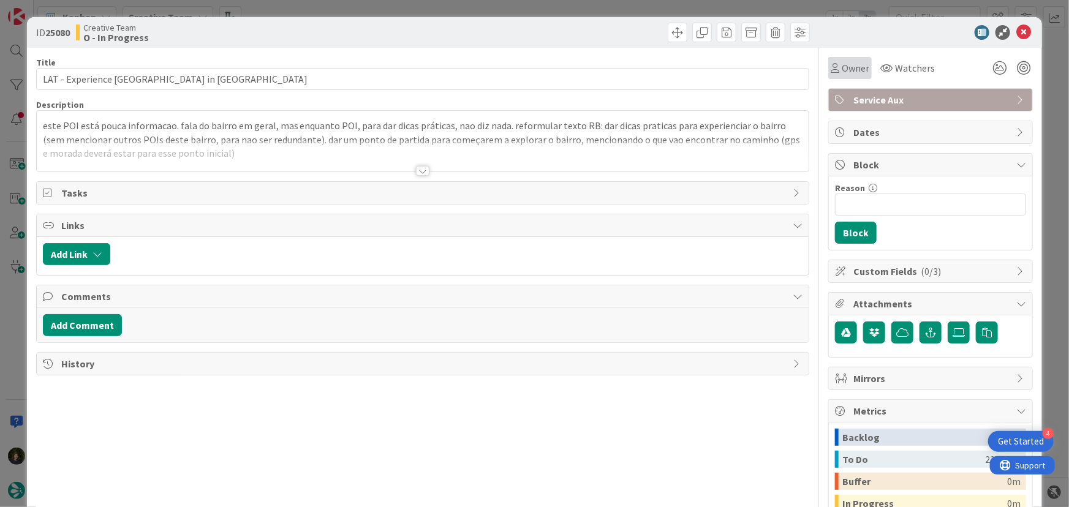
click at [849, 67] on span "Owner" at bounding box center [856, 68] width 28 height 15
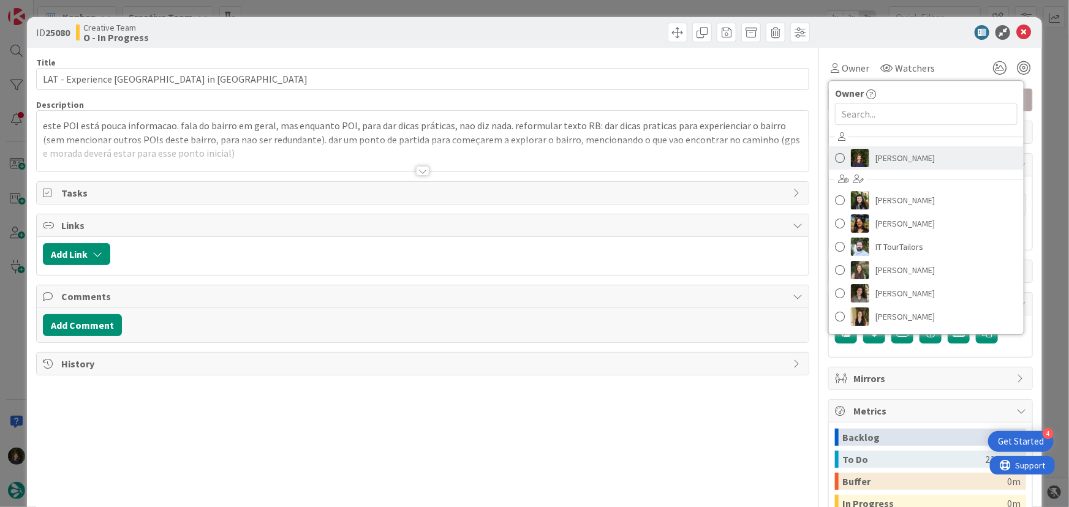
click at [889, 162] on span "[PERSON_NAME]" at bounding box center [904, 158] width 59 height 18
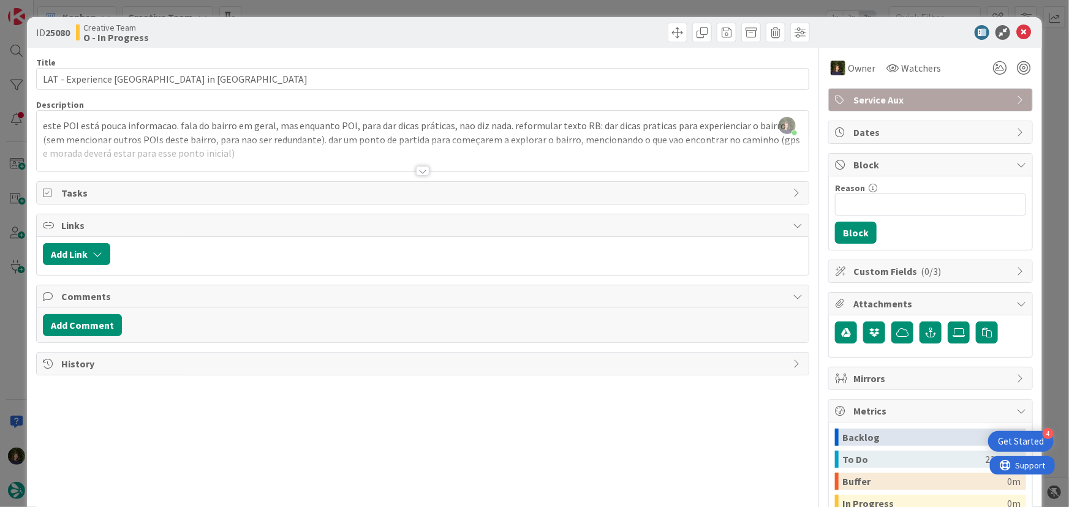
click at [413, 175] on div "Title 36 / 128 LAT - Experience Madrid in La Latina Description Margarida Carva…" at bounding box center [423, 340] width 774 height 584
click at [416, 172] on div at bounding box center [422, 171] width 13 height 10
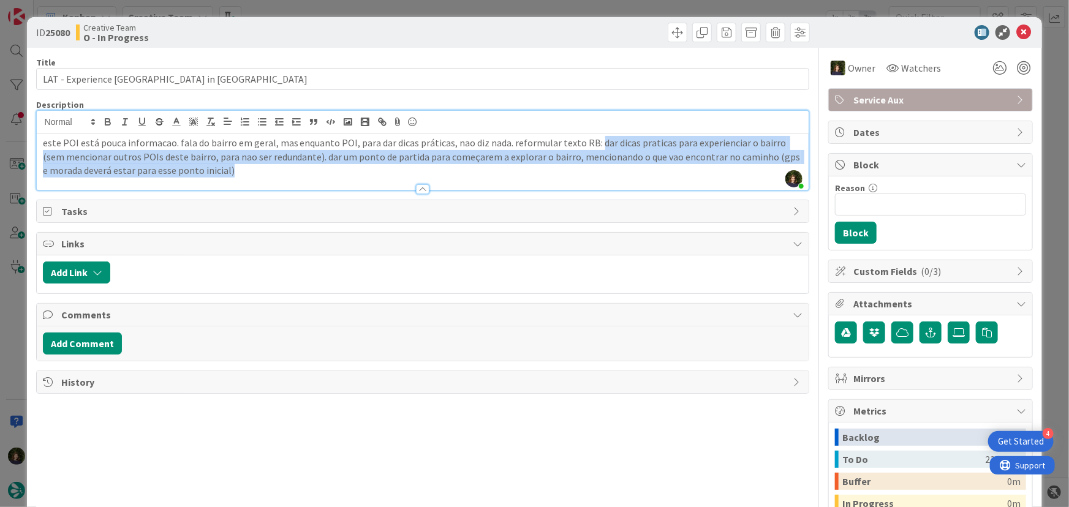
drag, startPoint x: 234, startPoint y: 172, endPoint x: 588, endPoint y: 140, distance: 355.5
click at [588, 140] on p "este POI está pouca informacao. fala do bairro em geral, mas enquanto POI, para…" at bounding box center [423, 157] width 760 height 42
copy p "dar dicas praticas para experienciar o bairro (sem mencionar outros POIs deste …"
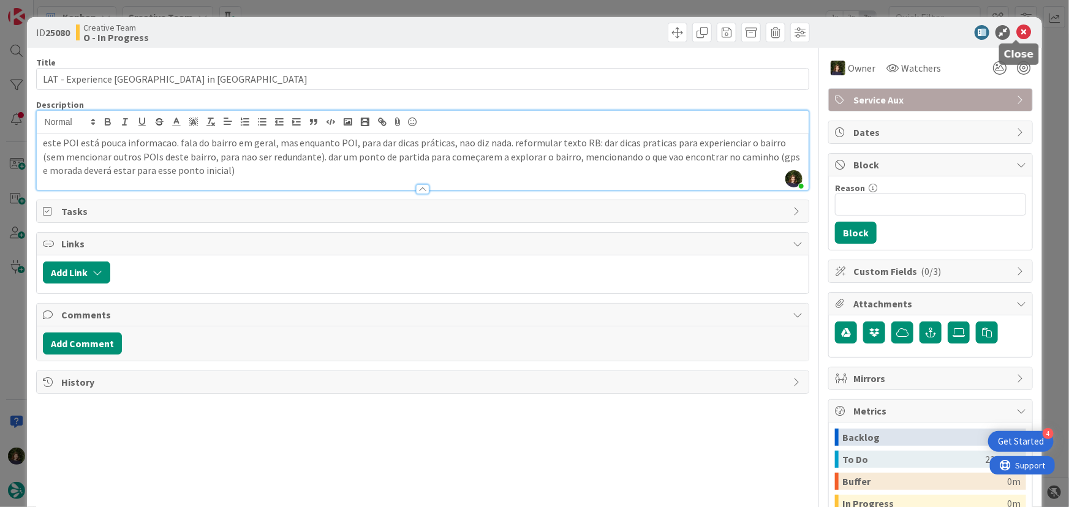
click at [1020, 31] on icon at bounding box center [1023, 32] width 15 height 15
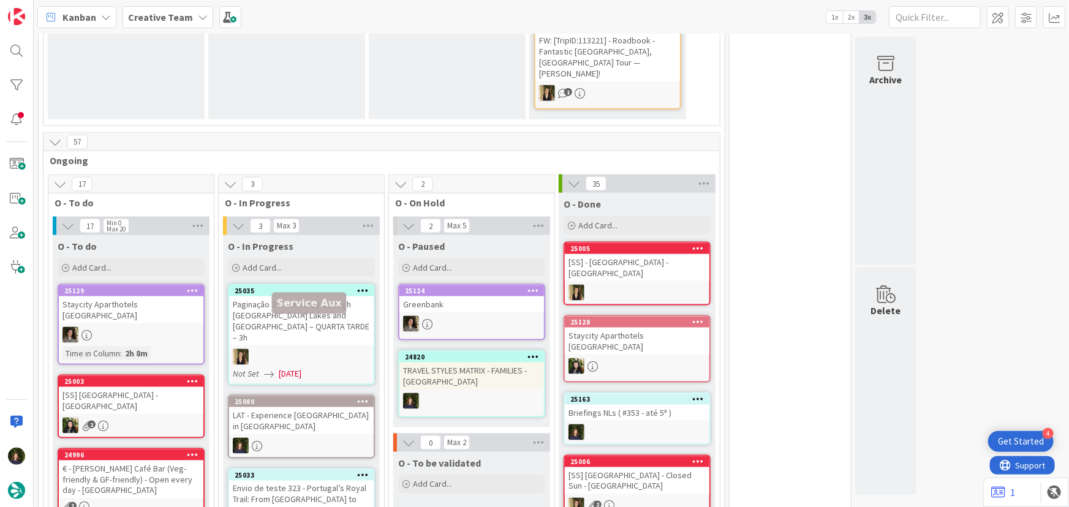
click at [288, 407] on div "LAT - Experience [GEOGRAPHIC_DATA] in [GEOGRAPHIC_DATA]" at bounding box center [301, 420] width 145 height 27
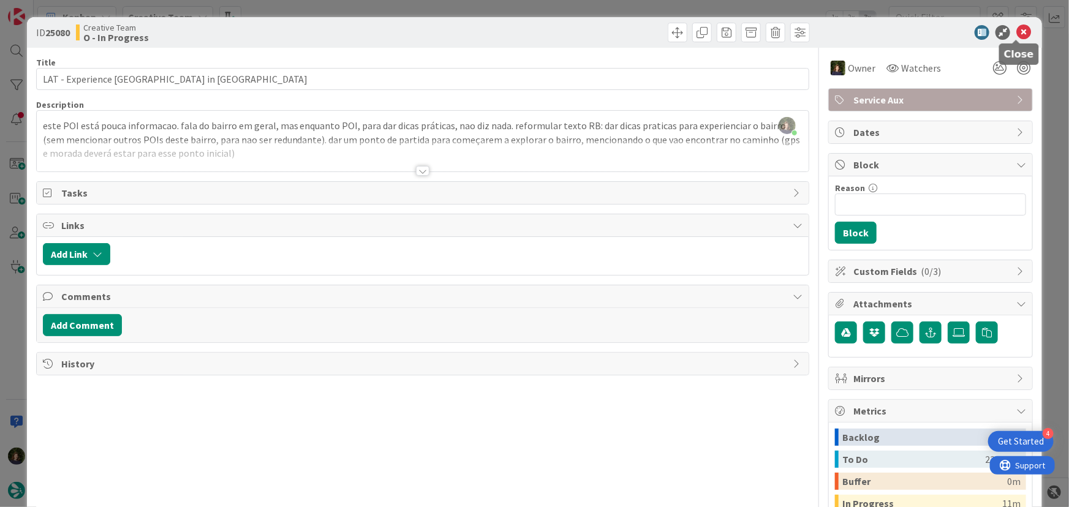
click at [1016, 34] on icon at bounding box center [1023, 32] width 15 height 15
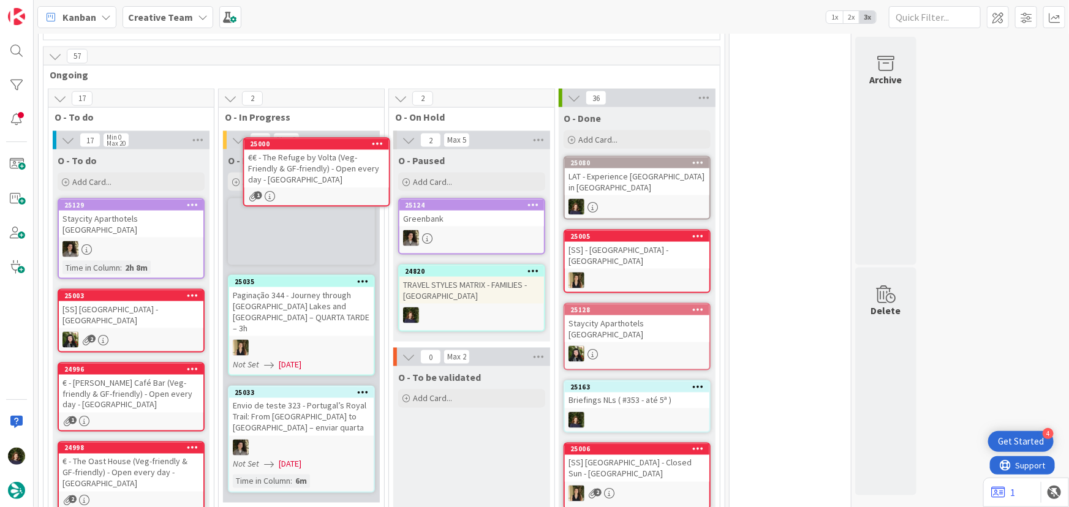
scroll to position [806, 0]
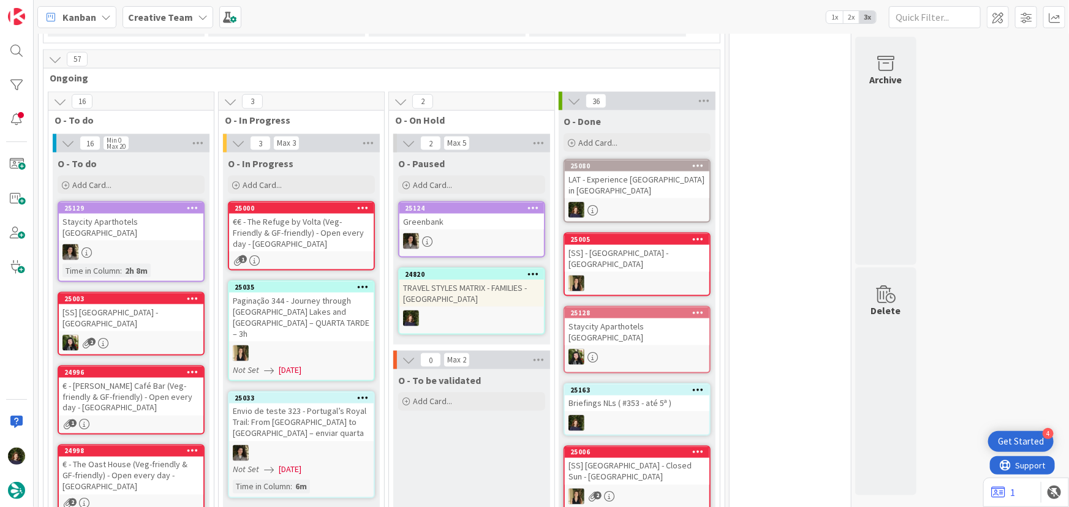
click at [288, 214] on div "€€ - The Refuge by Volta (Veg-Friendly & GF-friendly) - Open every day - MANCHE…" at bounding box center [301, 233] width 145 height 38
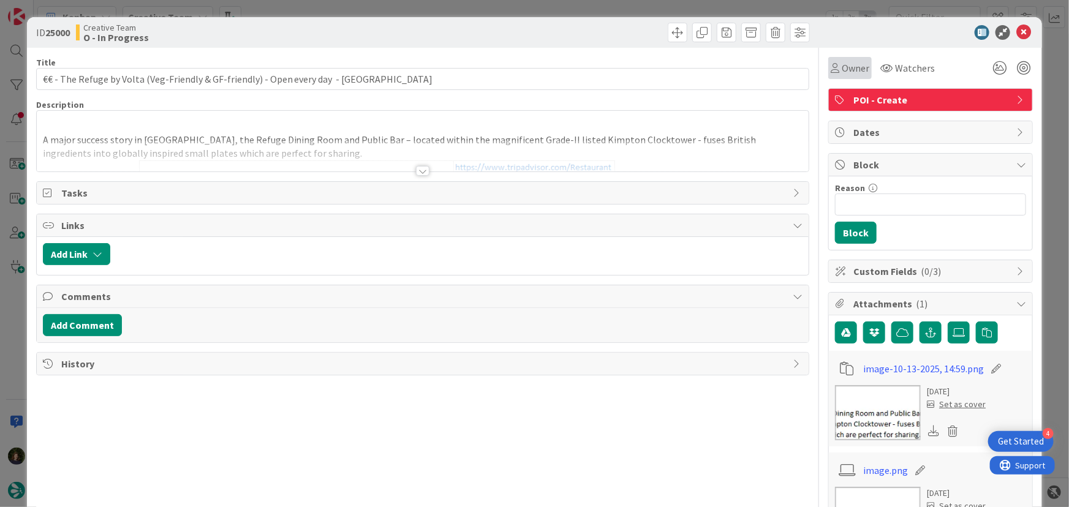
click at [842, 70] on span "Owner" at bounding box center [856, 68] width 28 height 15
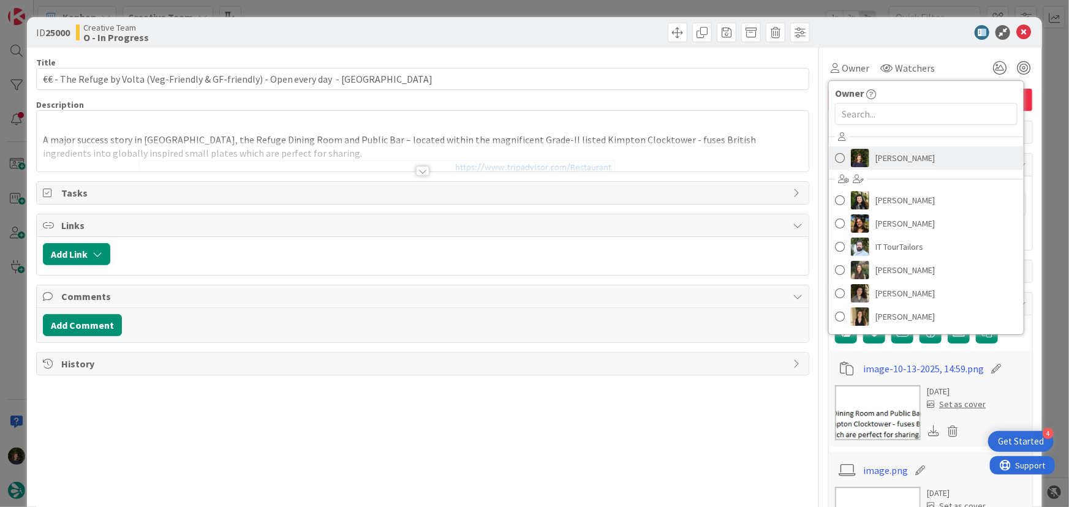
click at [889, 157] on span "[PERSON_NAME]" at bounding box center [904, 158] width 59 height 18
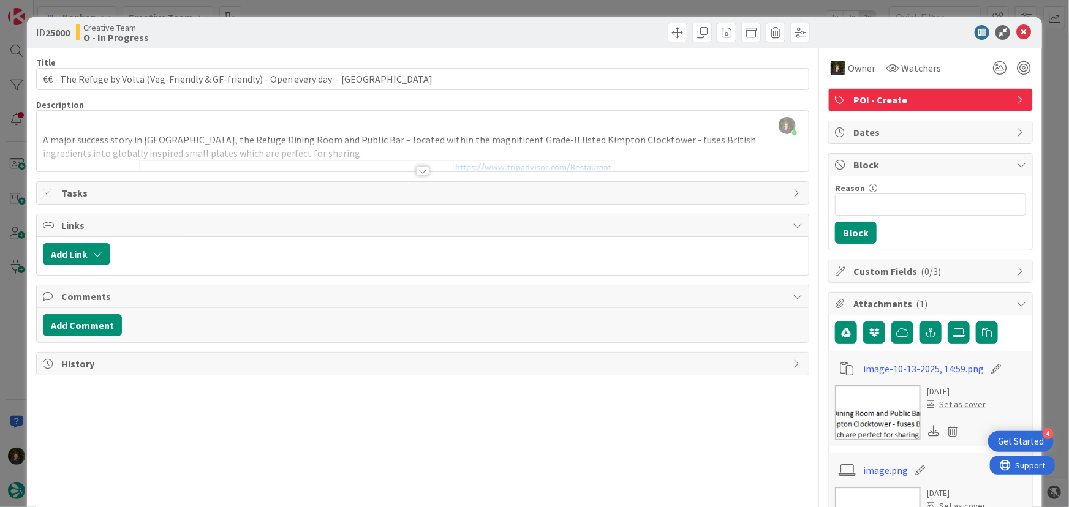
click at [417, 170] on div at bounding box center [422, 171] width 13 height 10
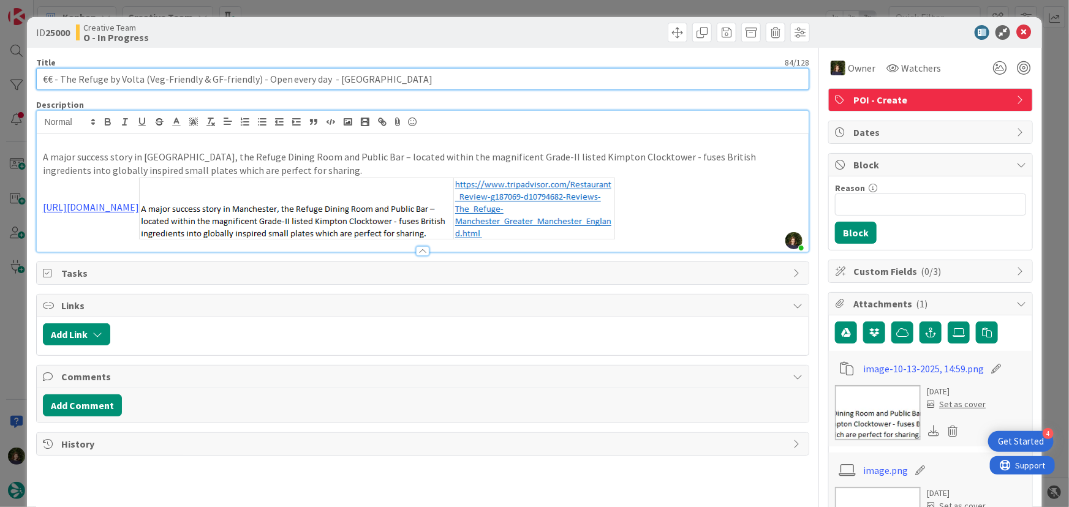
drag, startPoint x: 37, startPoint y: 77, endPoint x: 330, endPoint y: 78, distance: 292.8
click at [330, 78] on input "€€ - The Refuge by Volta (Veg-Friendly & GF-friendly) - Open every day - MANCHE…" at bounding box center [423, 79] width 774 height 22
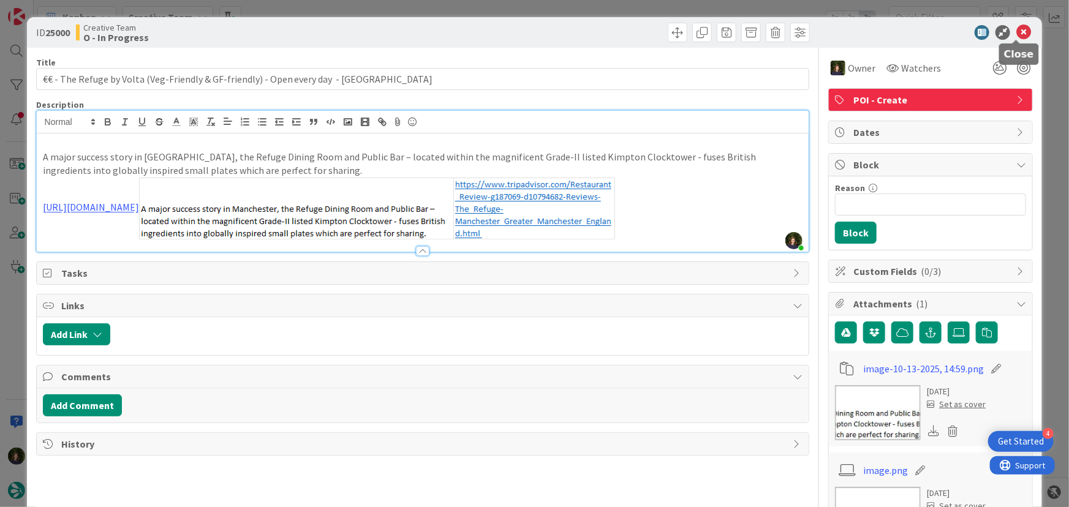
click at [1017, 31] on icon at bounding box center [1023, 32] width 15 height 15
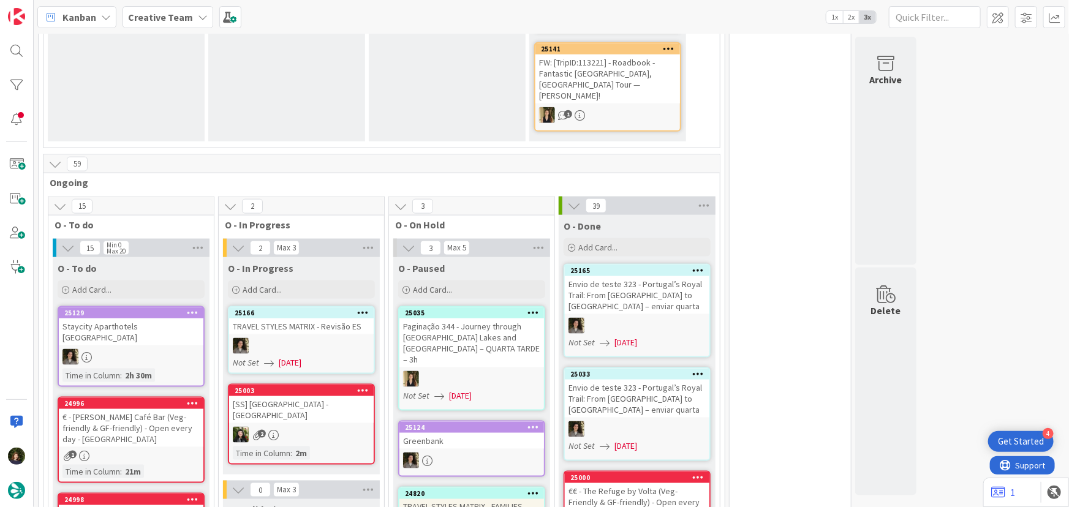
type textarea "x"
